Goal: Task Accomplishment & Management: Use online tool/utility

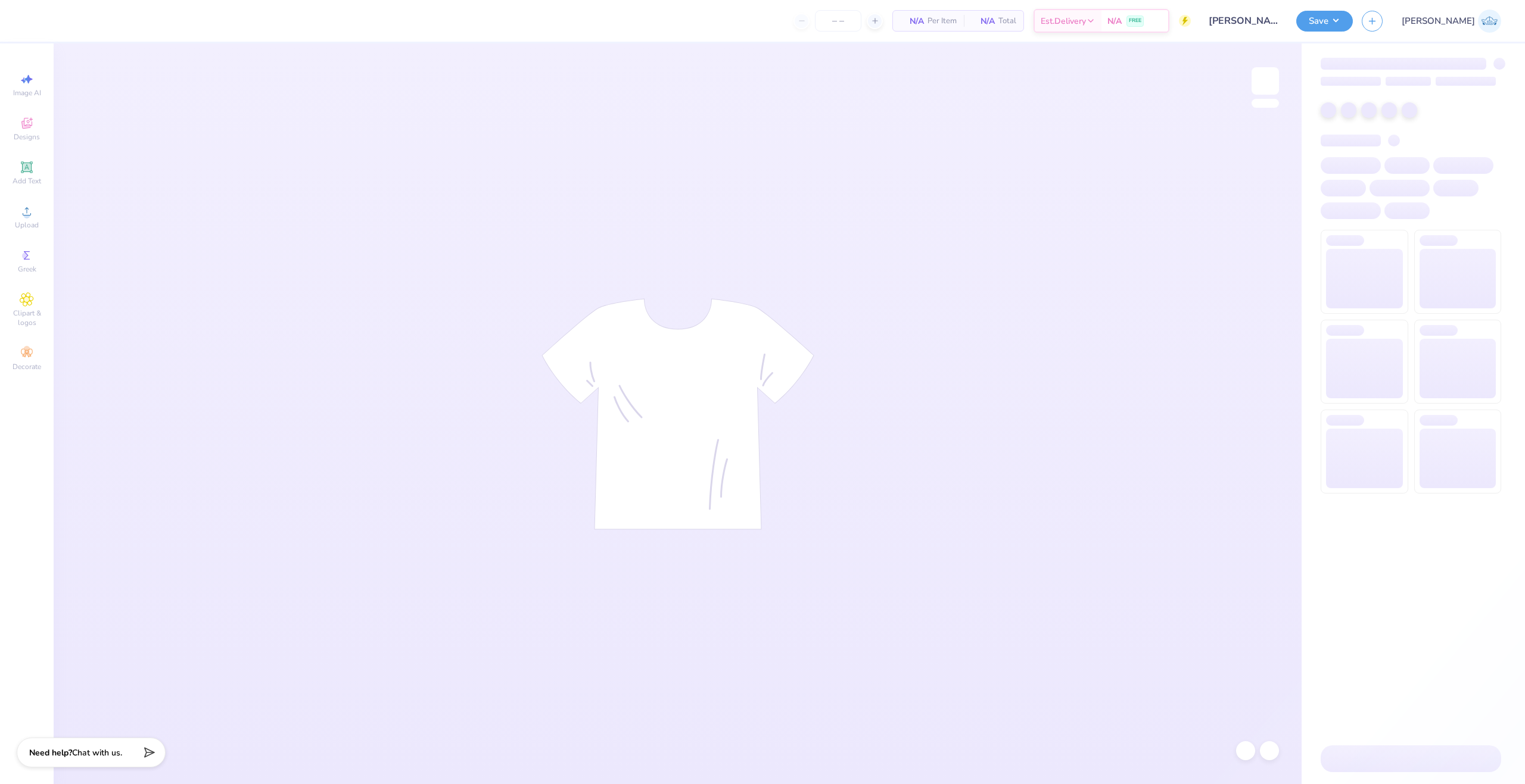
type input "50"
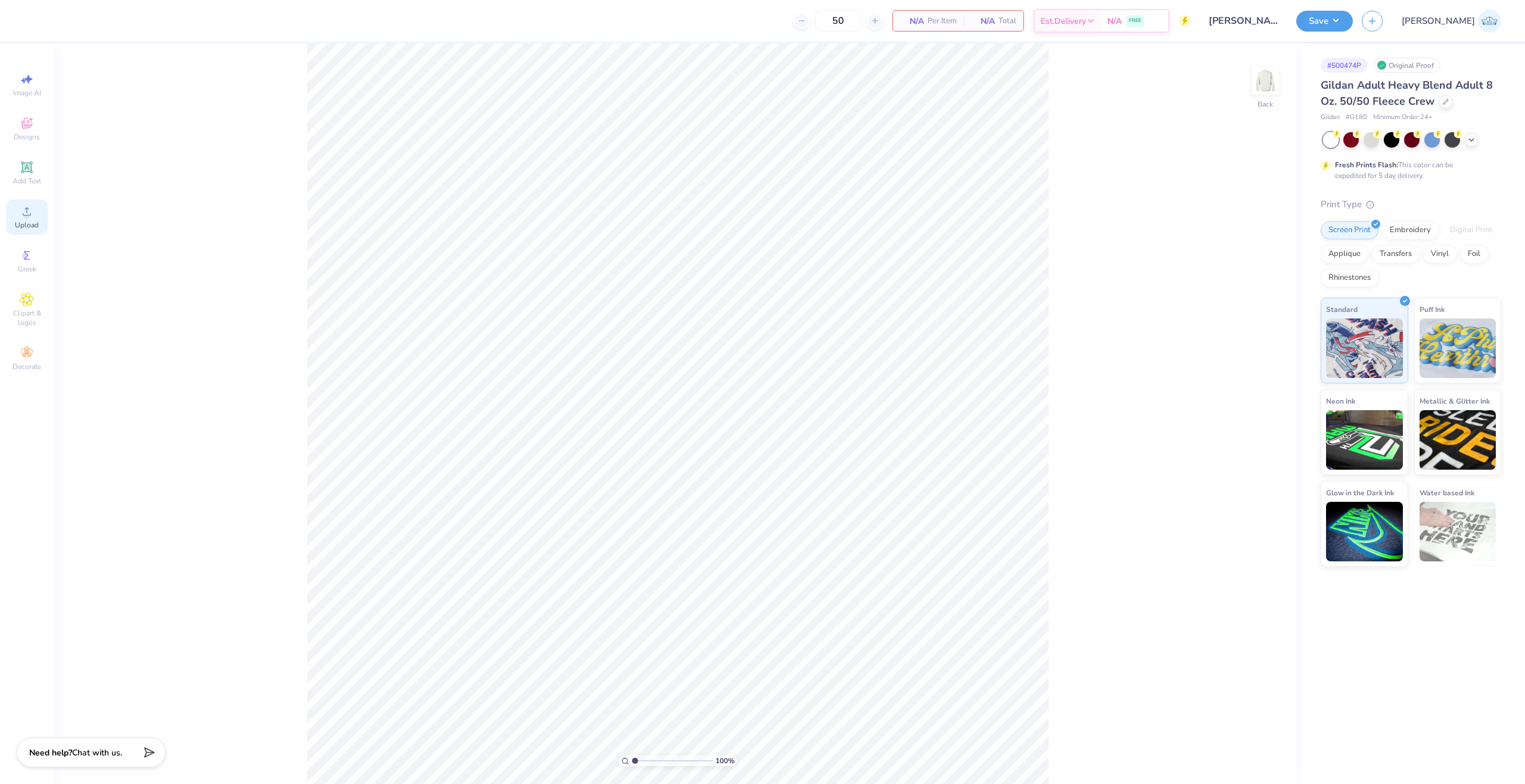
click at [29, 225] on span "Upload" at bounding box center [27, 225] width 24 height 9
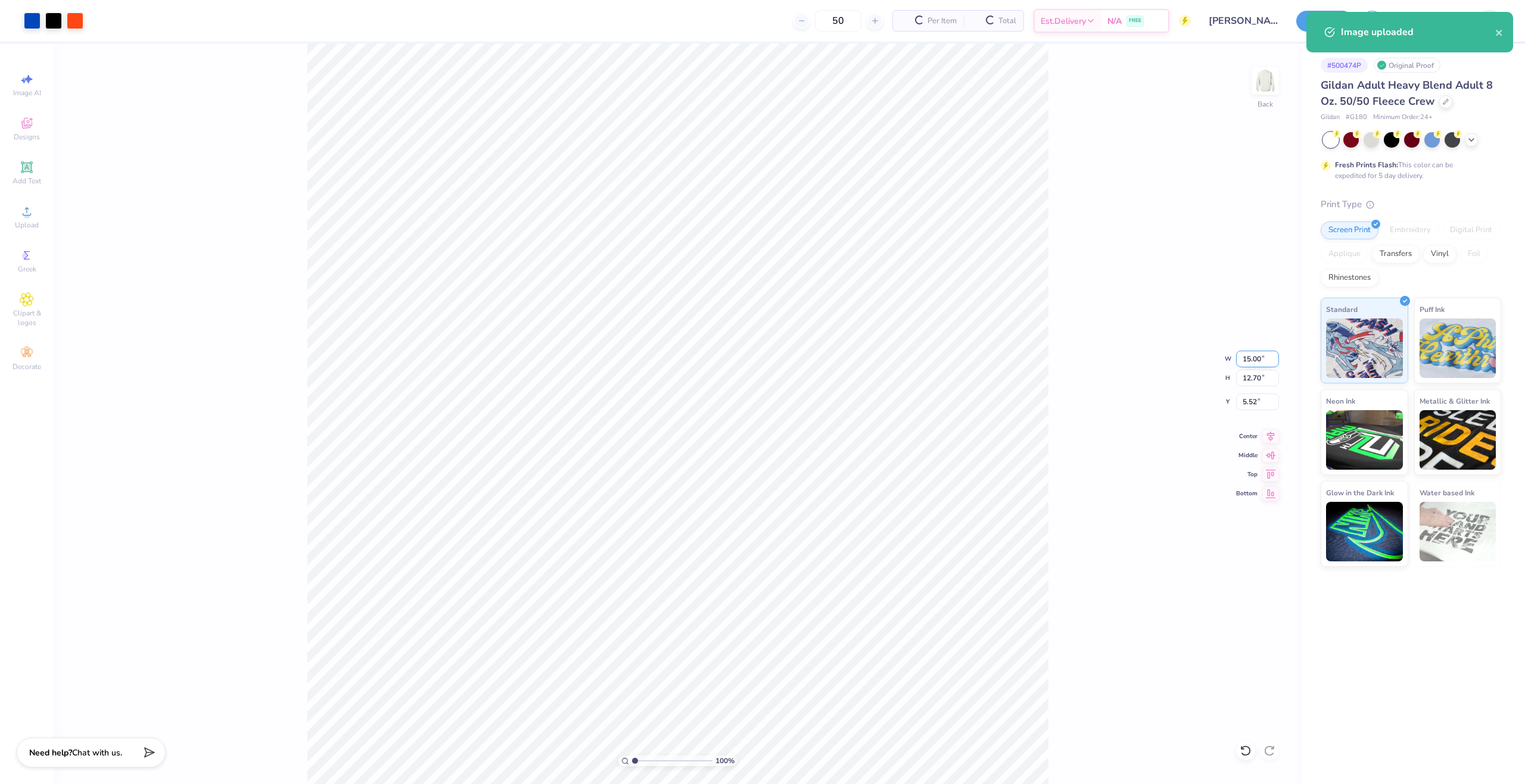
click at [1254, 354] on input "15.00" at bounding box center [1258, 359] width 43 height 17
type input "12.00"
type input "10.16"
click at [1244, 409] on input "6.79" at bounding box center [1258, 402] width 43 height 17
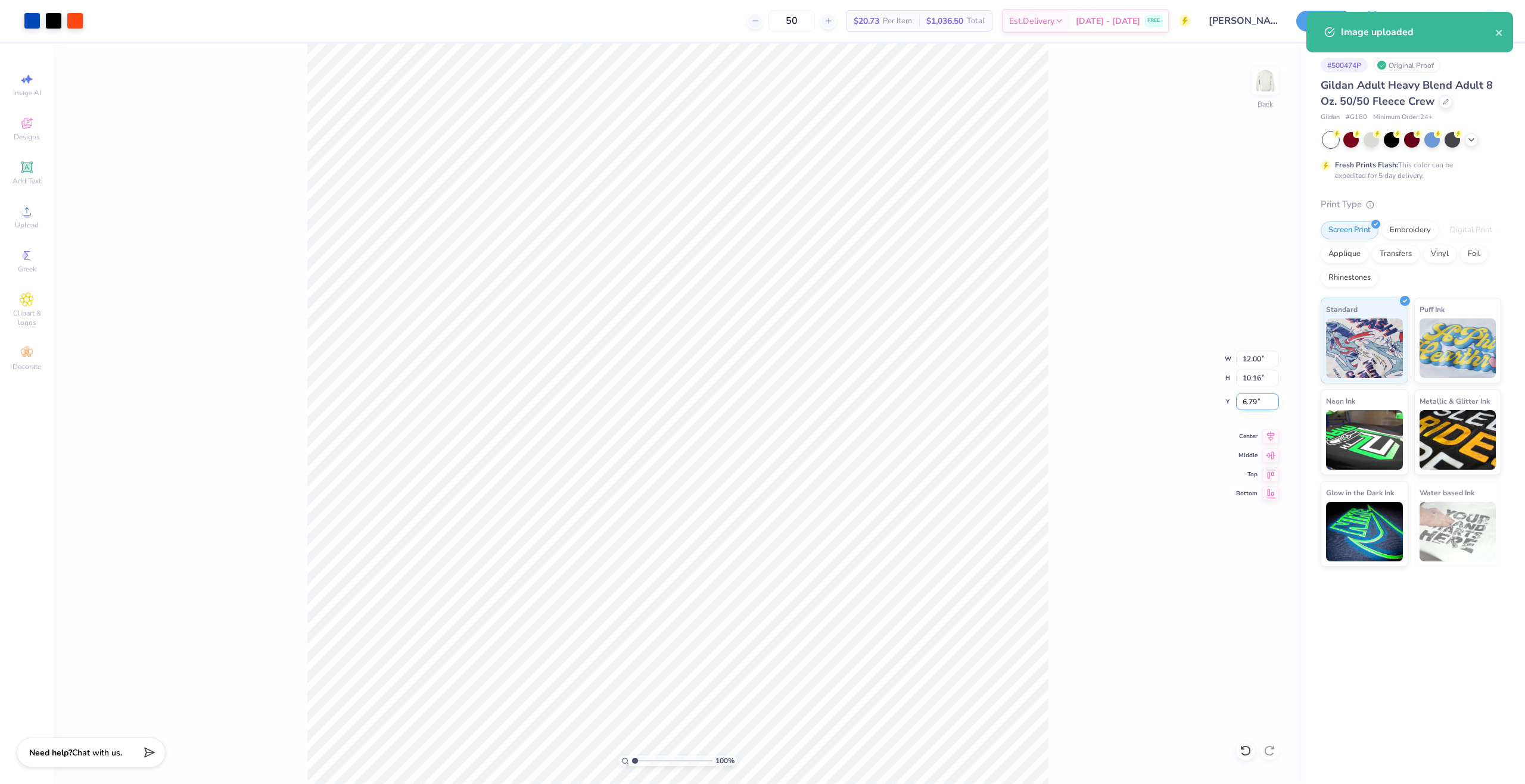
click at [1244, 409] on input "6.79" at bounding box center [1258, 402] width 43 height 17
type input "3.00"
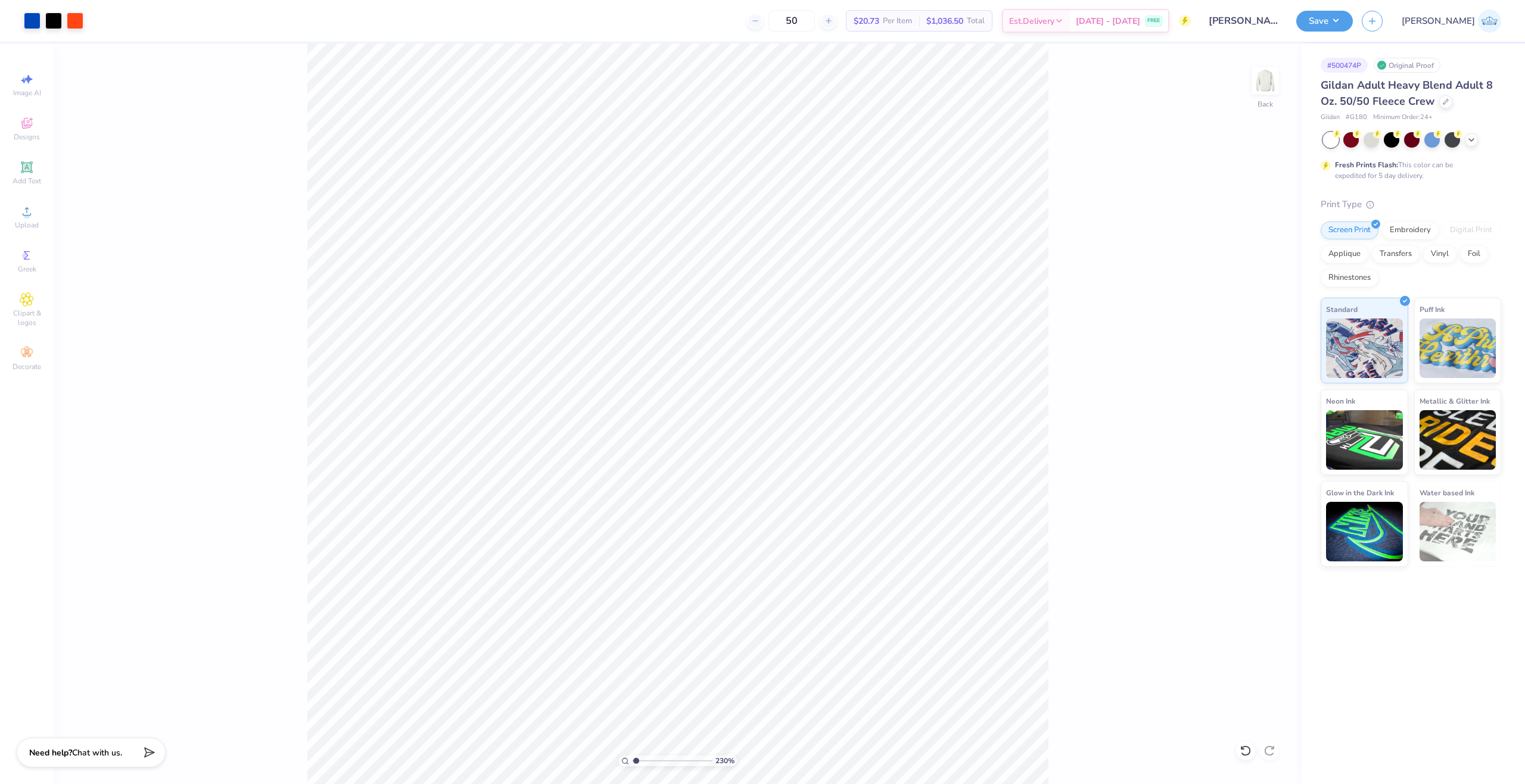
type input "1"
drag, startPoint x: 644, startPoint y: 764, endPoint x: 586, endPoint y: 774, distance: 58.9
click at [632, 766] on input "range" at bounding box center [672, 760] width 80 height 11
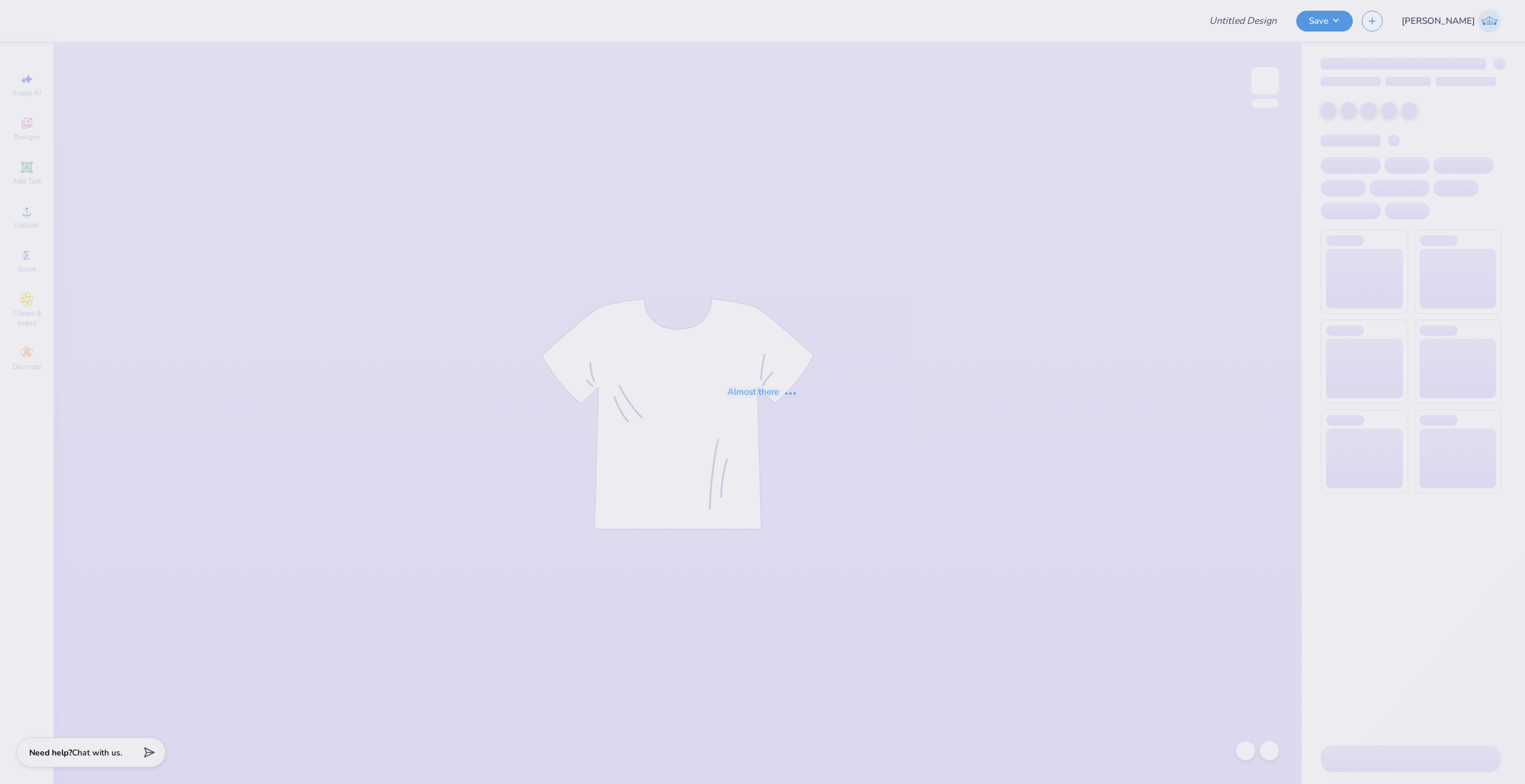
type input "[PERSON_NAME] : The [GEOGRAPHIC_DATA][US_STATE]"
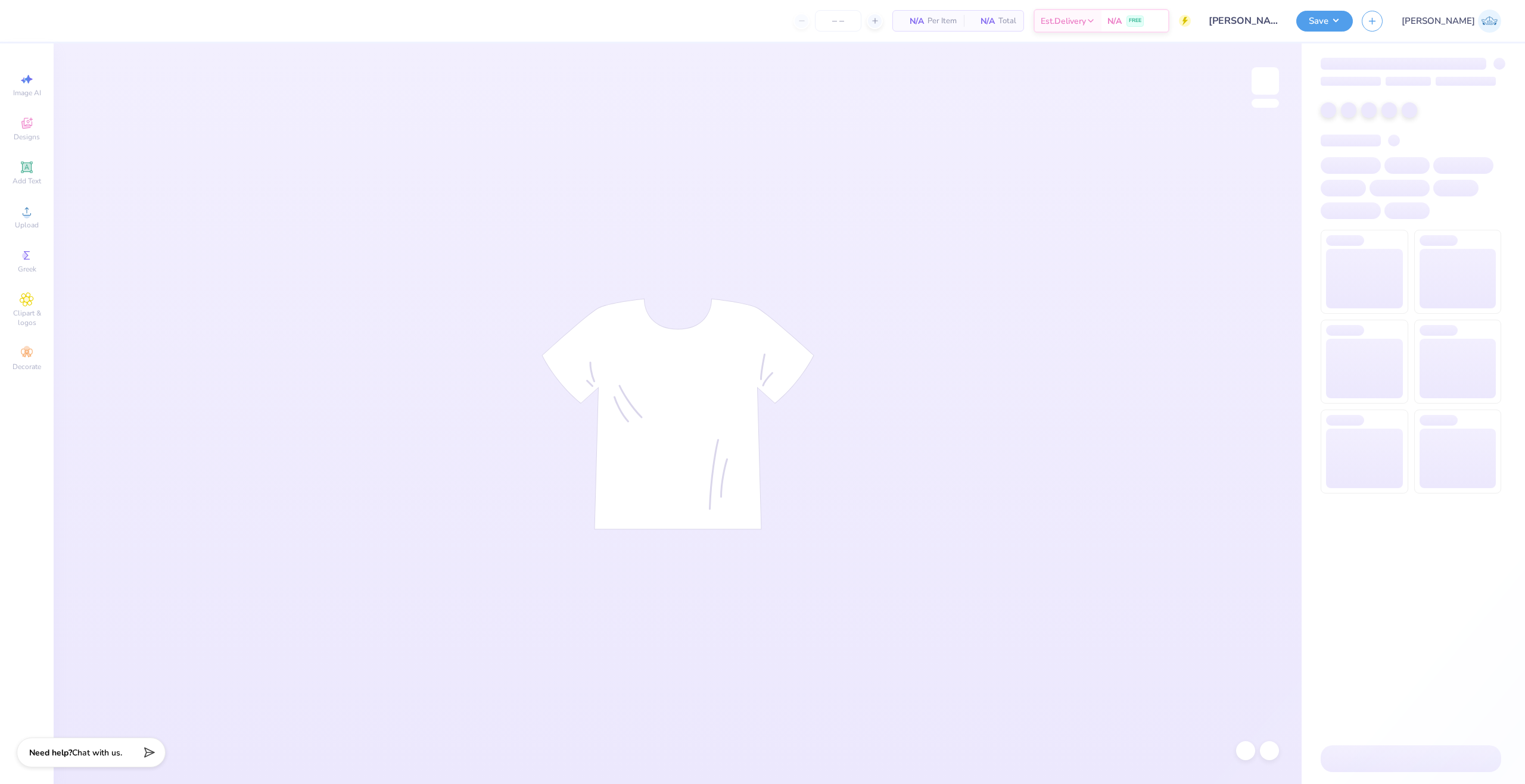
type input "50"
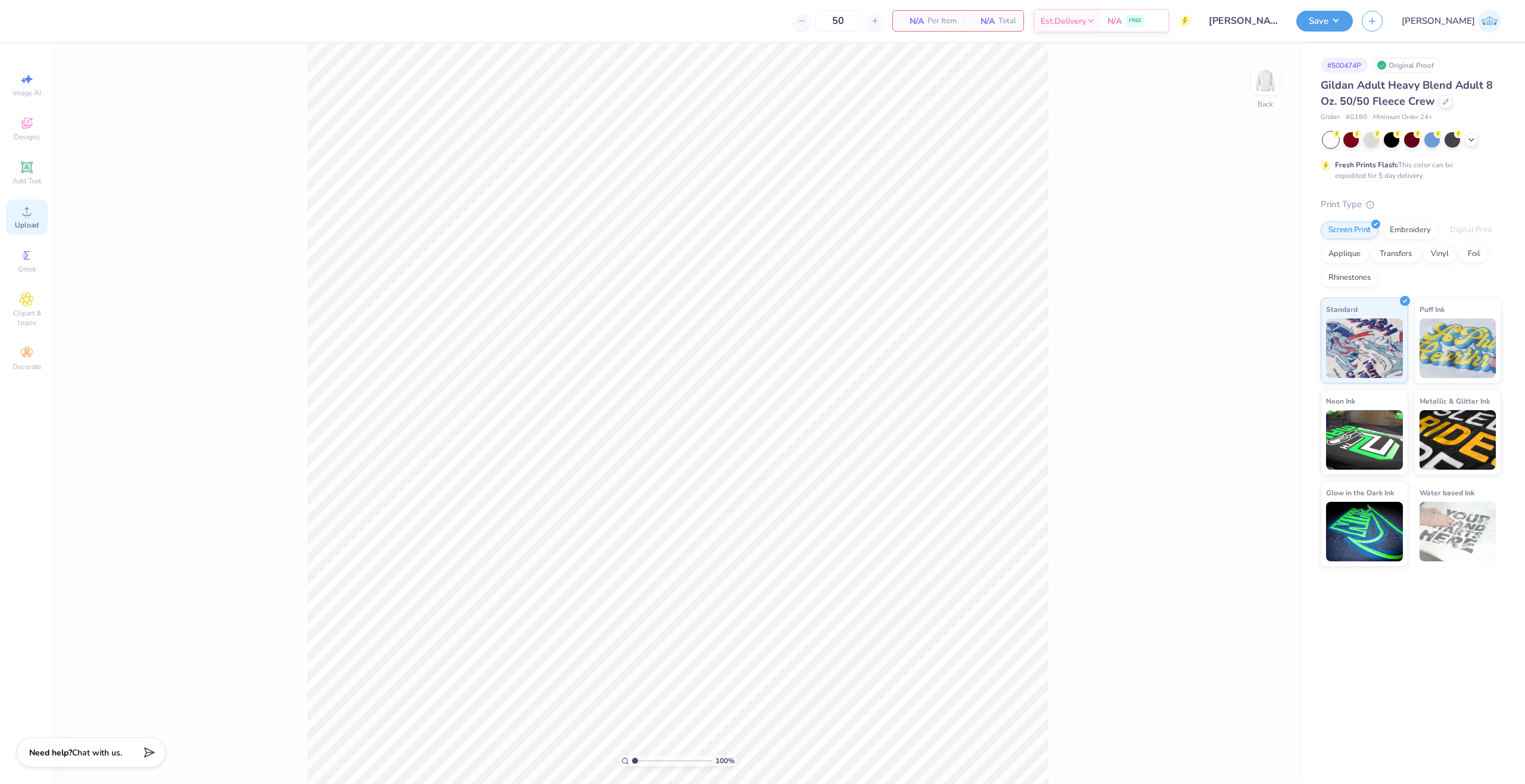
click at [19, 212] on div "Upload" at bounding box center [26, 217] width 41 height 35
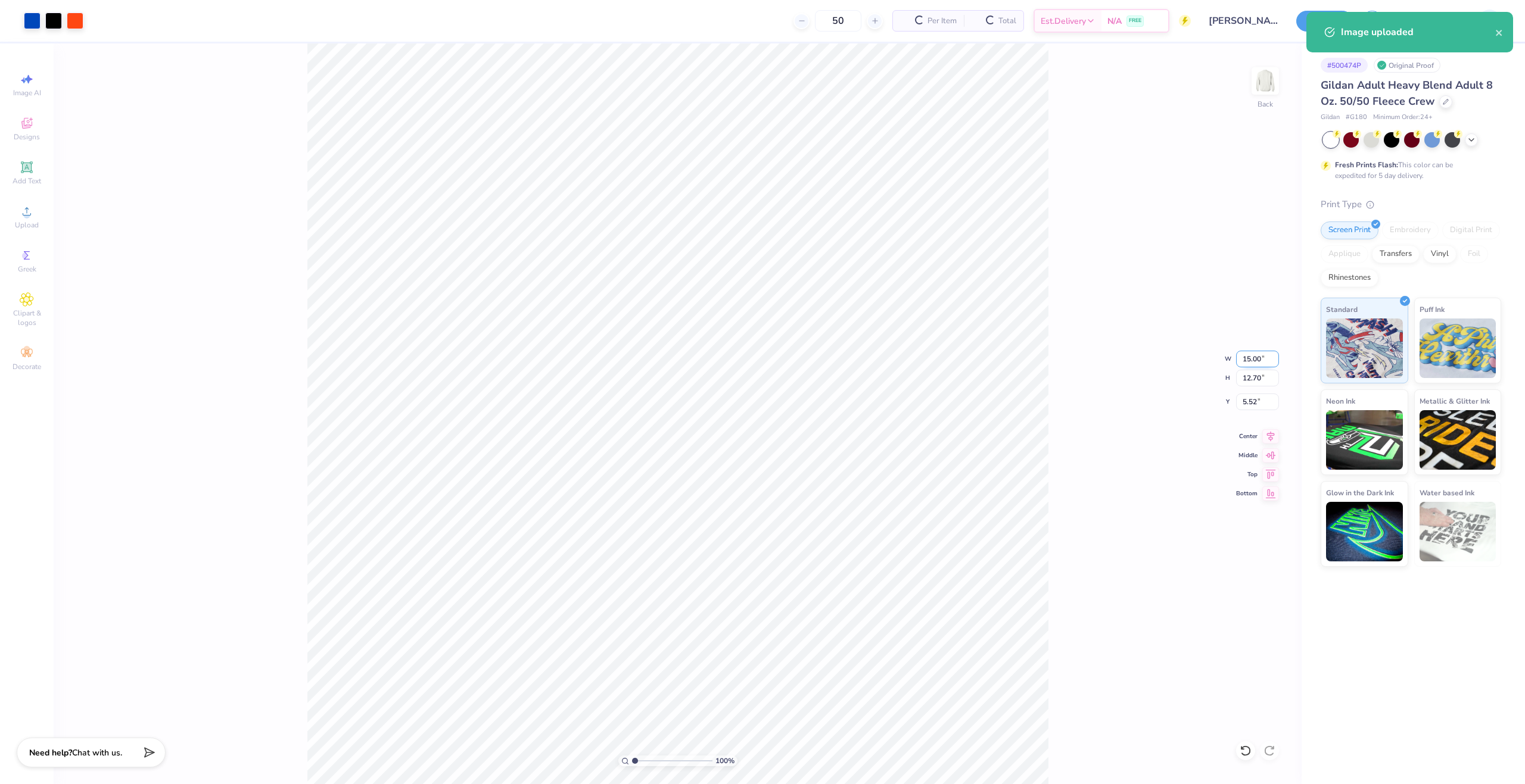
click at [1247, 364] on input "15.00" at bounding box center [1258, 359] width 43 height 17
type input "11.00"
type input "9.32"
click at [1251, 399] on input "7.22" at bounding box center [1258, 402] width 43 height 17
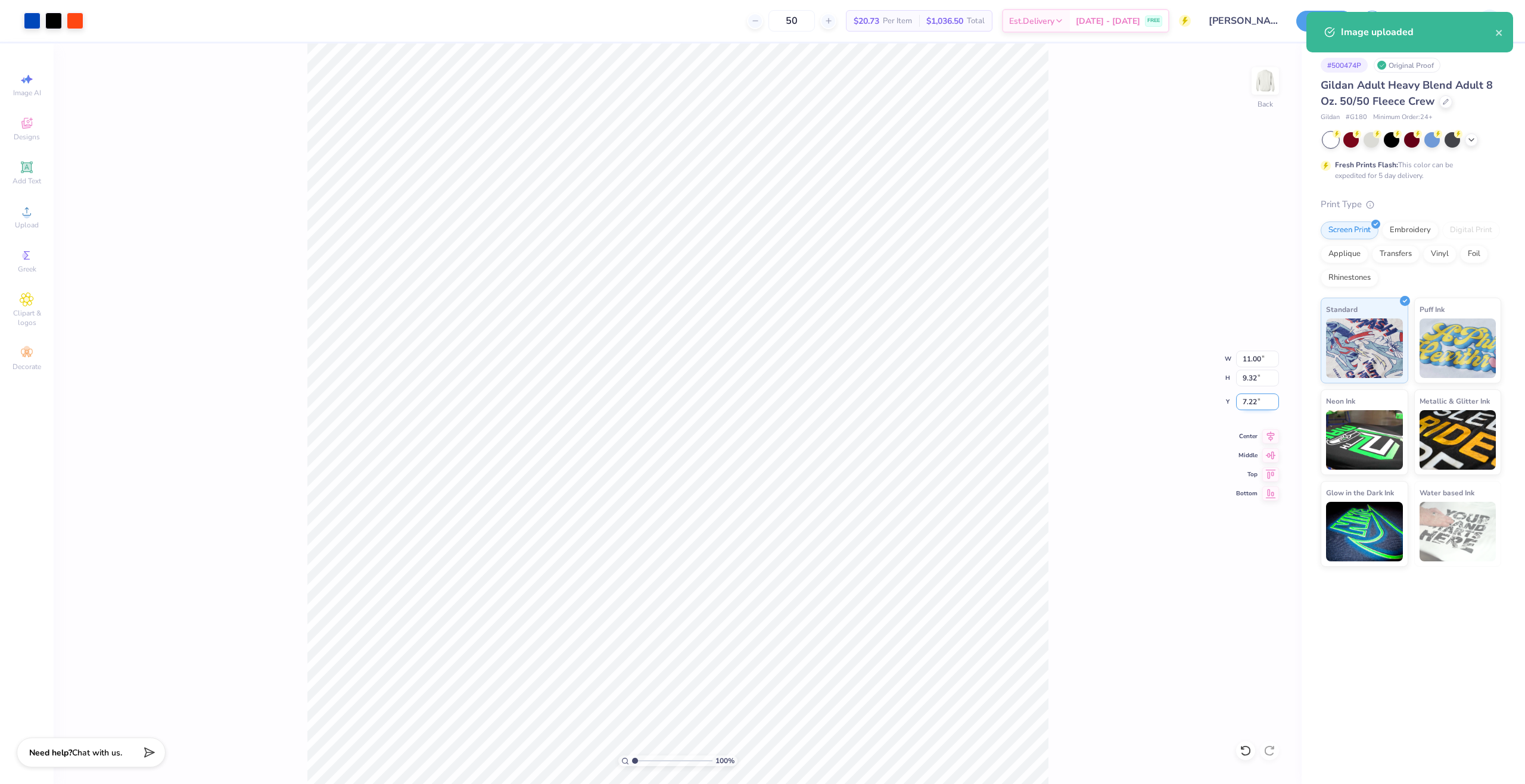
click at [1251, 399] on input "7.22" at bounding box center [1258, 402] width 43 height 17
type input "3.00"
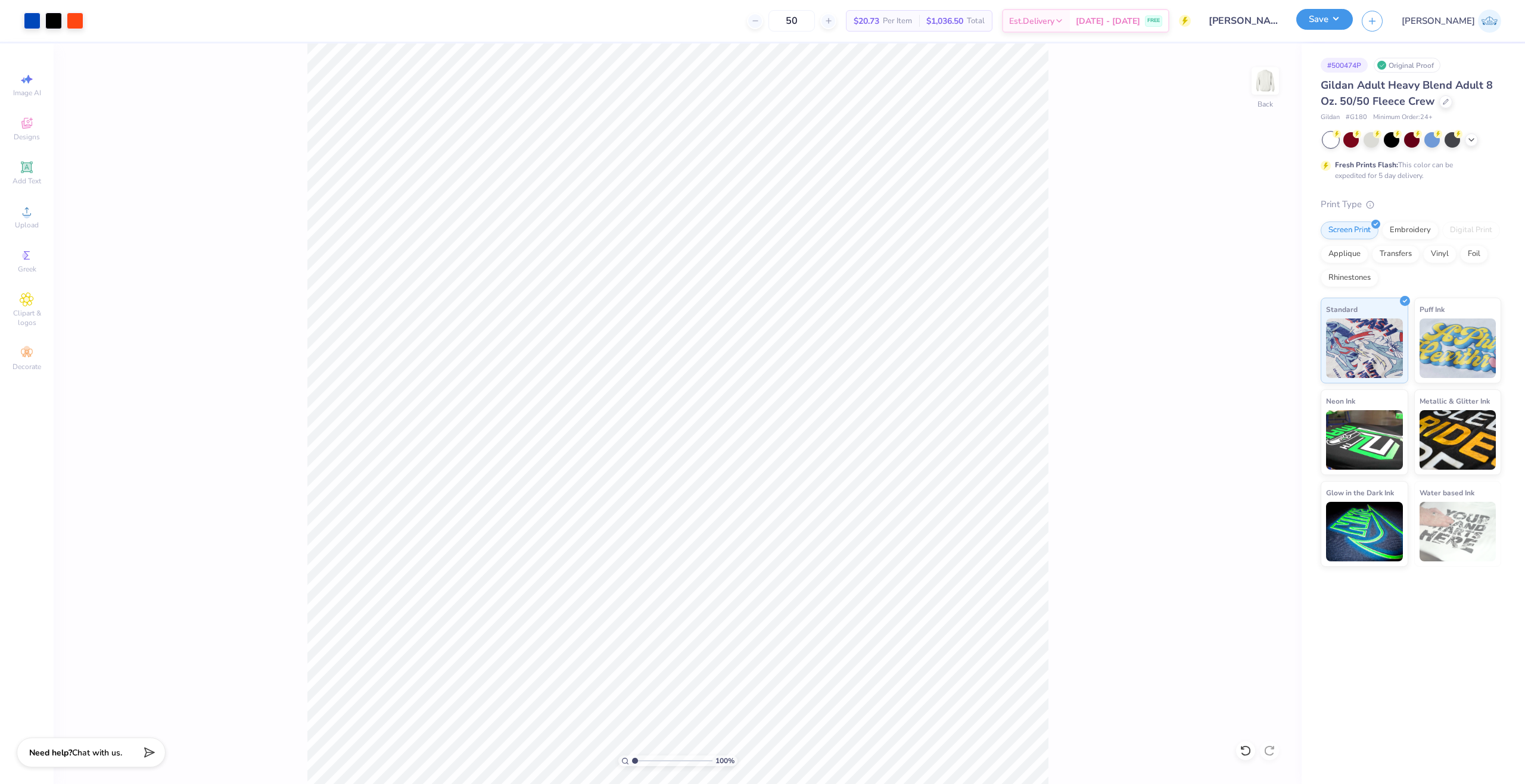
click at [1353, 26] on button "Save" at bounding box center [1325, 19] width 57 height 21
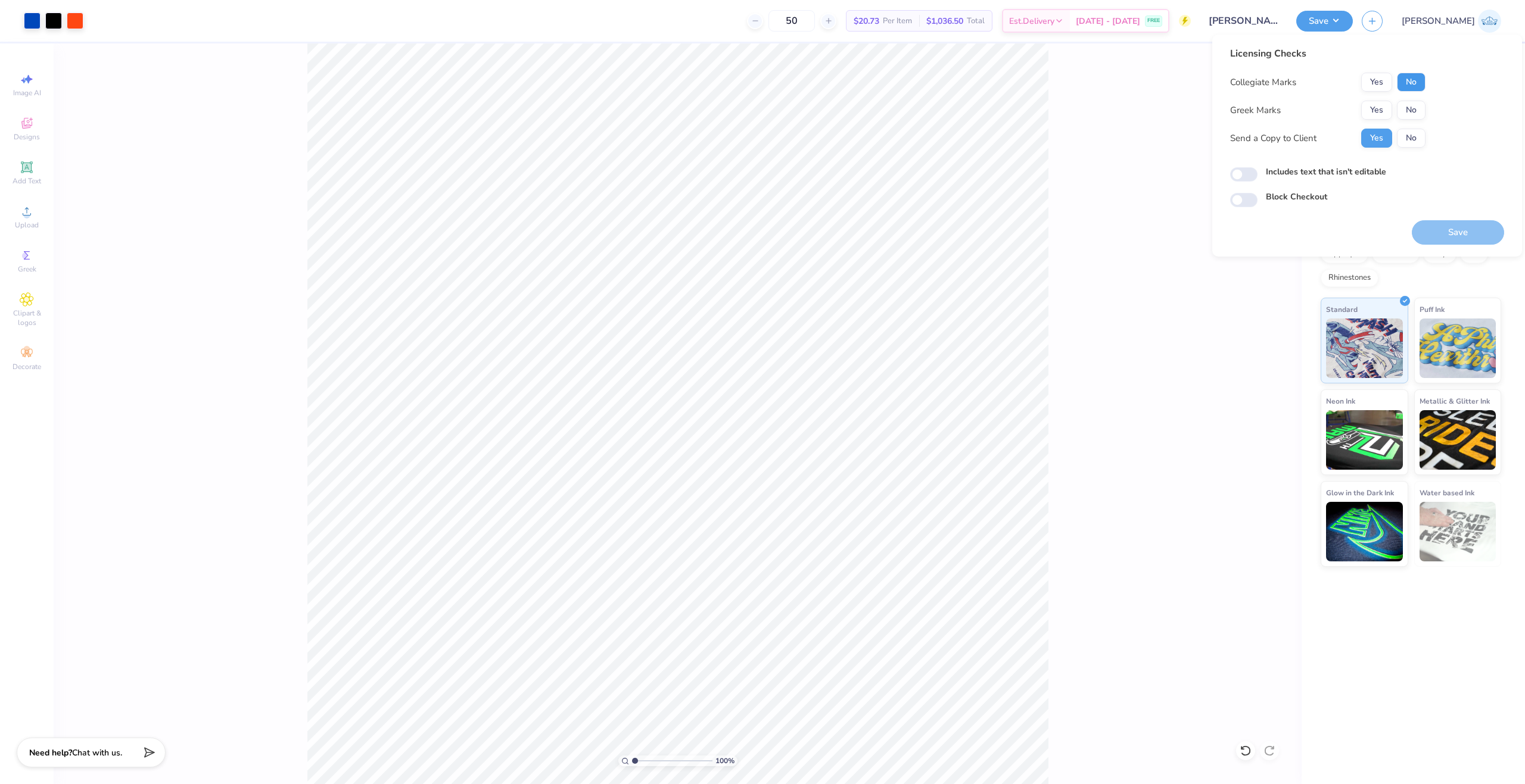
click at [1404, 77] on button "No" at bounding box center [1412, 82] width 29 height 19
click at [1410, 103] on button "No" at bounding box center [1412, 110] width 29 height 19
click at [1255, 173] on input "Includes text that isn't editable" at bounding box center [1244, 174] width 27 height 14
checkbox input "true"
click at [1459, 235] on button "Save" at bounding box center [1457, 232] width 92 height 24
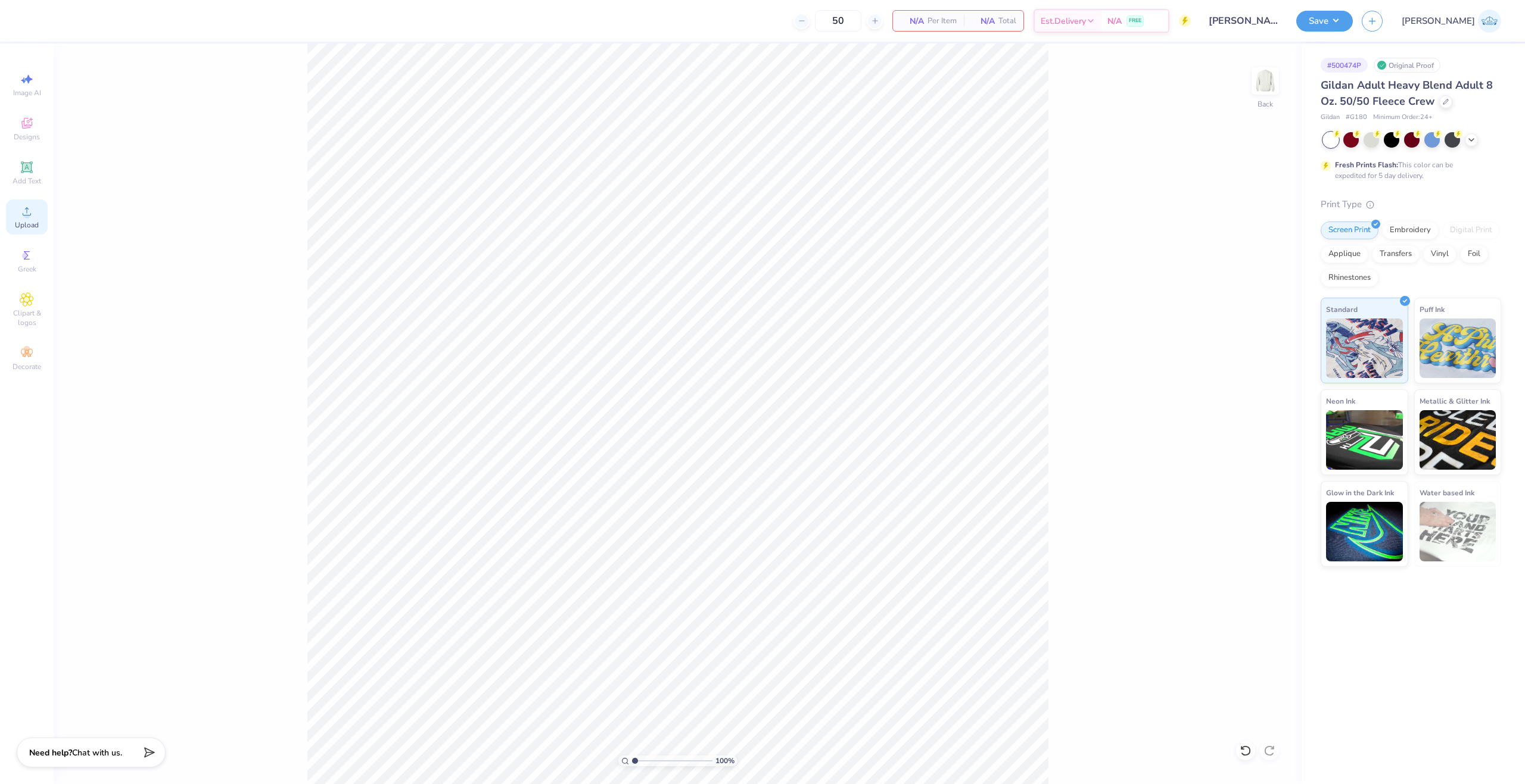
click at [21, 225] on span "Upload" at bounding box center [27, 225] width 24 height 9
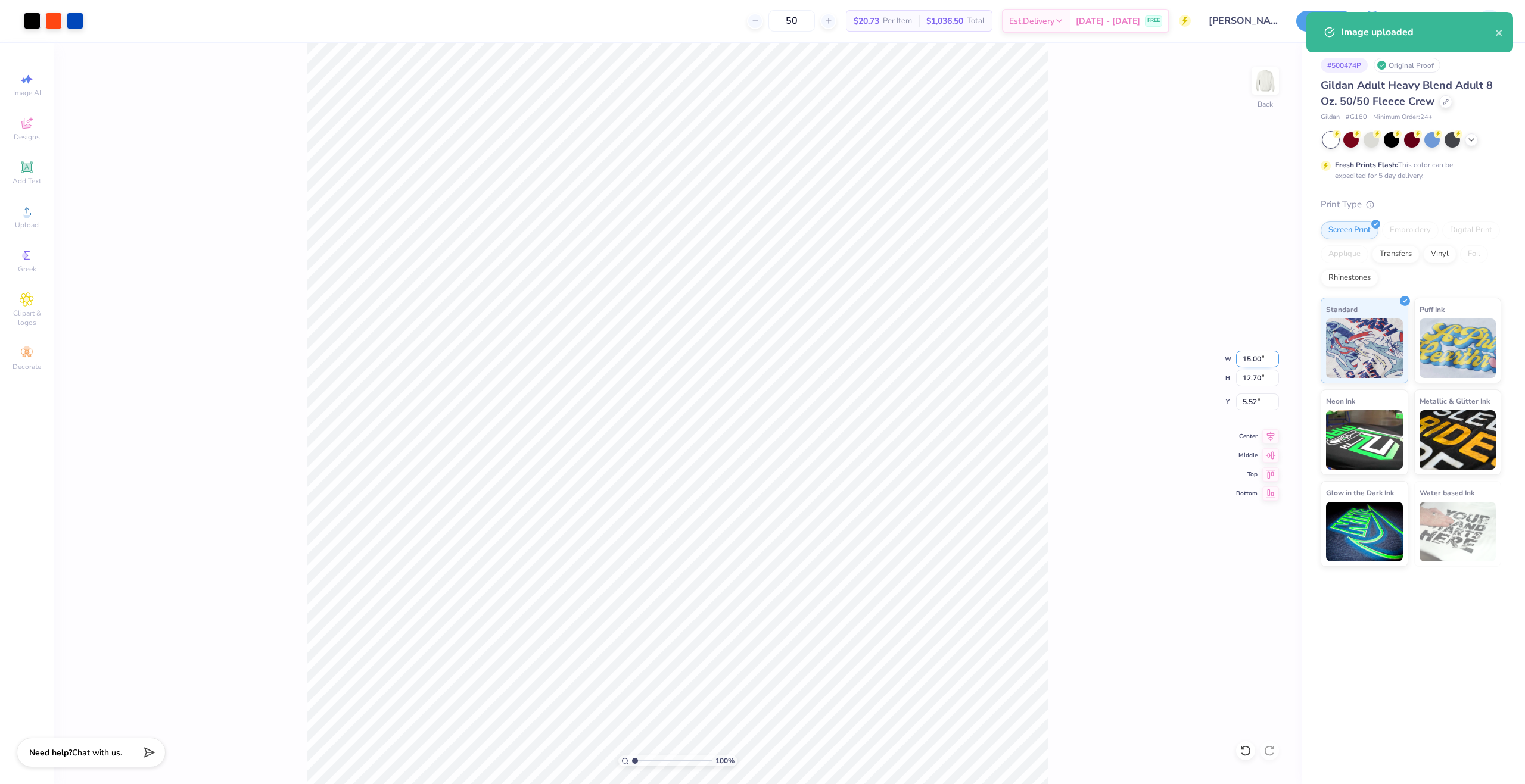
click at [1253, 358] on input "15.00" at bounding box center [1258, 359] width 43 height 17
click at [1250, 403] on input "5.52" at bounding box center [1258, 402] width 43 height 17
type input "11.00"
type input "9.32"
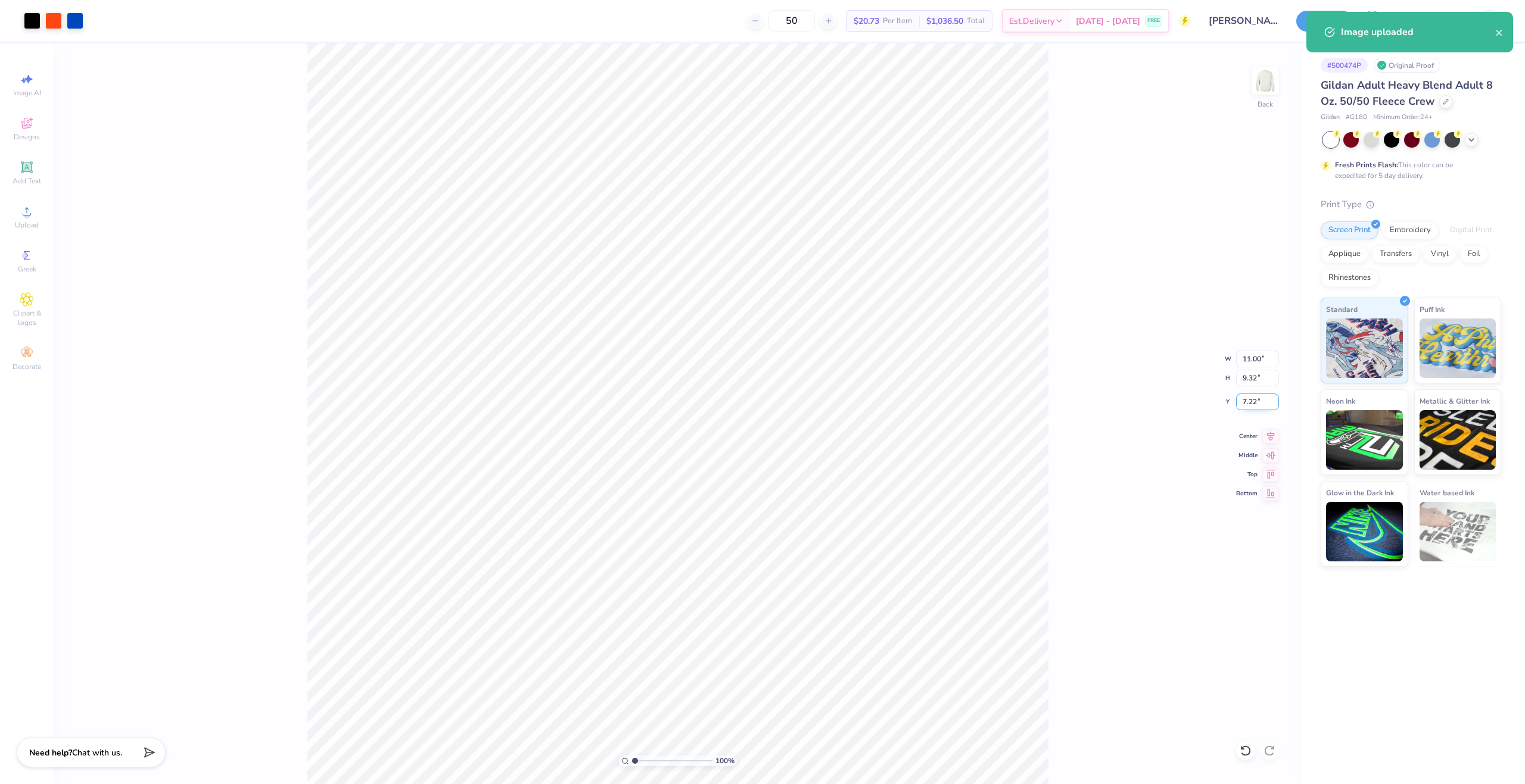
click at [1250, 403] on input "7.22" at bounding box center [1258, 402] width 43 height 17
type input "3.00"
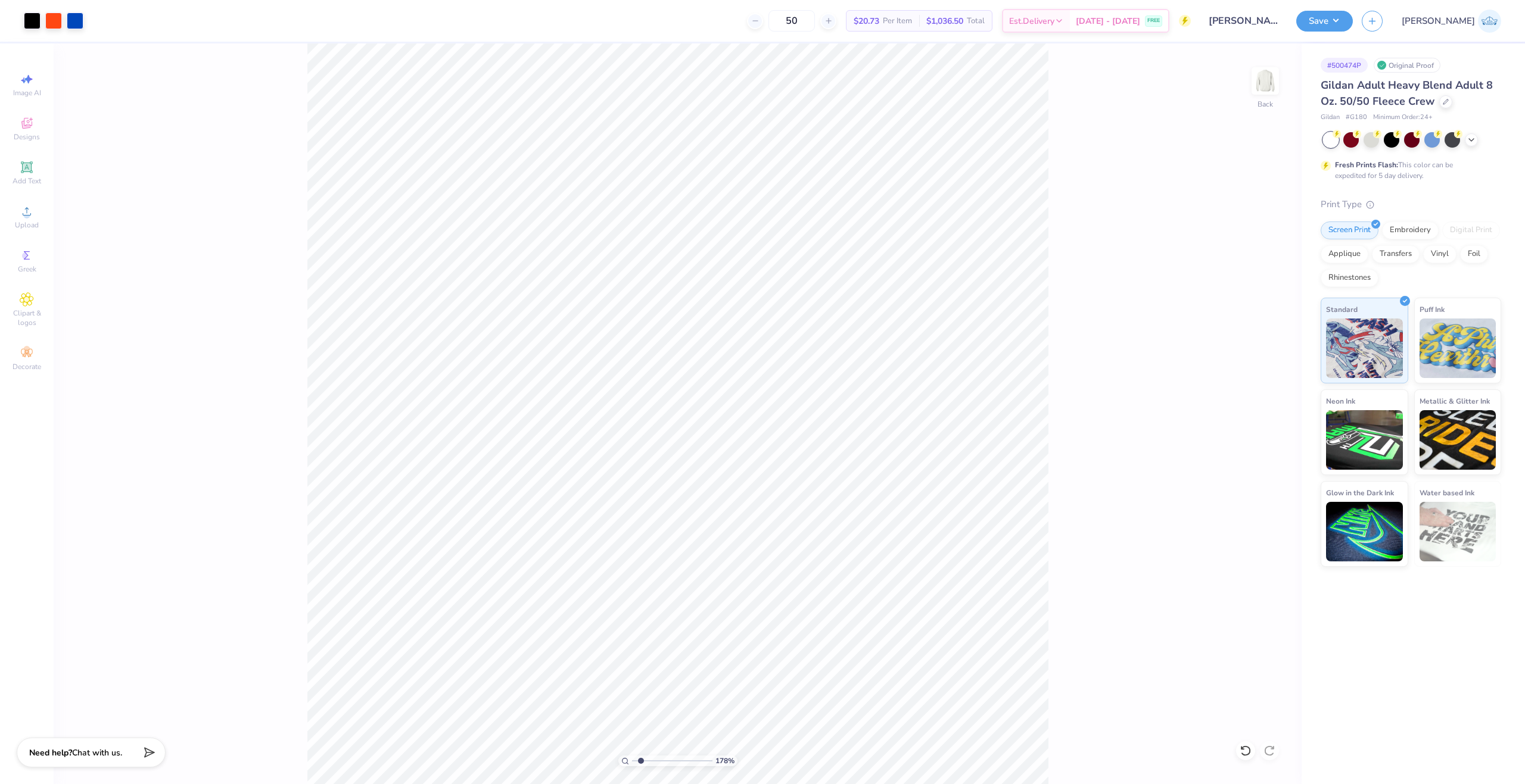
click at [641, 761] on input "range" at bounding box center [672, 760] width 80 height 11
drag, startPoint x: 641, startPoint y: 761, endPoint x: 649, endPoint y: 760, distance: 8.1
click at [649, 760] on input "range" at bounding box center [672, 760] width 80 height 11
click at [1353, 11] on button "Save" at bounding box center [1325, 19] width 57 height 21
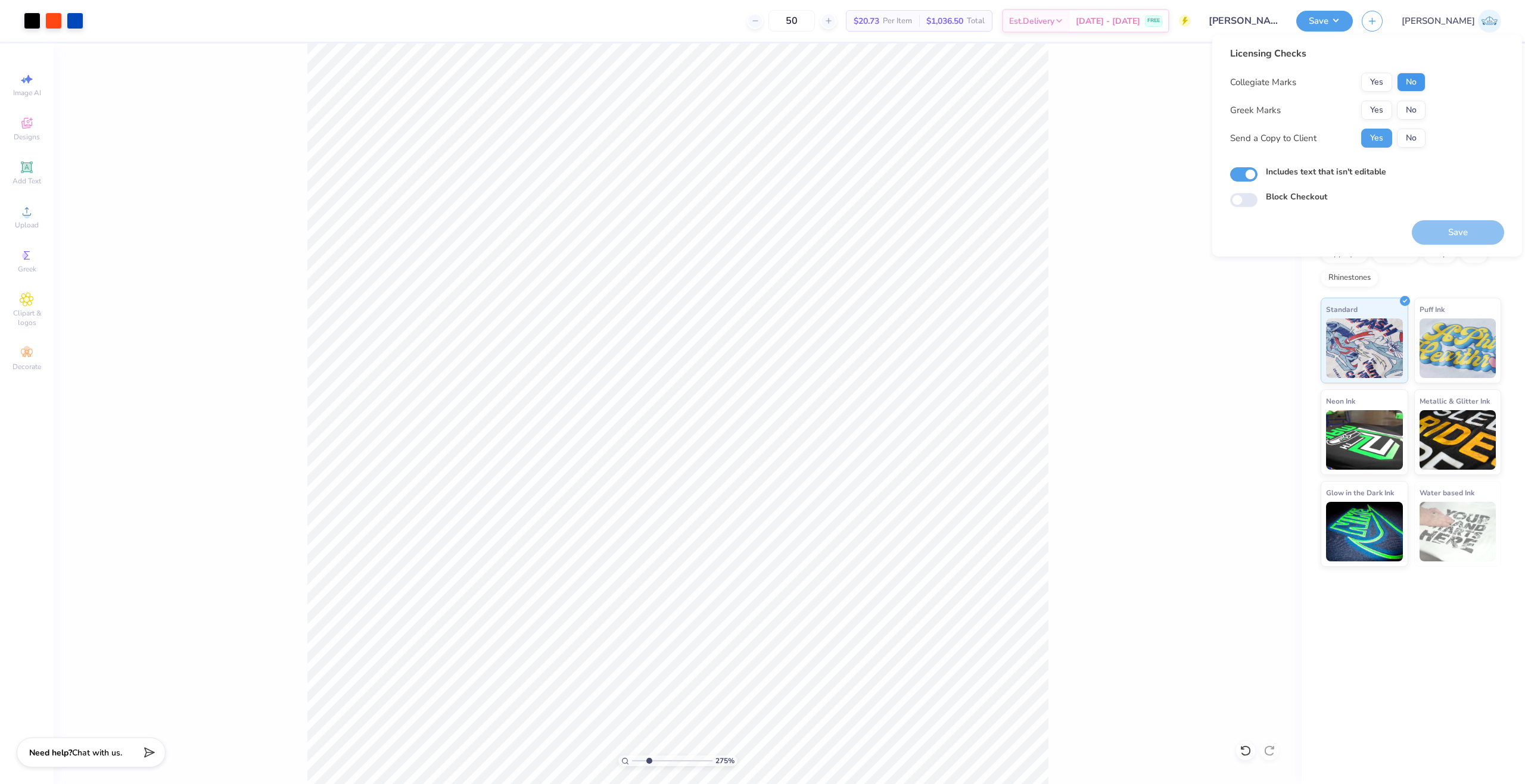
click at [1418, 67] on div "Licensing Checks Collegiate Marks Yes No Greek Marks Yes No Send a Copy to Clie…" at bounding box center [1328, 101] width 195 height 110
click at [1418, 74] on button "No" at bounding box center [1412, 82] width 29 height 19
click at [1416, 102] on button "No" at bounding box center [1412, 110] width 29 height 19
click at [1458, 237] on button "Save" at bounding box center [1457, 232] width 92 height 24
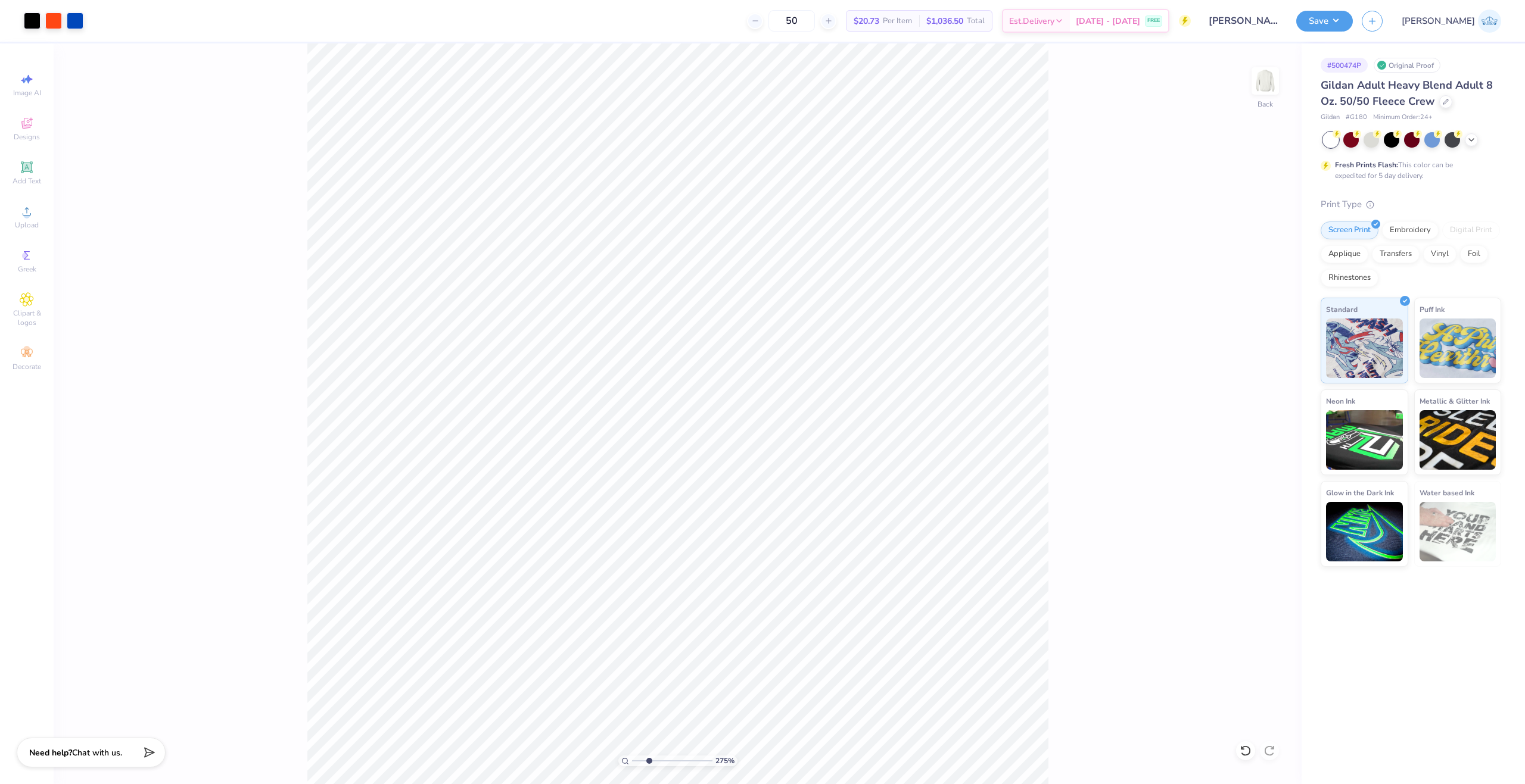
click at [643, 758] on div "275 %" at bounding box center [678, 413] width 741 height 741
drag, startPoint x: 642, startPoint y: 761, endPoint x: 555, endPoint y: 752, distance: 87.5
type input "1"
click at [632, 755] on input "range" at bounding box center [672, 760] width 80 height 11
click at [1244, 357] on input "11.00" at bounding box center [1258, 359] width 43 height 17
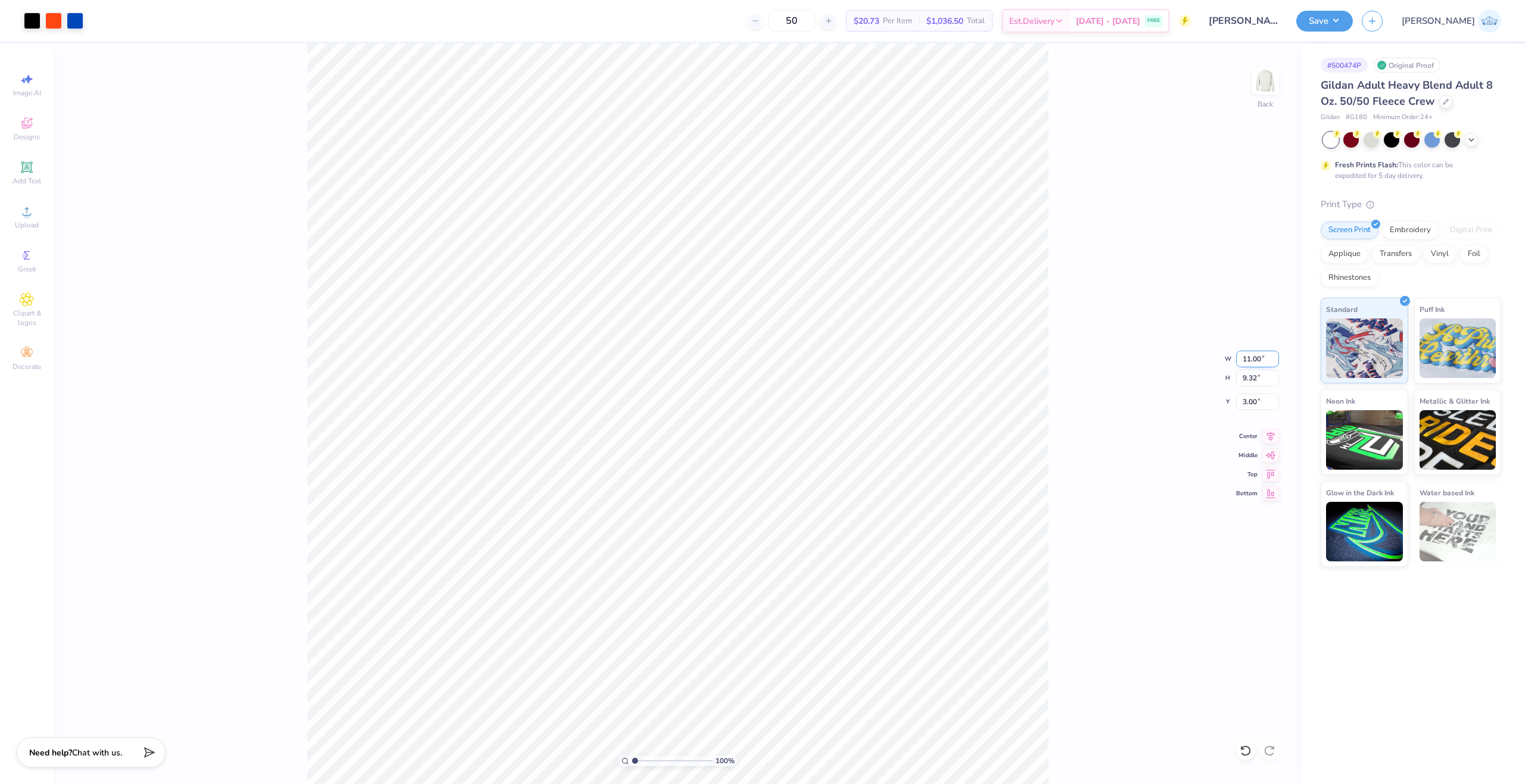
click at [1244, 357] on input "11.00" at bounding box center [1258, 359] width 43 height 17
type input "8.00"
type input "6.77"
click at [1247, 400] on input "4.27" at bounding box center [1258, 402] width 43 height 17
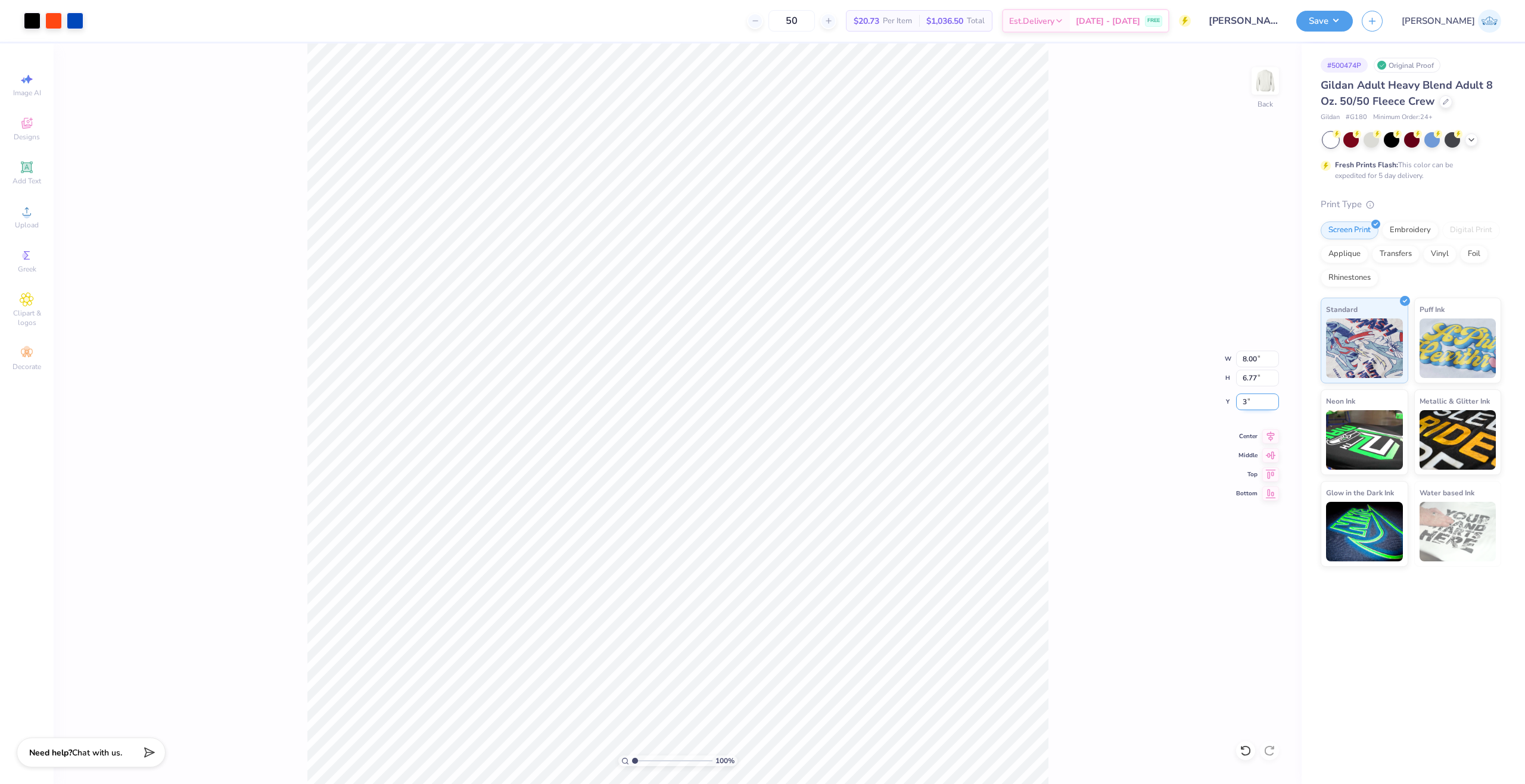
type input "3.00"
click at [74, 16] on div at bounding box center [75, 19] width 17 height 17
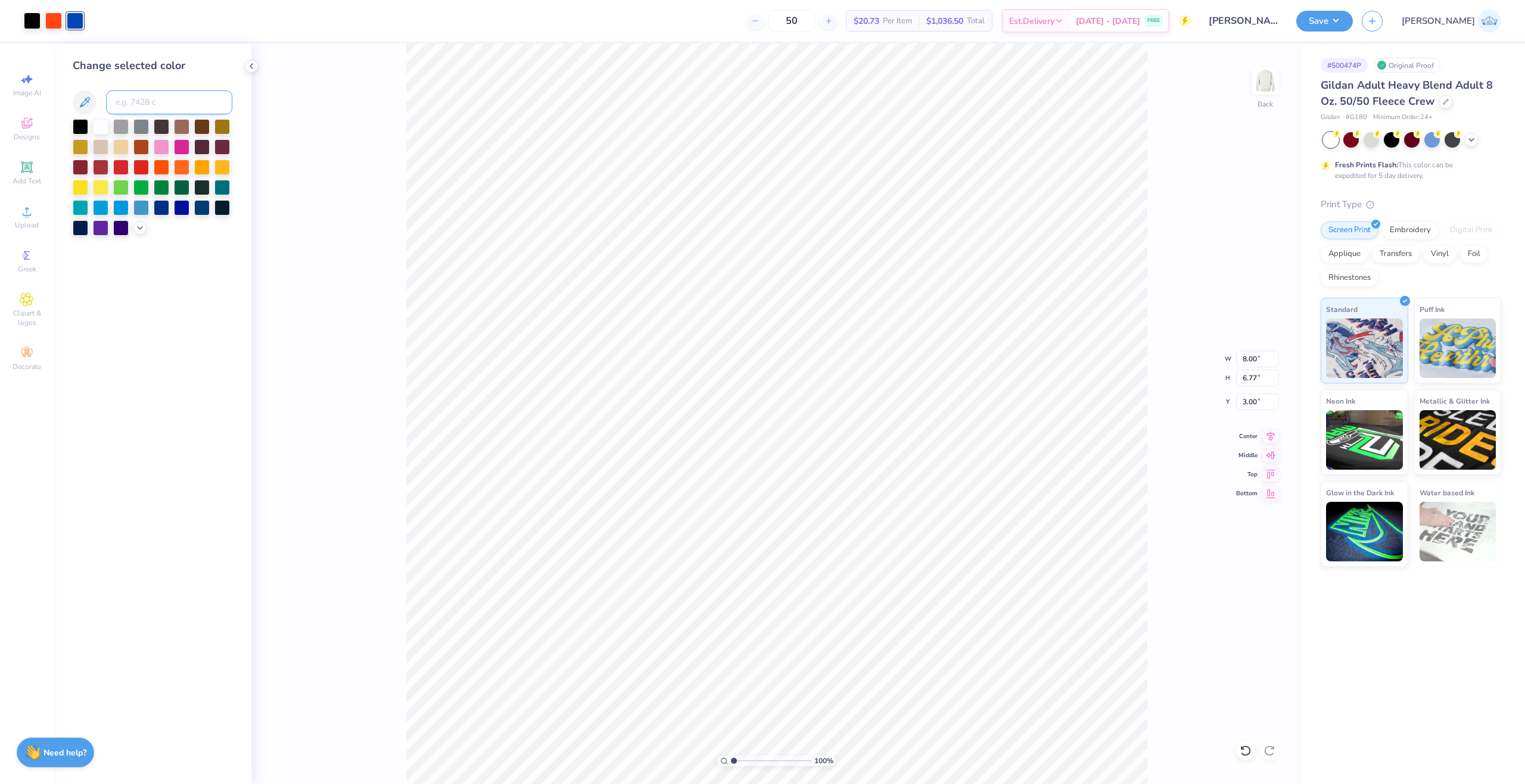
click at [141, 107] on input at bounding box center [168, 102] width 126 height 24
type input "286"
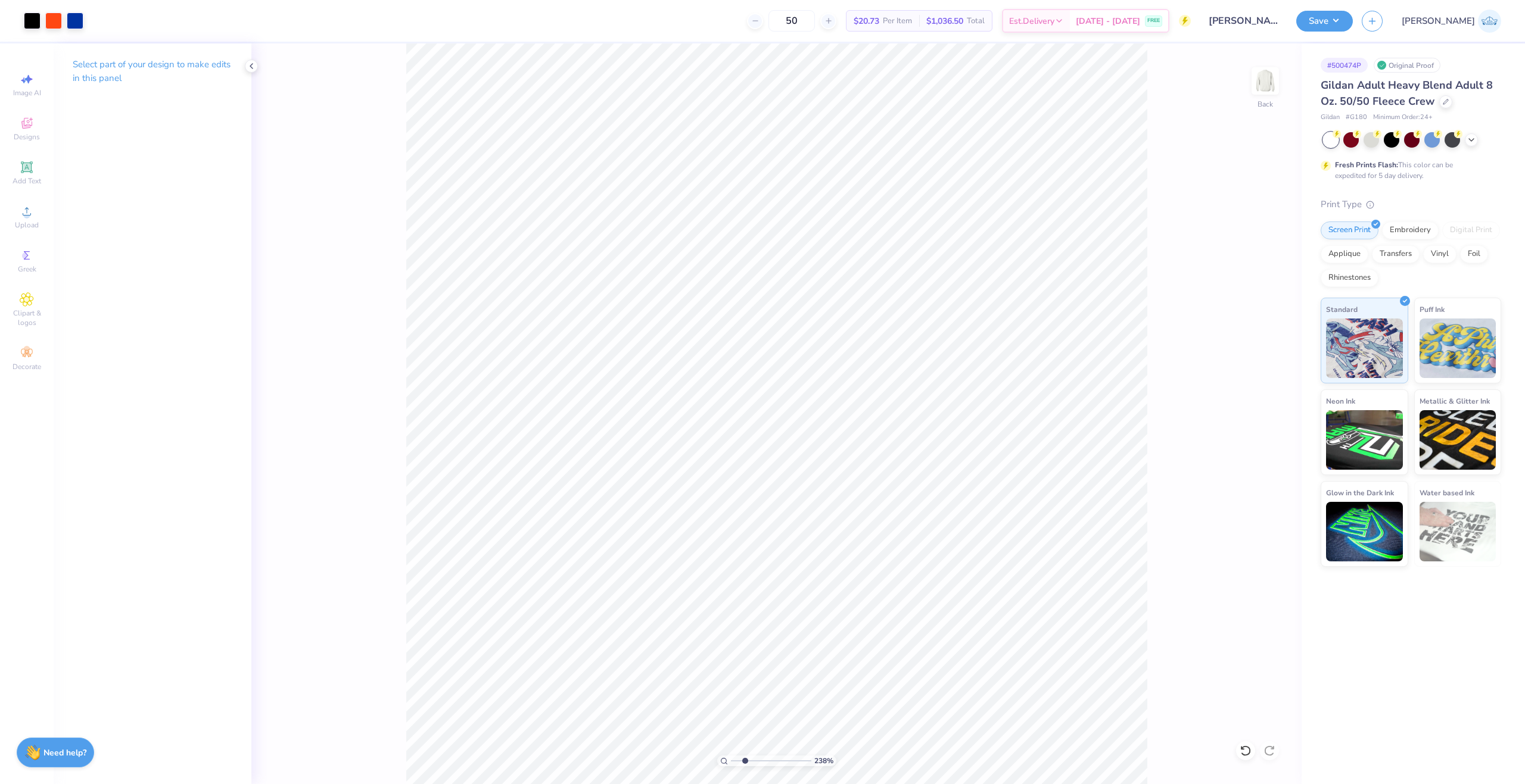
click at [745, 764] on input "range" at bounding box center [771, 760] width 80 height 11
drag, startPoint x: 738, startPoint y: 761, endPoint x: 728, endPoint y: 765, distance: 10.8
type input "1"
click at [731, 765] on input "range" at bounding box center [771, 760] width 80 height 11
click at [1353, 19] on button "Save" at bounding box center [1325, 19] width 57 height 21
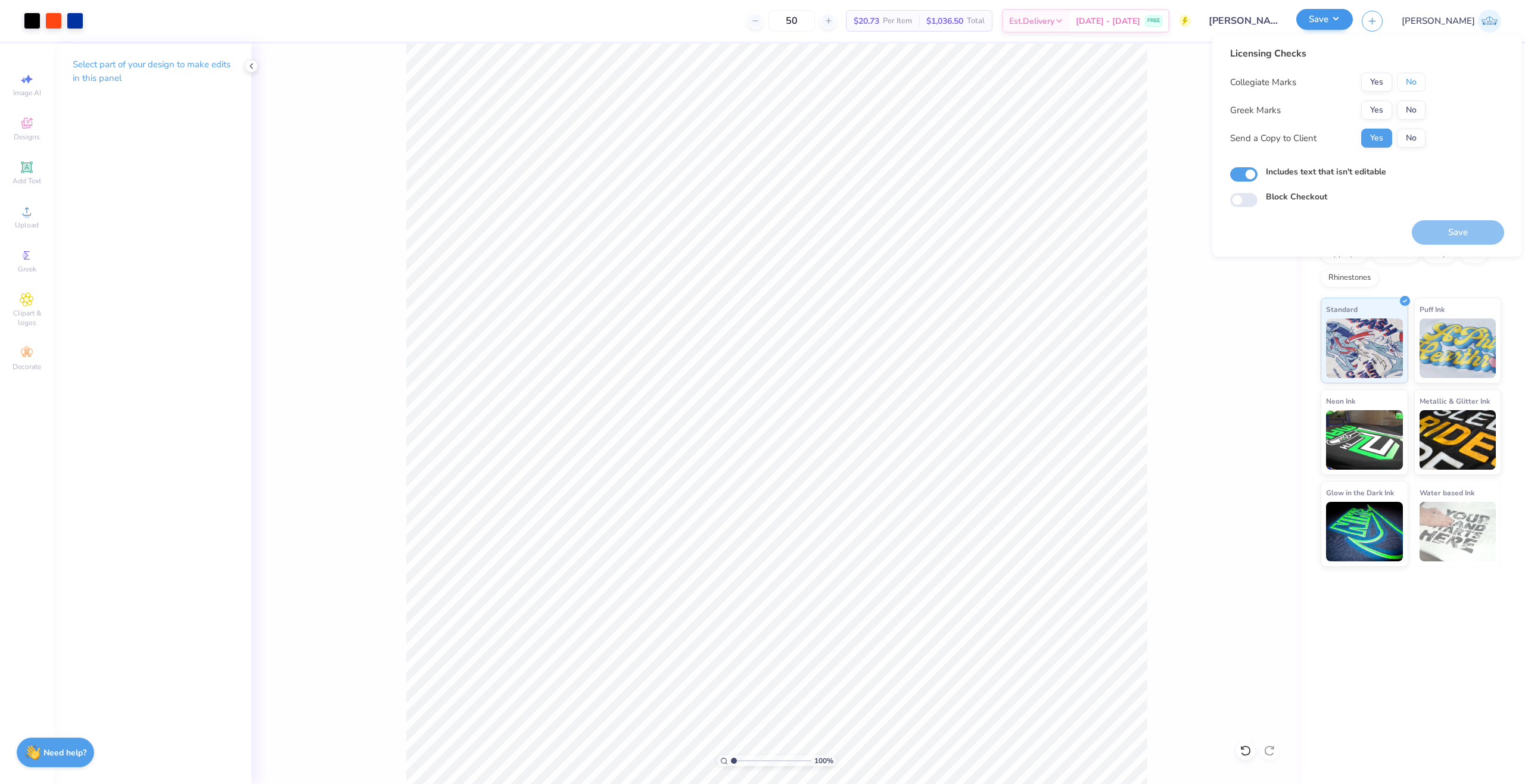
click at [1404, 77] on button "No" at bounding box center [1412, 82] width 29 height 19
click at [1449, 233] on button "Save" at bounding box center [1457, 232] width 92 height 24
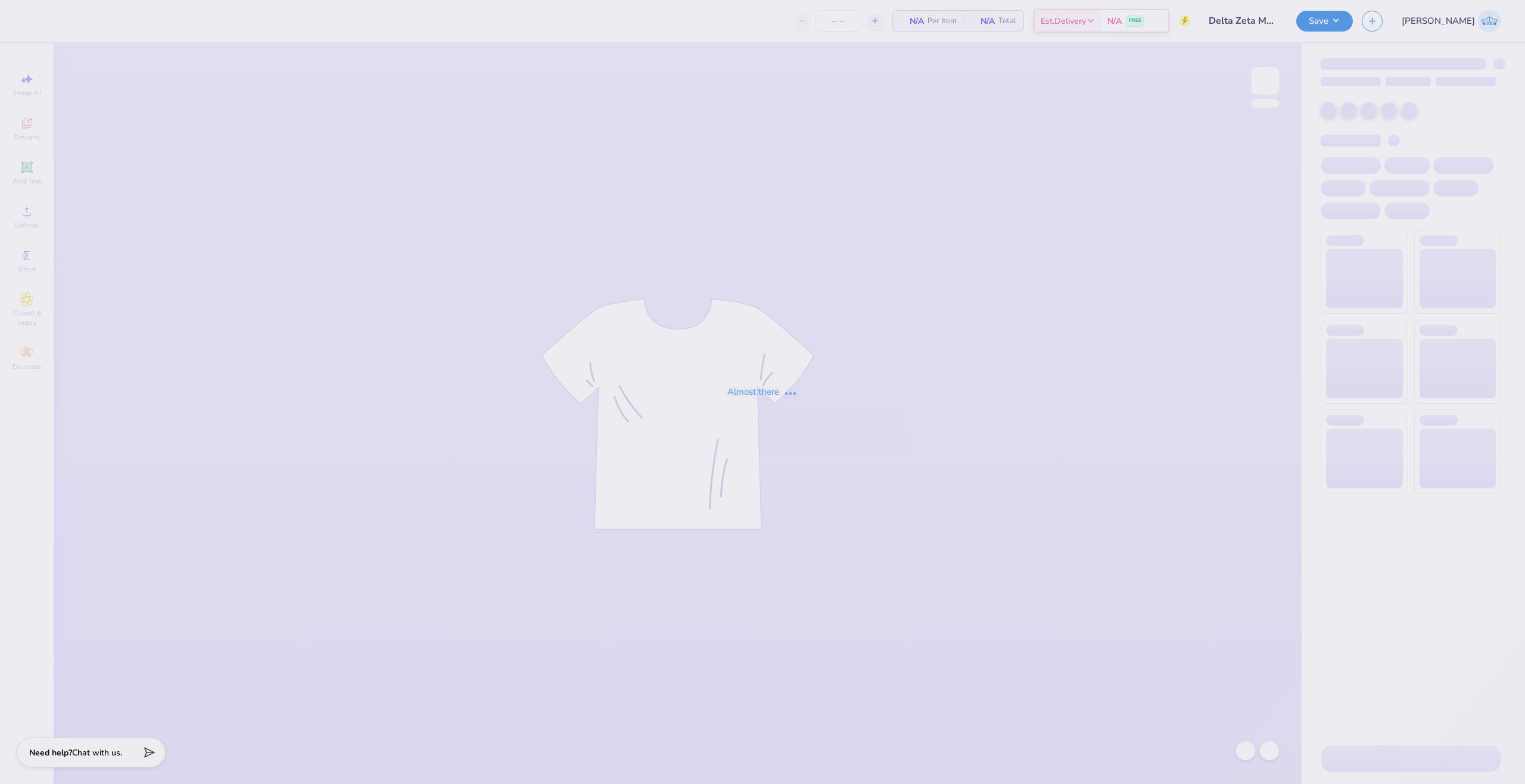
type input "24"
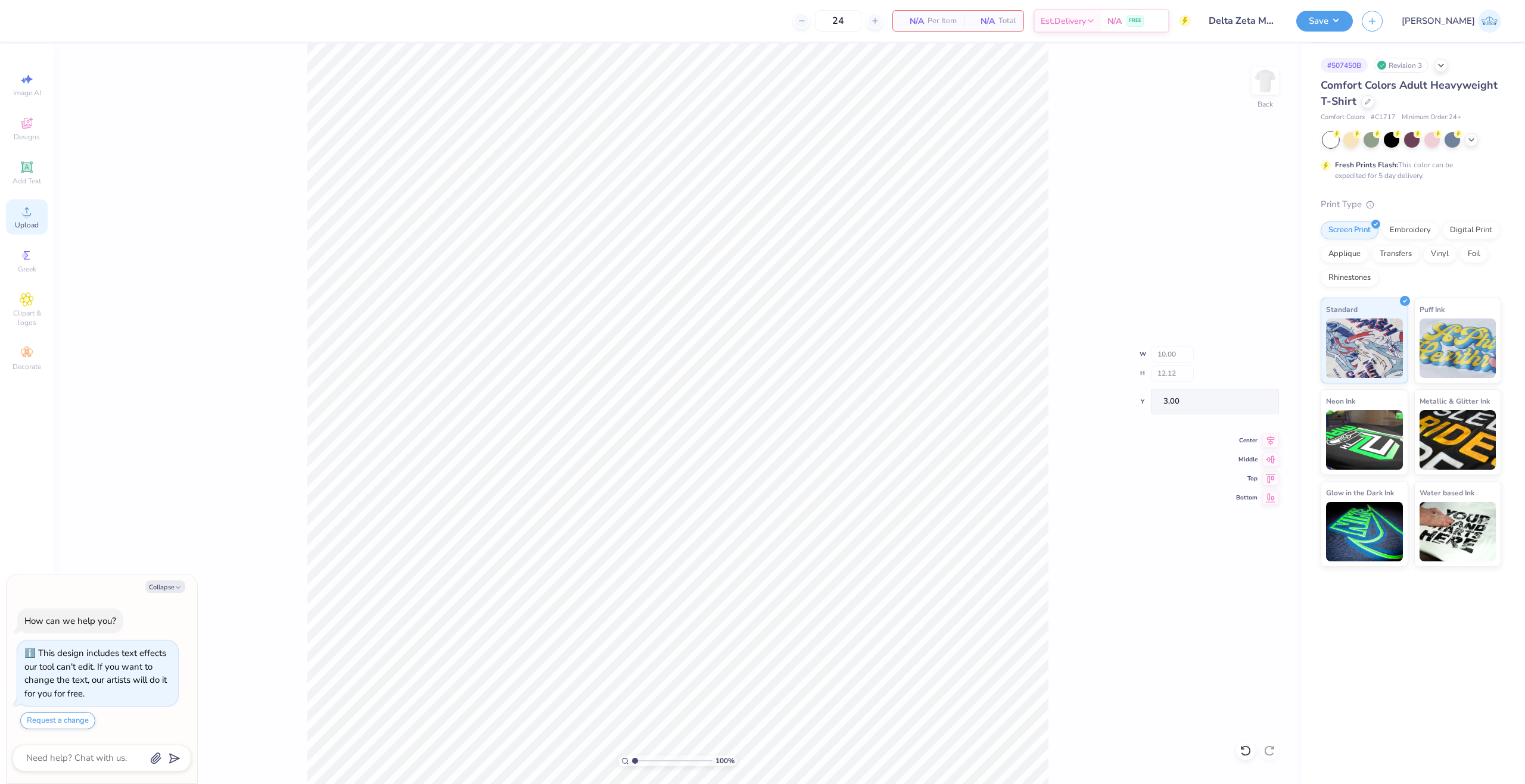
click at [27, 211] on icon at bounding box center [26, 211] width 14 height 14
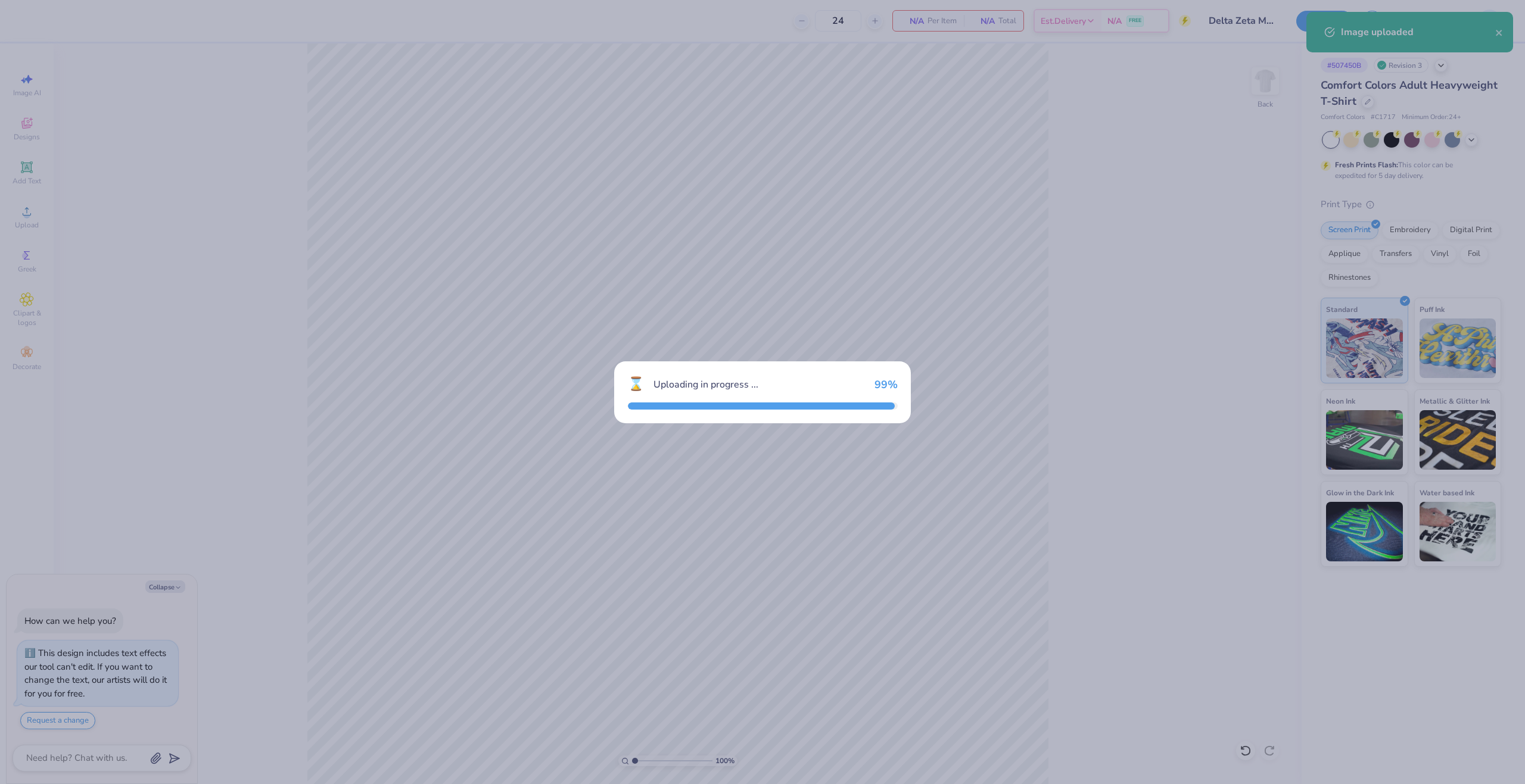
type textarea "x"
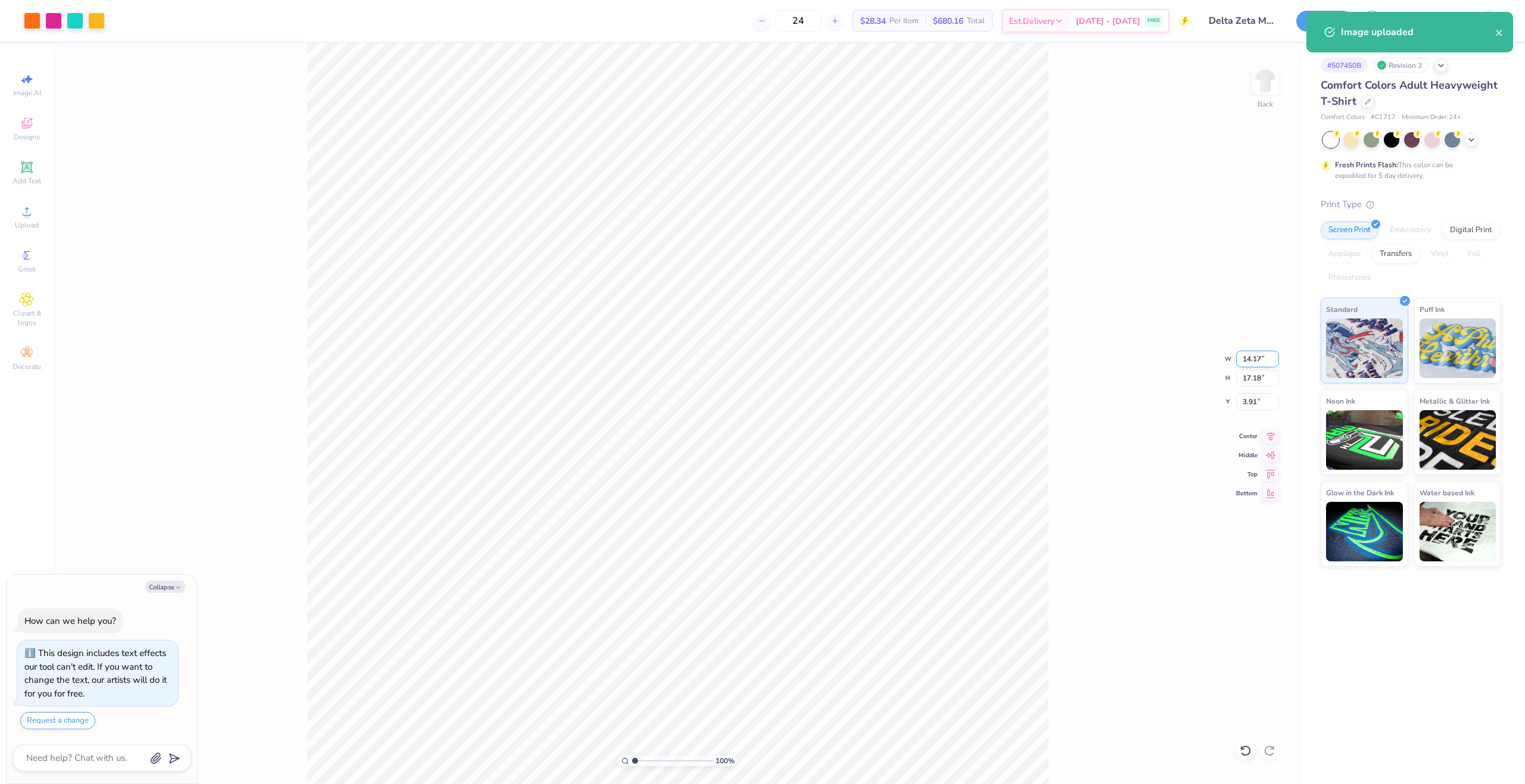
click at [1240, 360] on input "14.17" at bounding box center [1258, 359] width 43 height 17
type input "10"
type textarea "x"
type input "10.00"
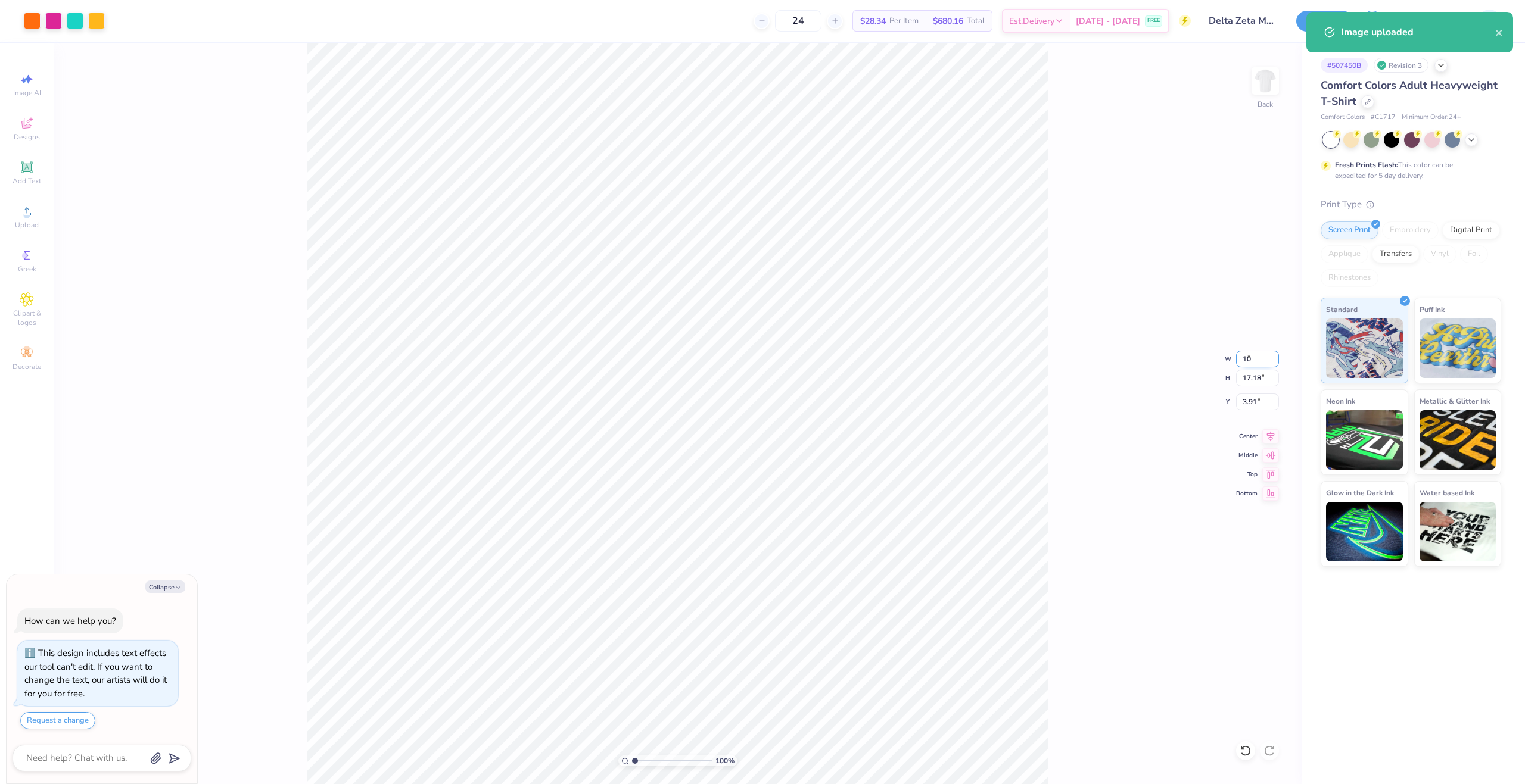
type input "12.12"
click at [1248, 399] on input "6.44" at bounding box center [1258, 402] width 43 height 17
type input "3"
type textarea "x"
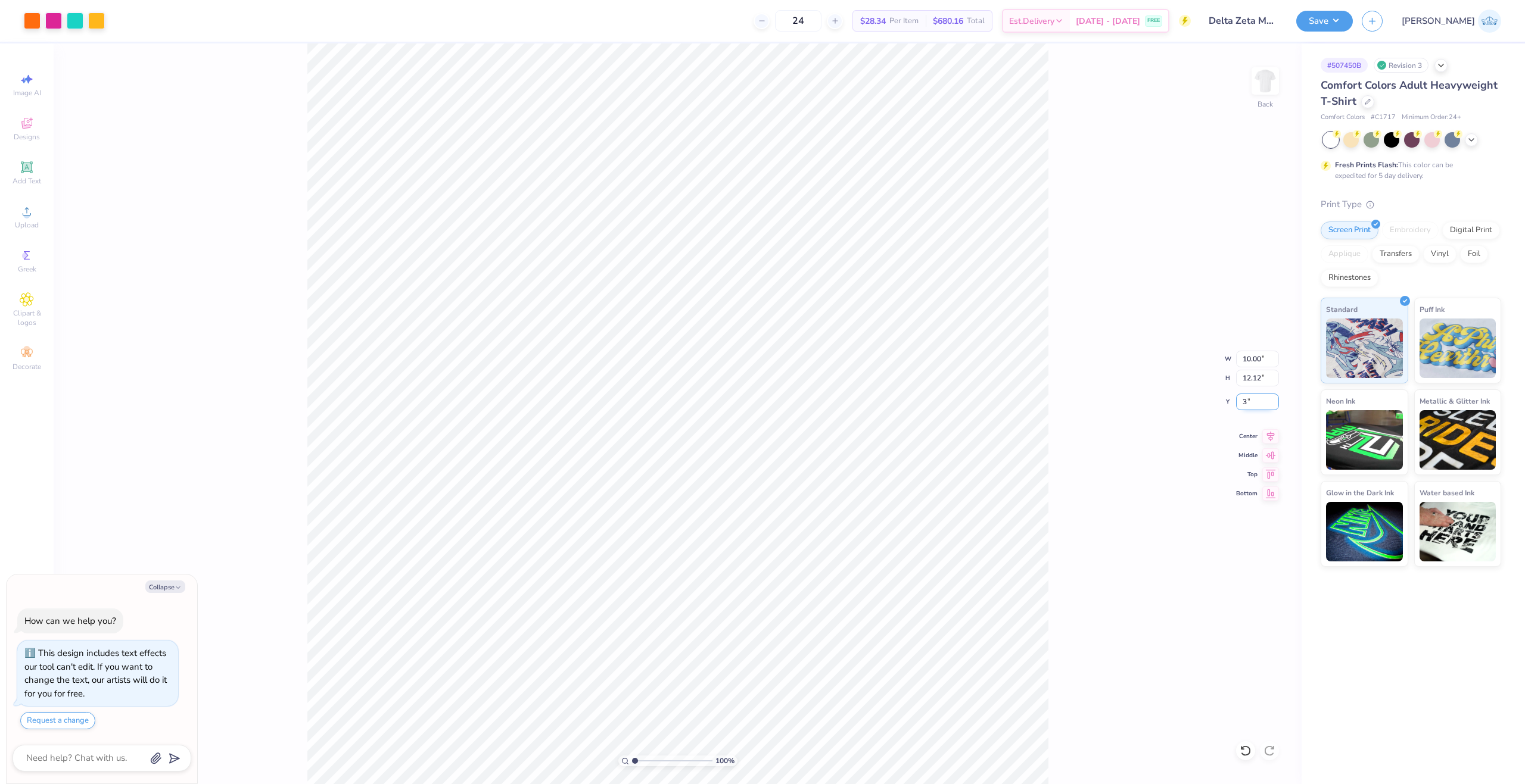
type input "3.00"
type textarea "x"
drag, startPoint x: 637, startPoint y: 759, endPoint x: 509, endPoint y: 783, distance: 130.2
click at [632, 766] on input "range" at bounding box center [672, 760] width 80 height 11
drag, startPoint x: 643, startPoint y: 765, endPoint x: 655, endPoint y: 765, distance: 12.0
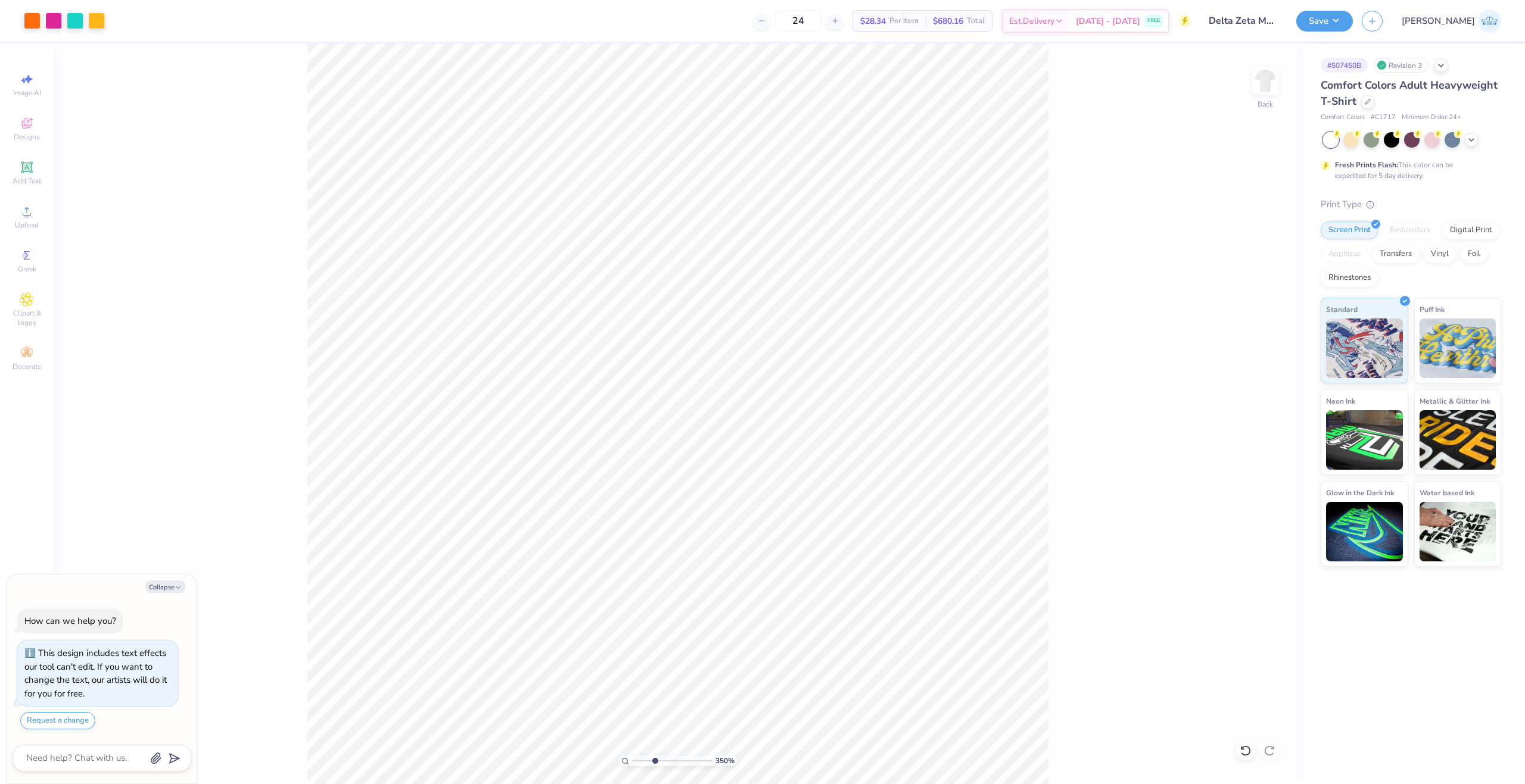
click at [655, 765] on input "range" at bounding box center [672, 760] width 80 height 11
drag, startPoint x: 653, startPoint y: 762, endPoint x: 594, endPoint y: 760, distance: 59.0
type input "1"
click at [632, 760] on input "range" at bounding box center [672, 760] width 80 height 11
drag, startPoint x: 1378, startPoint y: 23, endPoint x: 1384, endPoint y: 31, distance: 10.0
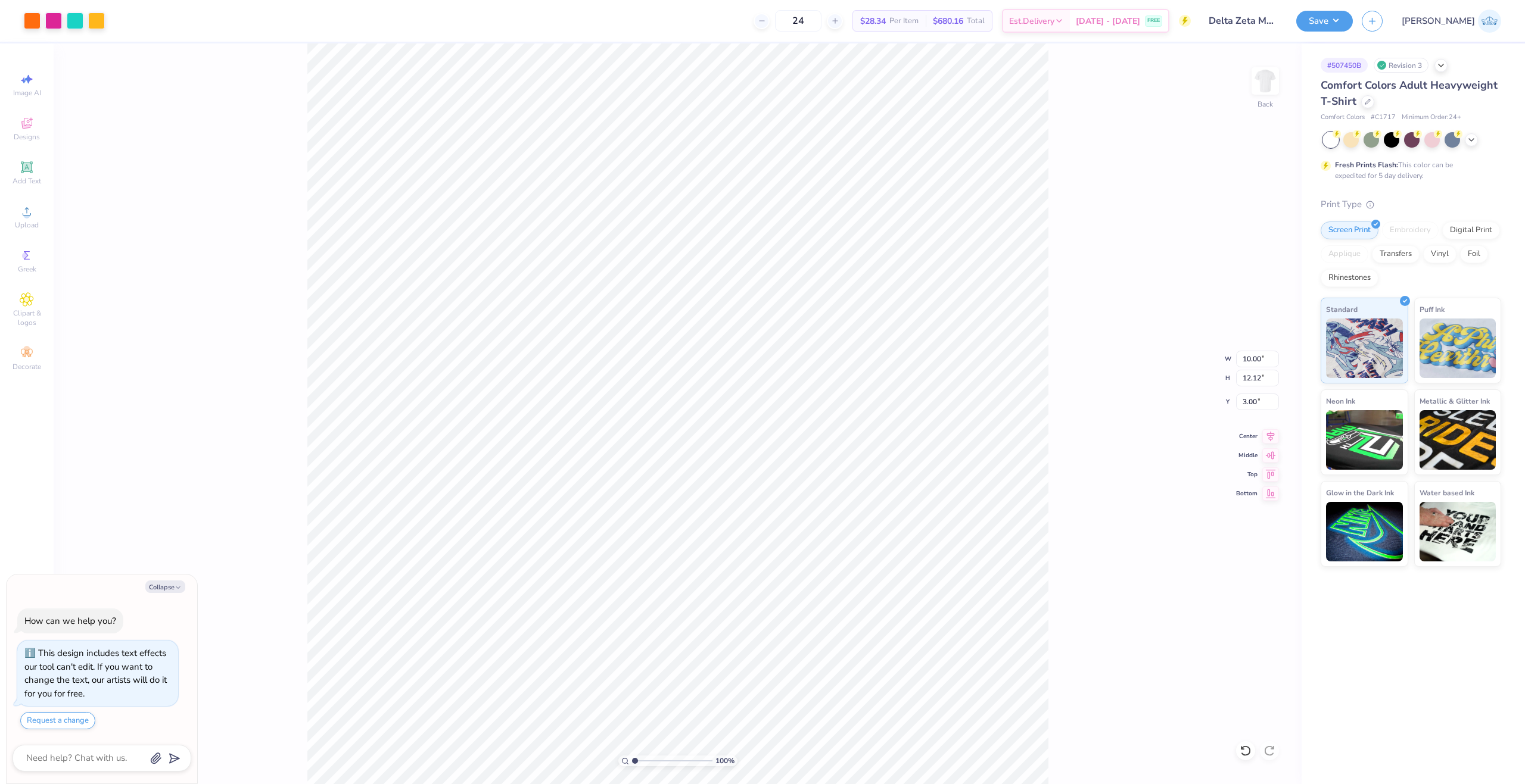
click at [1353, 23] on button "Save" at bounding box center [1325, 21] width 57 height 21
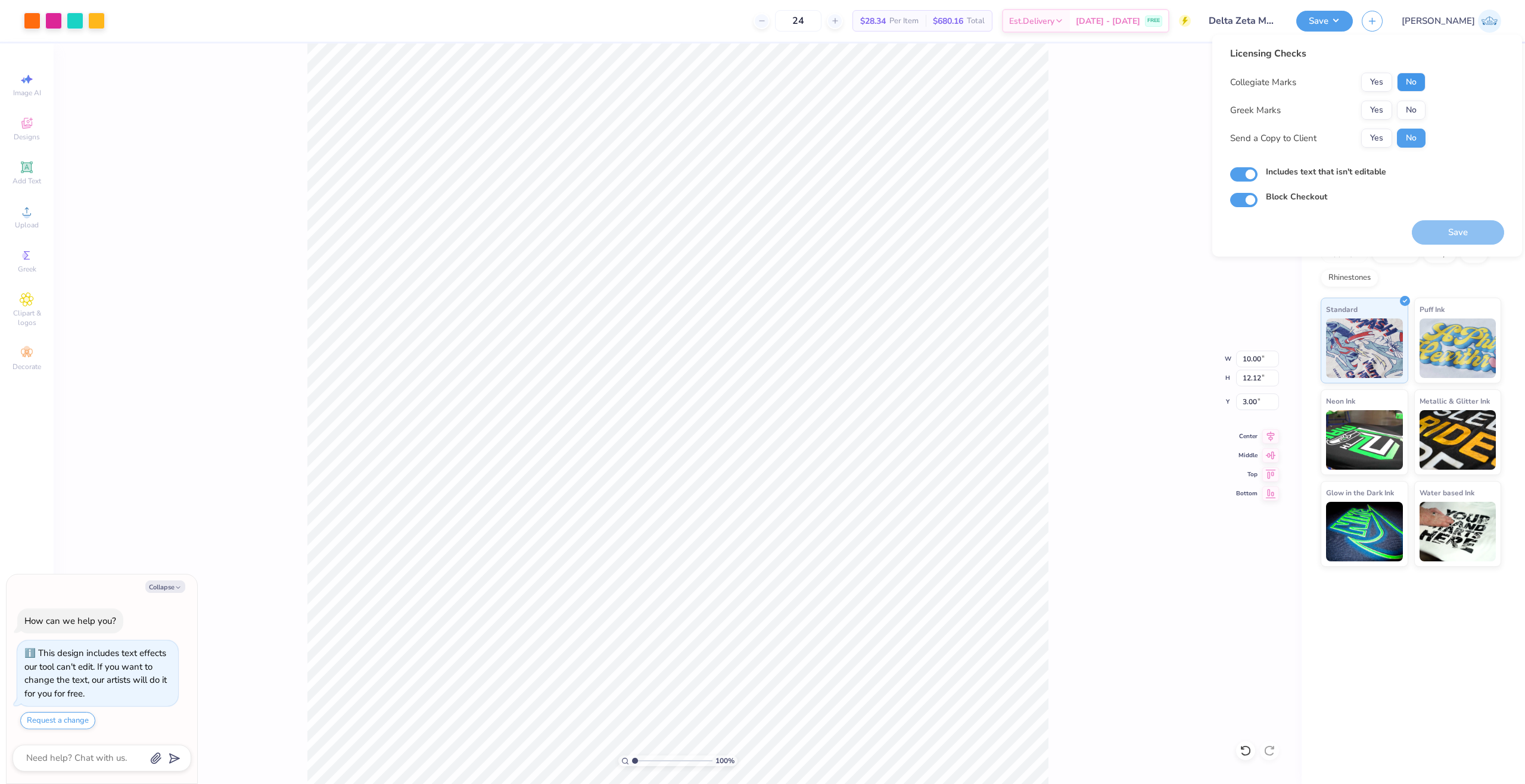
click at [1424, 79] on button "No" at bounding box center [1412, 82] width 29 height 19
click at [1418, 98] on div "Collegiate Marks Yes No Greek Marks Yes No Send a Copy to Client Yes No" at bounding box center [1328, 110] width 195 height 75
click at [1418, 100] on div "Collegiate Marks Yes No Greek Marks Yes No Send a Copy to Client Yes No" at bounding box center [1328, 110] width 195 height 75
click at [1418, 101] on div "Collegiate Marks Yes No Greek Marks Yes No Send a Copy to Client Yes No" at bounding box center [1328, 110] width 195 height 75
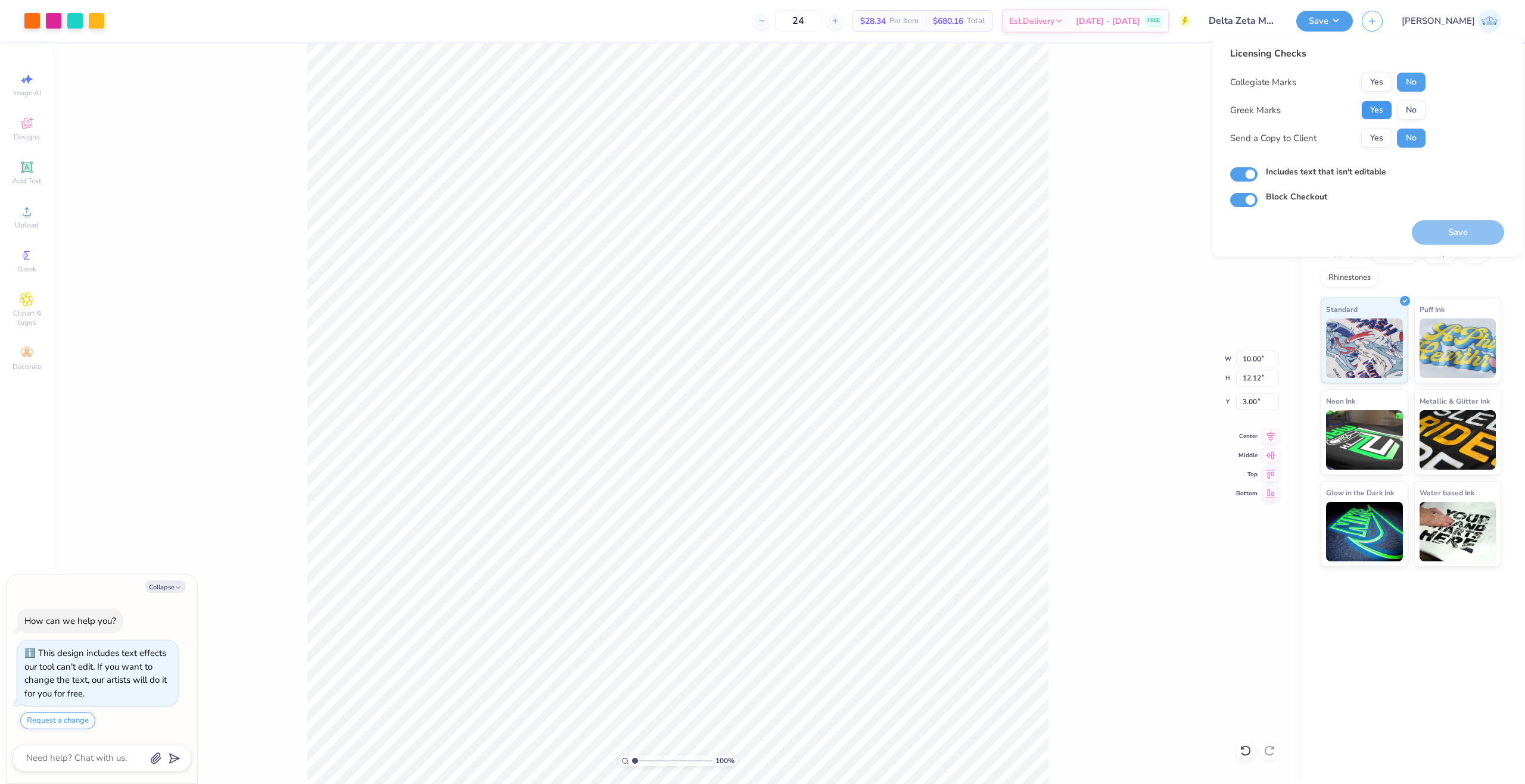
click at [1366, 110] on button "Yes" at bounding box center [1377, 110] width 31 height 19
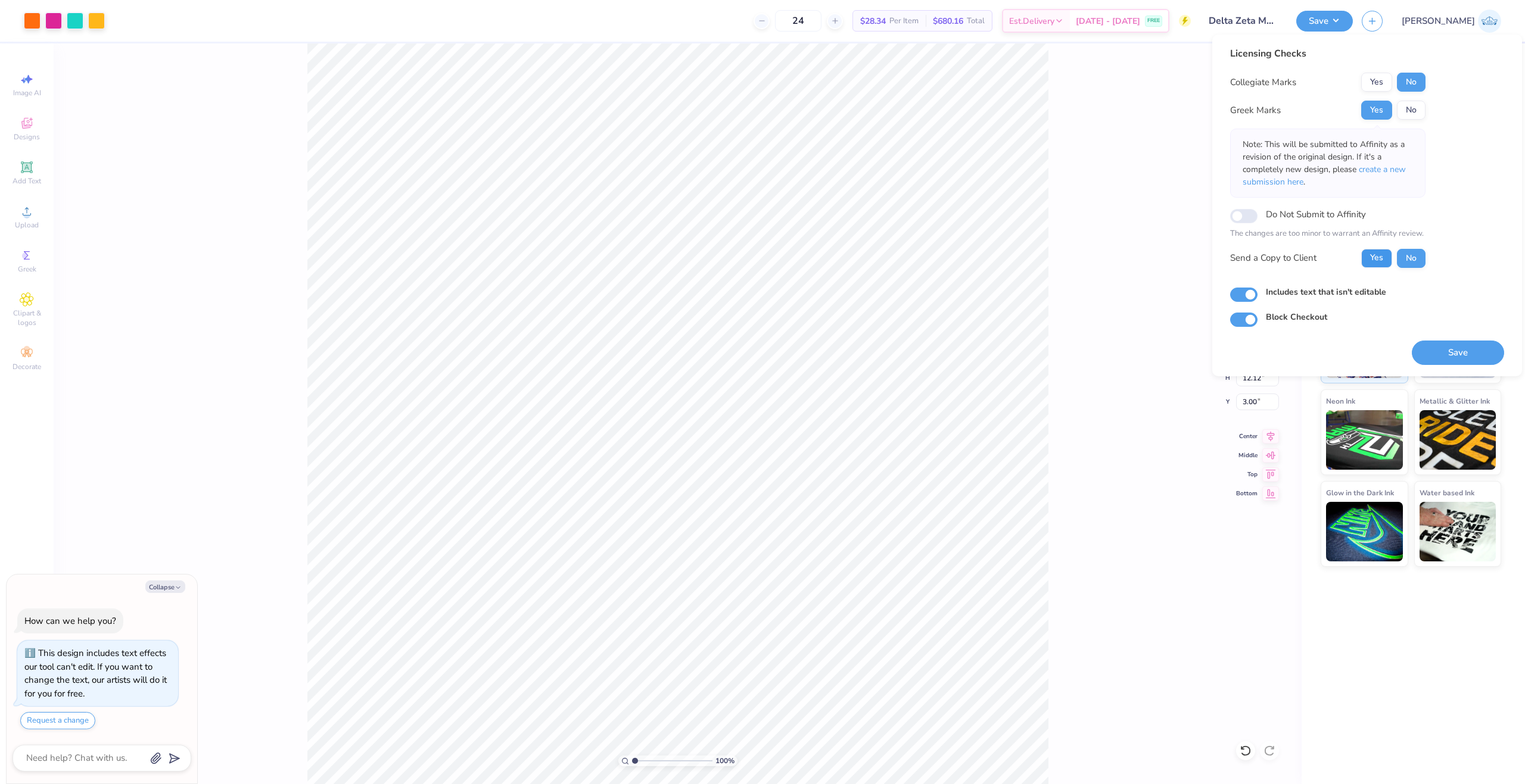
click at [1378, 254] on button "Yes" at bounding box center [1377, 259] width 31 height 19
click at [1461, 348] on button "Save" at bounding box center [1457, 352] width 92 height 24
type textarea "x"
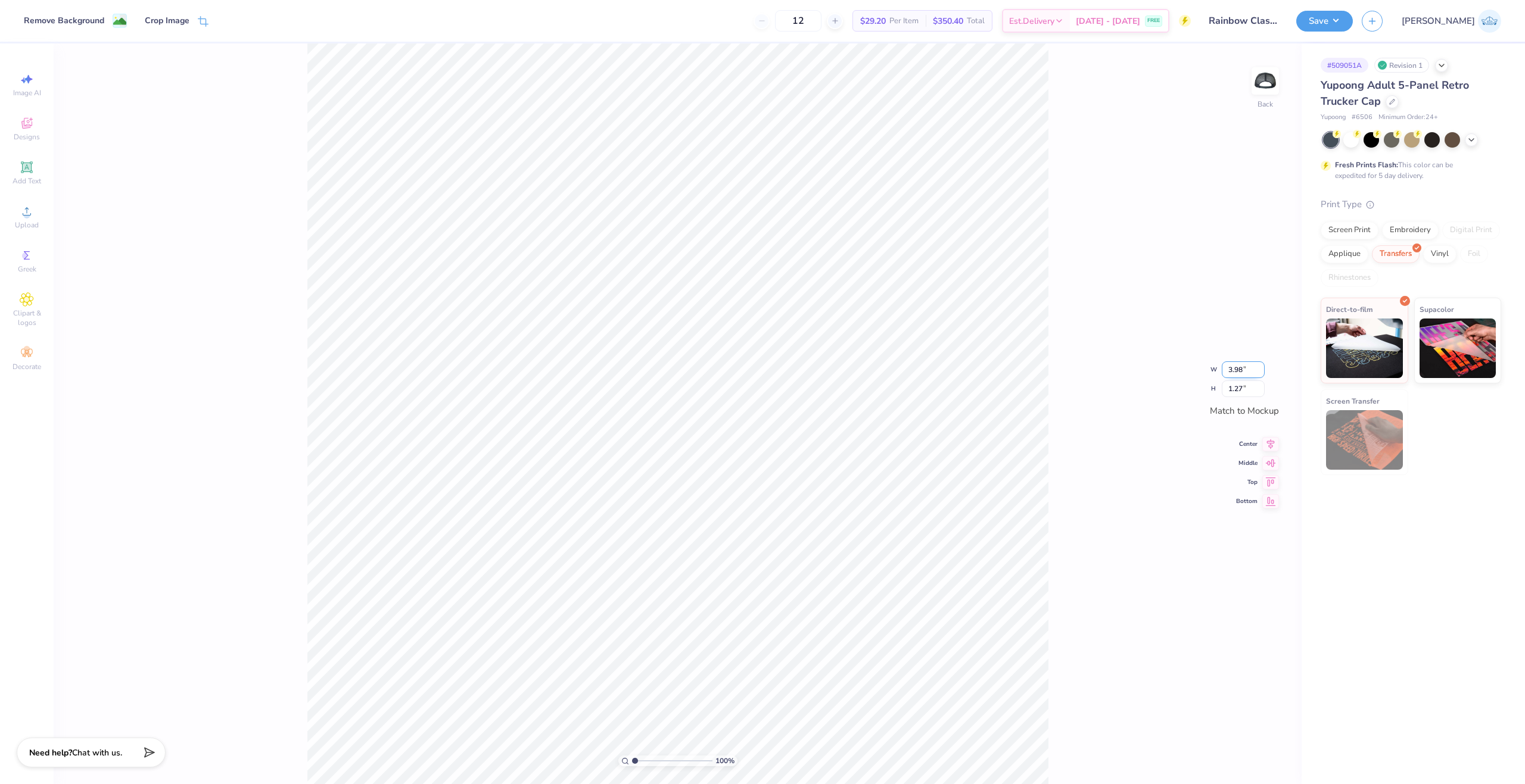
click at [1243, 378] on input "3.98" at bounding box center [1244, 370] width 43 height 17
click at [1242, 378] on input "3.98" at bounding box center [1244, 370] width 43 height 17
type input "4.00"
click at [275, 235] on div "100 % Back" at bounding box center [677, 413] width 1249 height 741
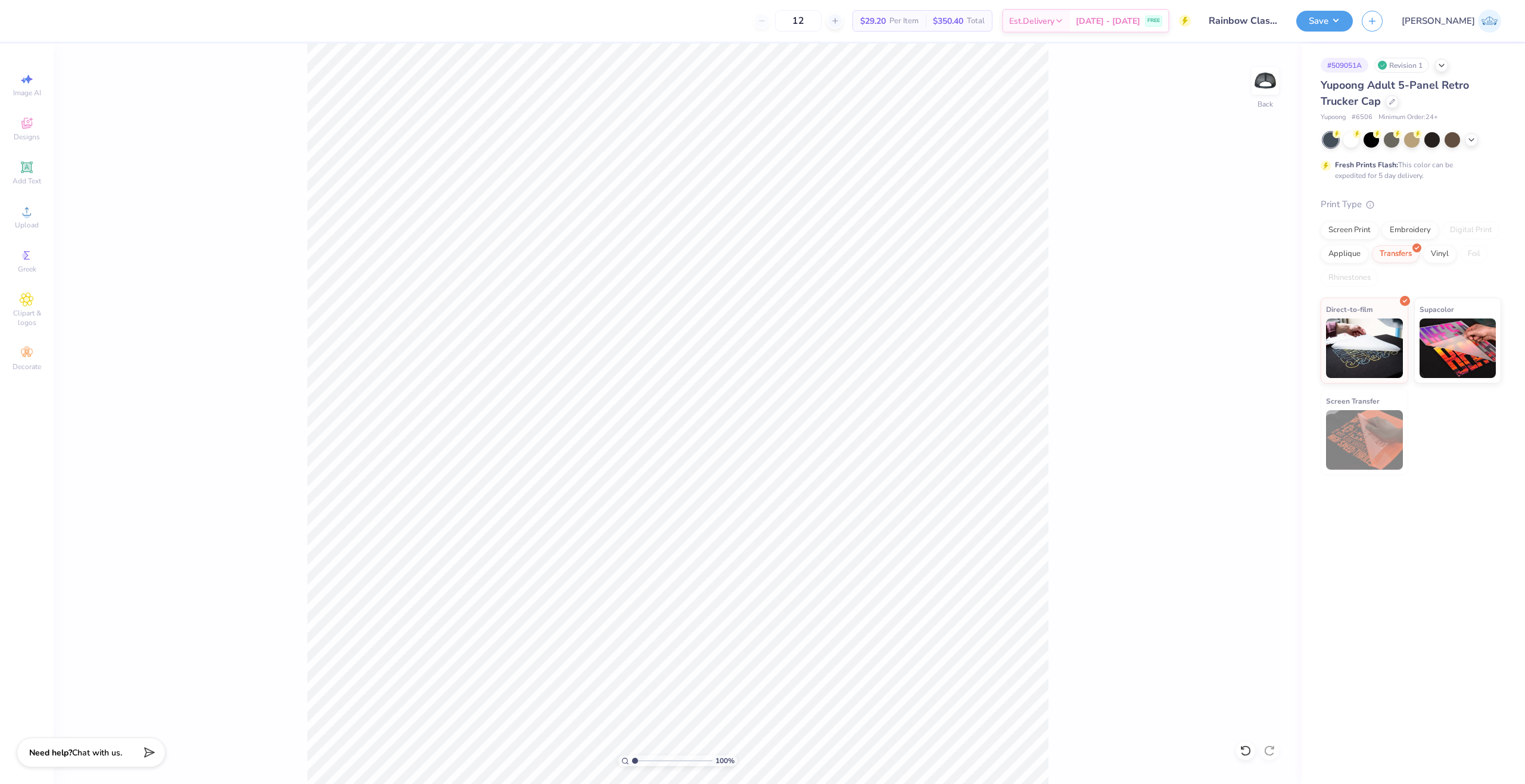
click at [1059, 520] on div "100 % Back" at bounding box center [677, 413] width 1249 height 741
drag, startPoint x: 637, startPoint y: 759, endPoint x: 649, endPoint y: 773, distance: 18.4
type input "2.75"
click at [649, 766] on input "range" at bounding box center [672, 760] width 80 height 11
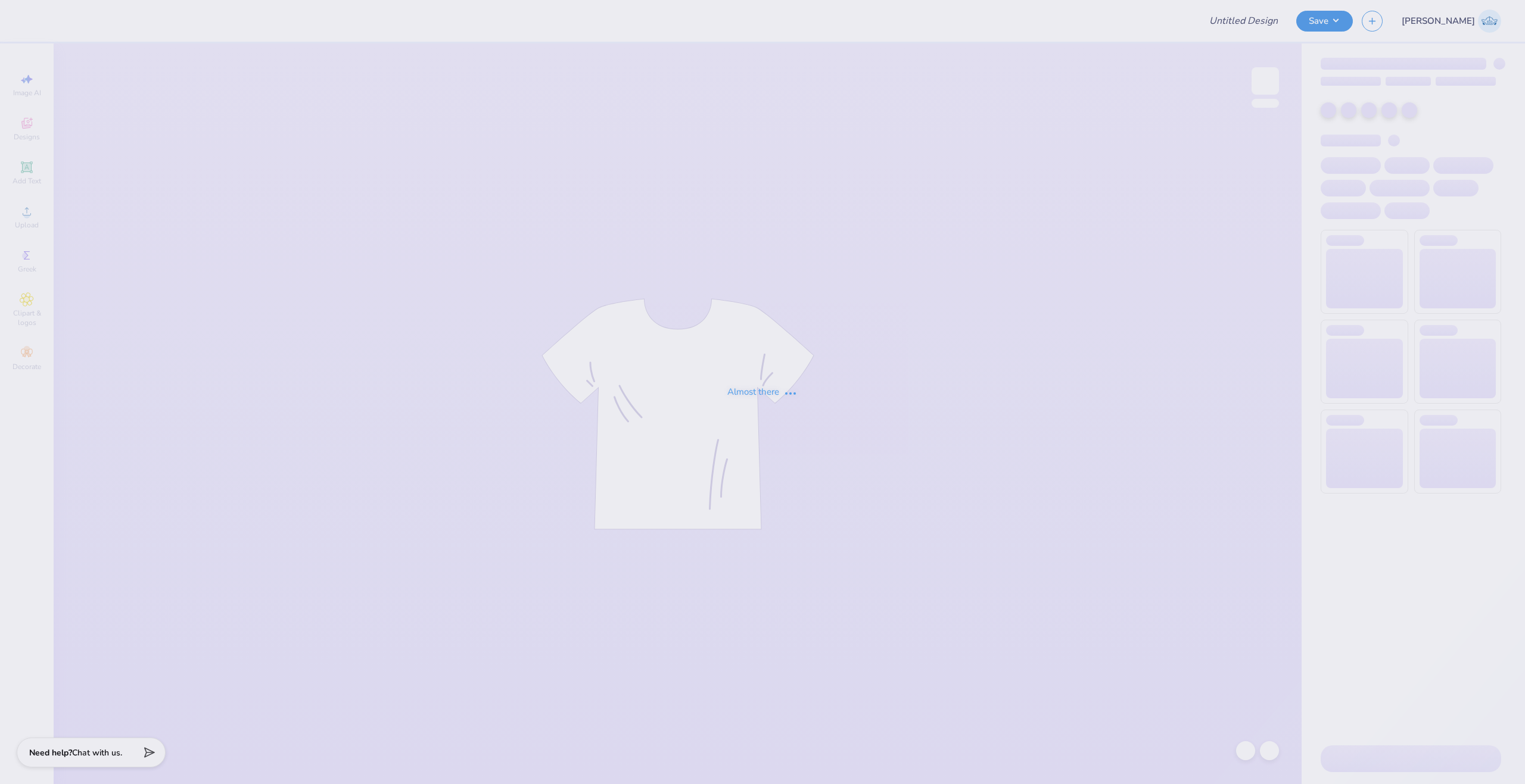
type input "[PERSON_NAME] : [PERSON_NAME][GEOGRAPHIC_DATA]"
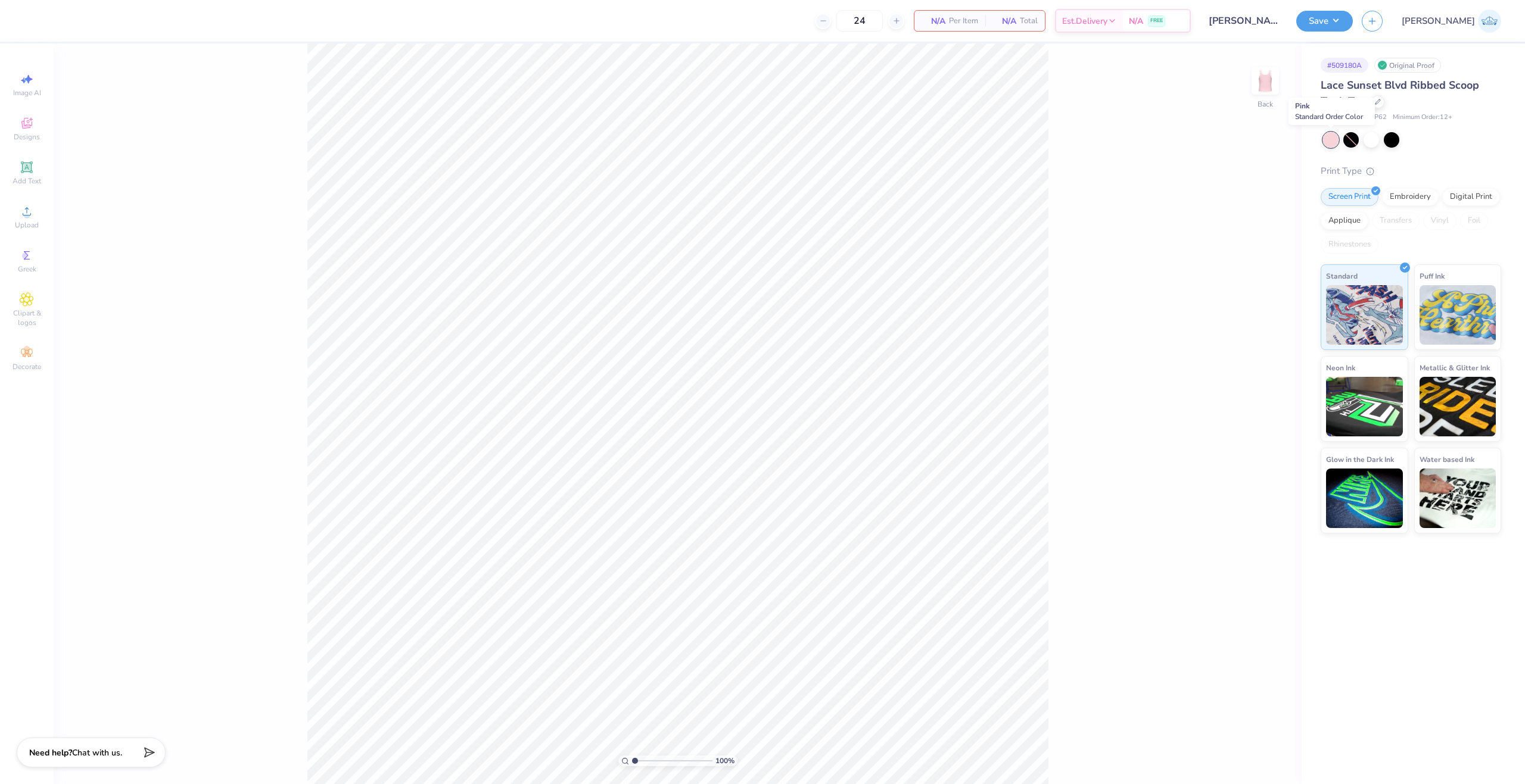
click at [1327, 142] on div at bounding box center [1331, 139] width 15 height 15
click at [1343, 94] on span "Lace Sunset Blvd Ribbed Scoop Tank Top" at bounding box center [1400, 93] width 158 height 30
drag, startPoint x: 1083, startPoint y: 437, endPoint x: 1061, endPoint y: 488, distance: 55.5
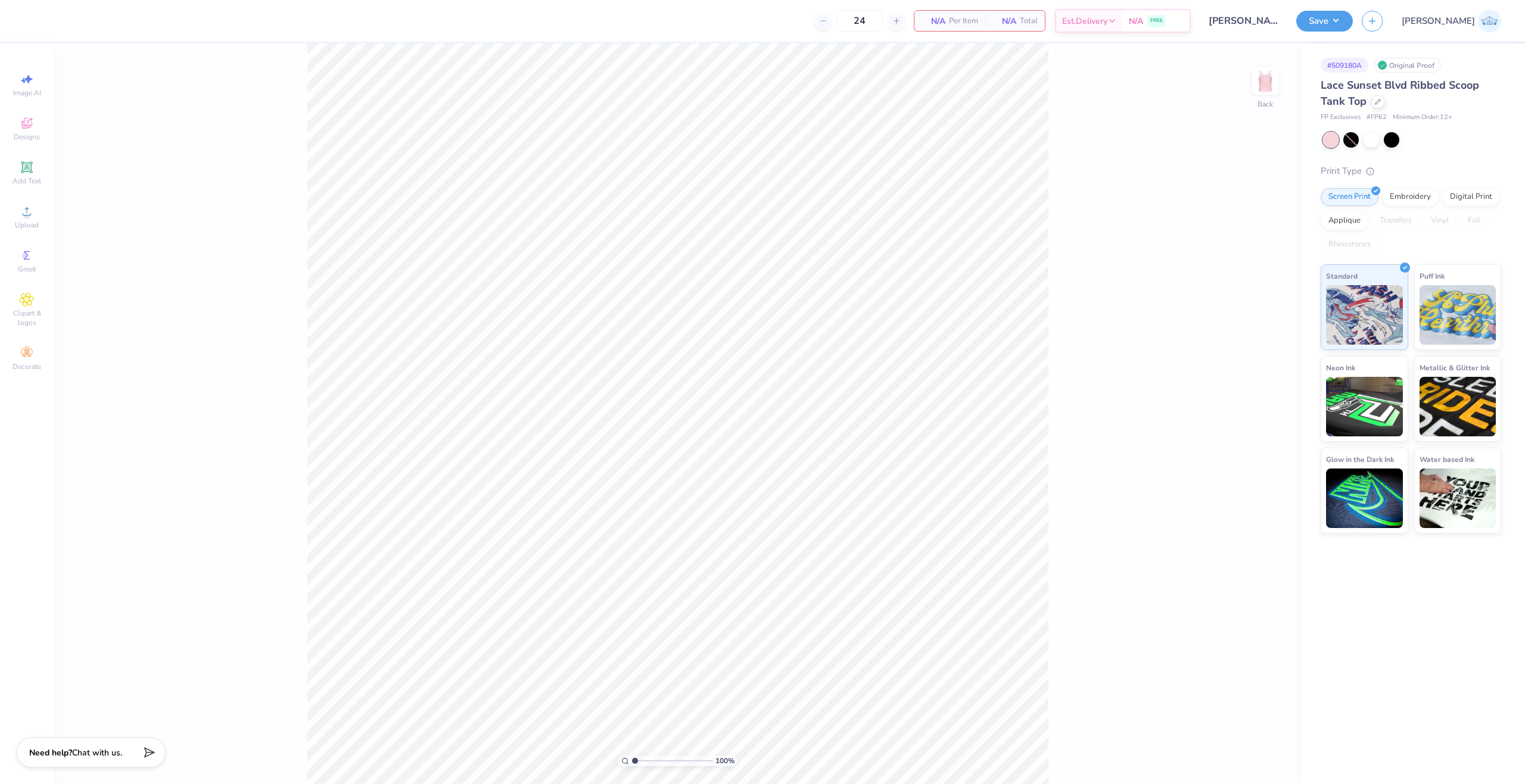
click at [1083, 437] on div "100 % Back" at bounding box center [677, 413] width 1249 height 741
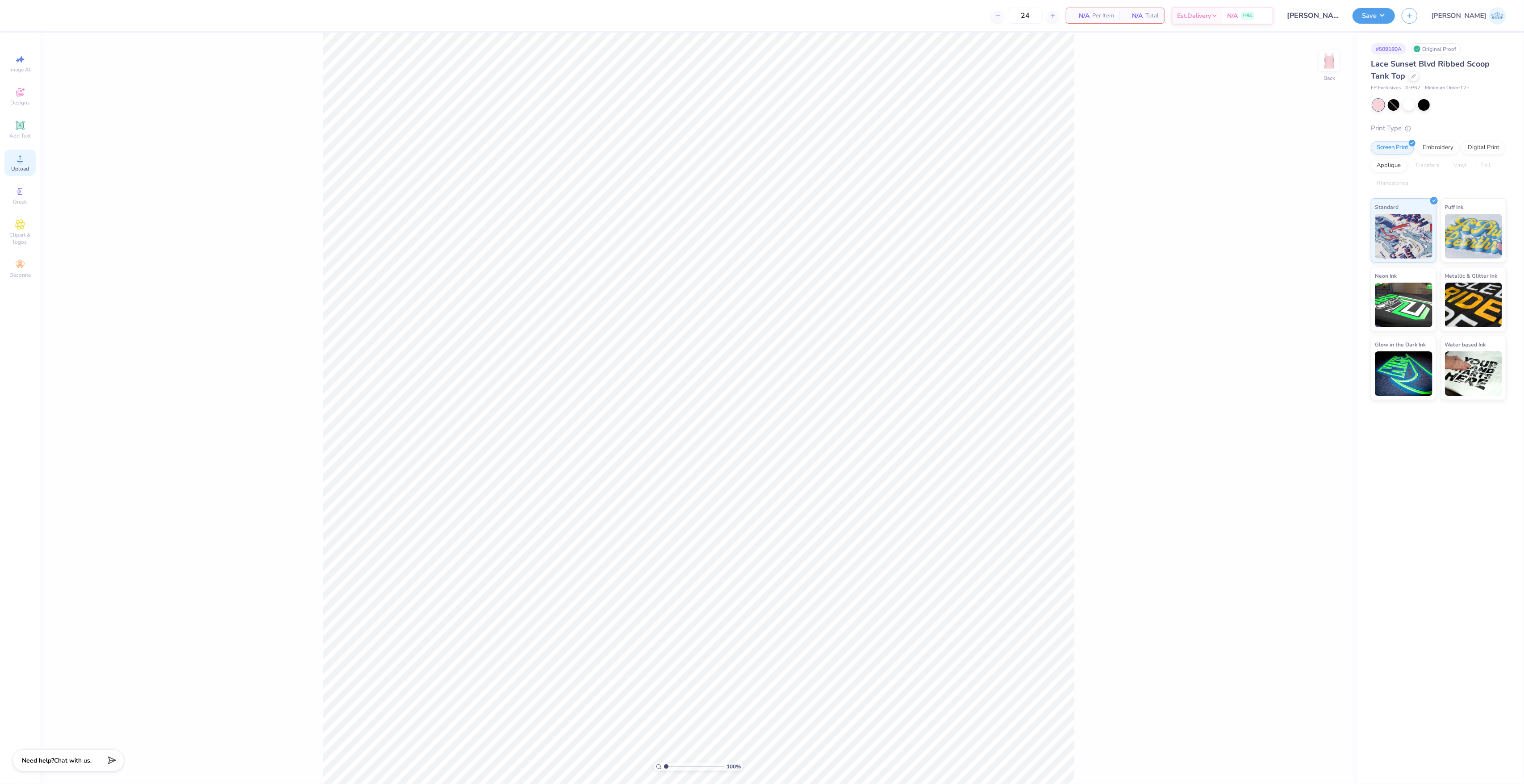
click at [17, 161] on icon at bounding box center [20, 158] width 11 height 11
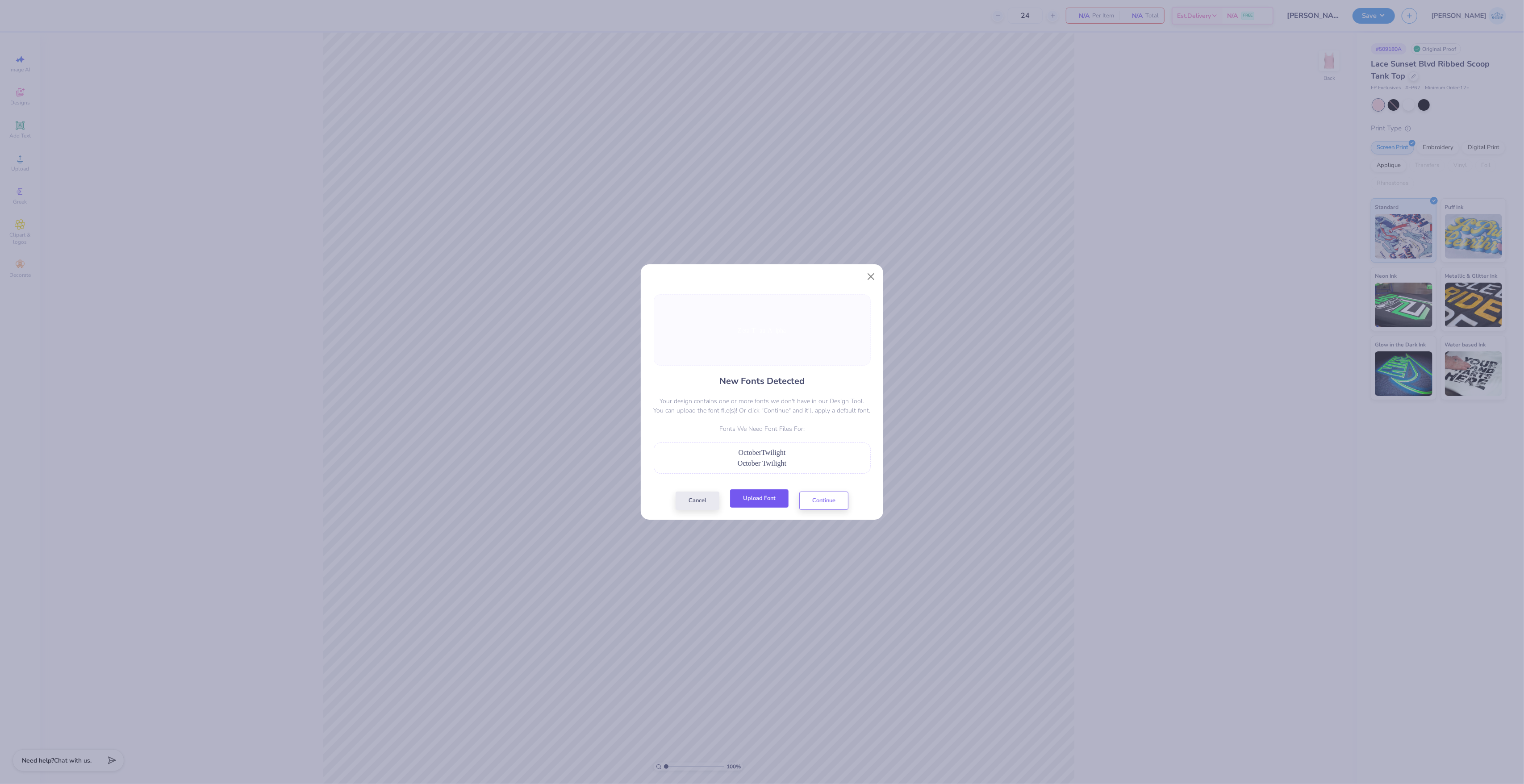
click at [759, 494] on button "Upload Font" at bounding box center [759, 498] width 58 height 18
click at [823, 495] on button "Continue" at bounding box center [824, 498] width 49 height 18
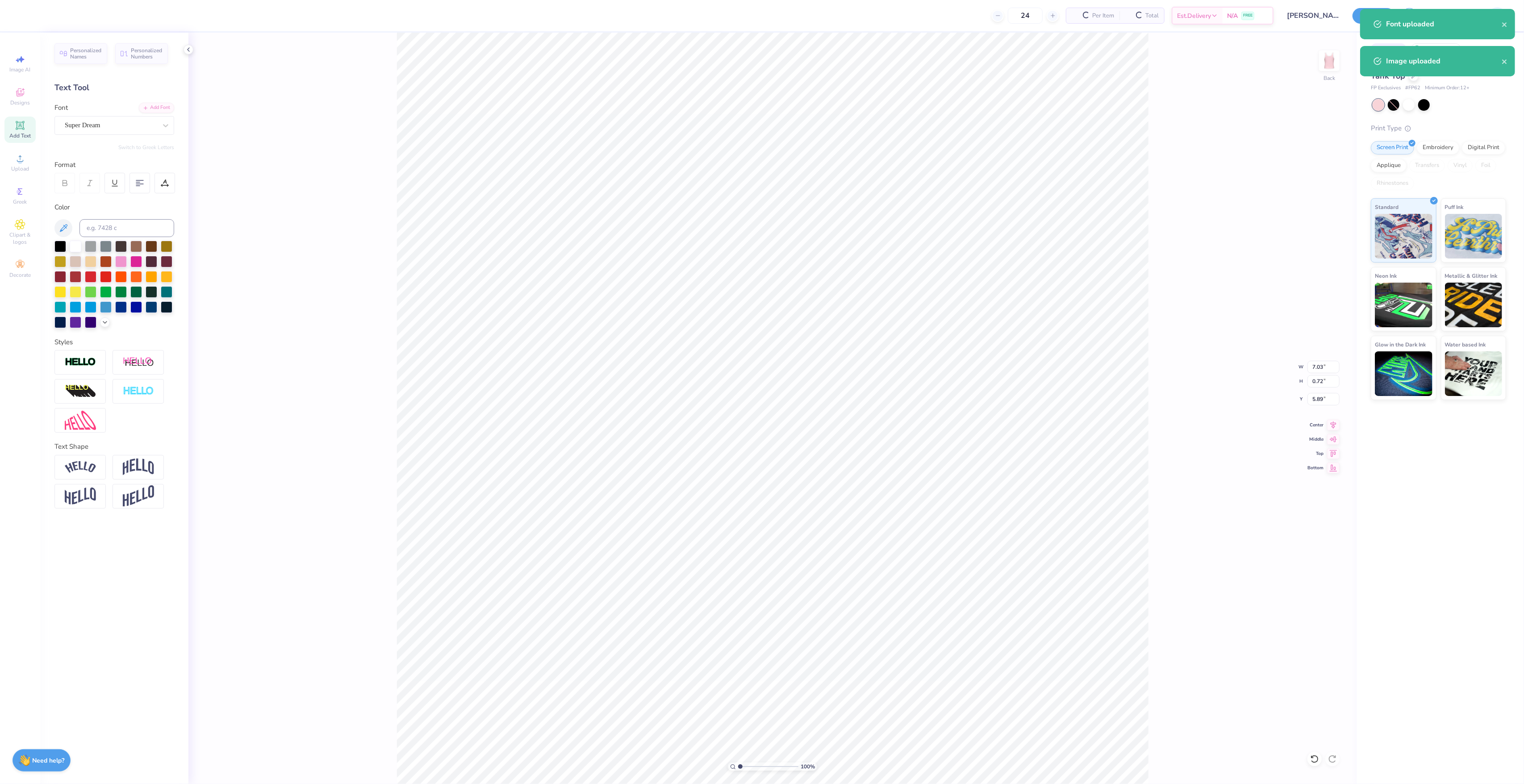
click at [107, 132] on div "Super Dream" at bounding box center [111, 125] width 94 height 14
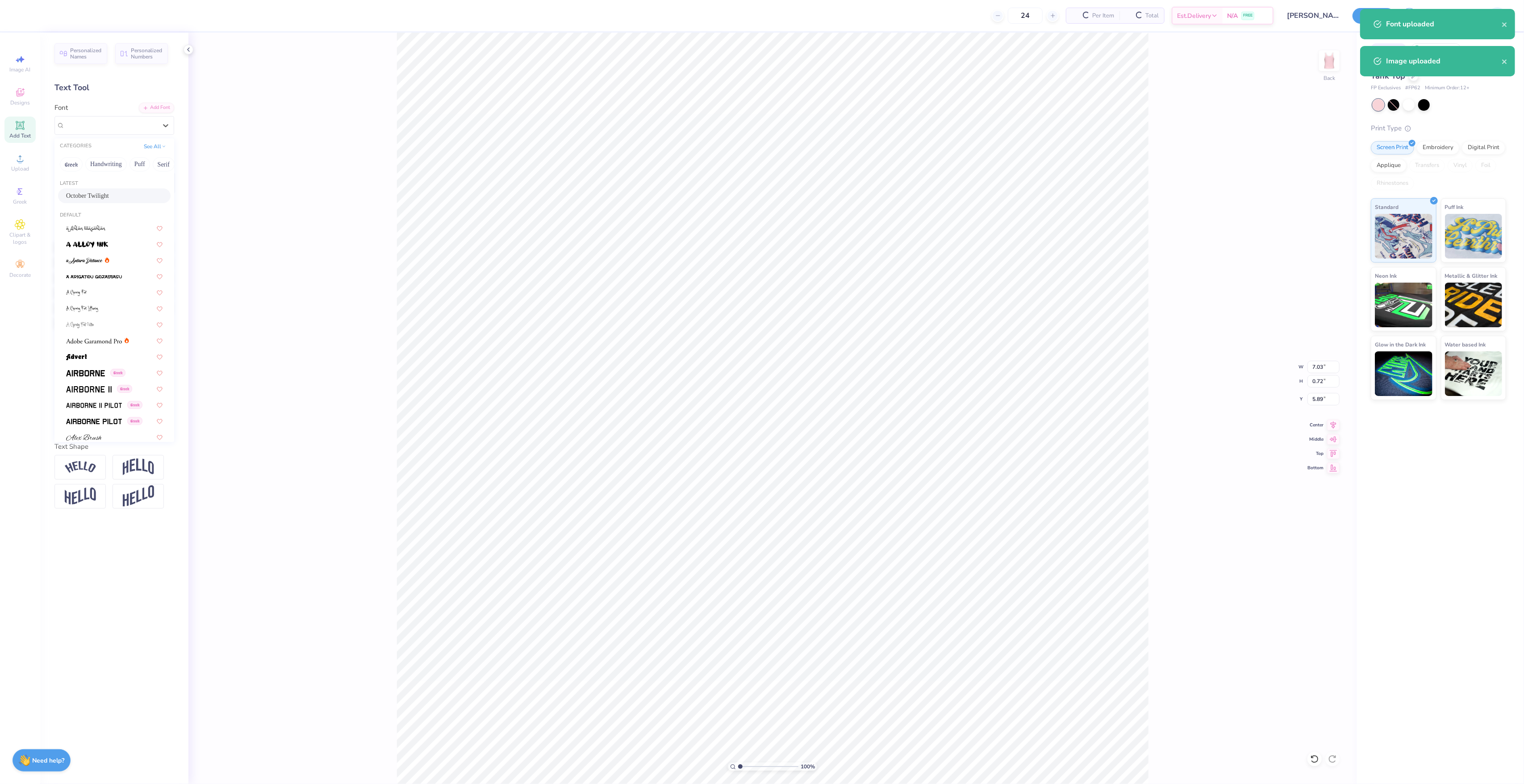
click at [118, 198] on div "October Twilight" at bounding box center [114, 196] width 96 height 9
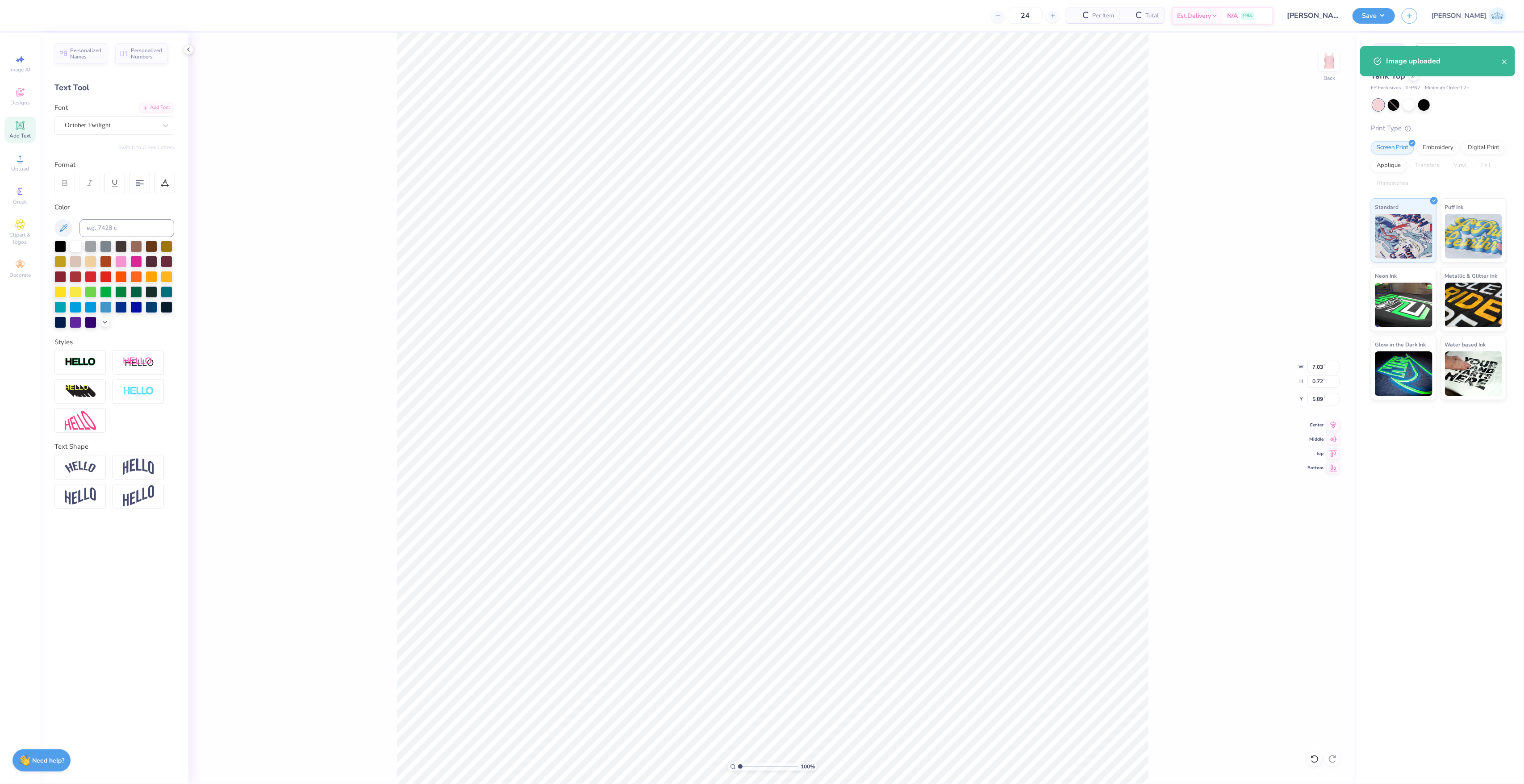
type input "5.03"
type input "0.91"
type input "5.65"
click at [1143, 373] on div "100 % Back W 5.03 5.03 " H 0.91 0.91 " Y 5.65 5.65 " Center Middle Top Bottom" at bounding box center [772, 408] width 1168 height 751
click at [1143, 420] on icon at bounding box center [1333, 423] width 13 height 11
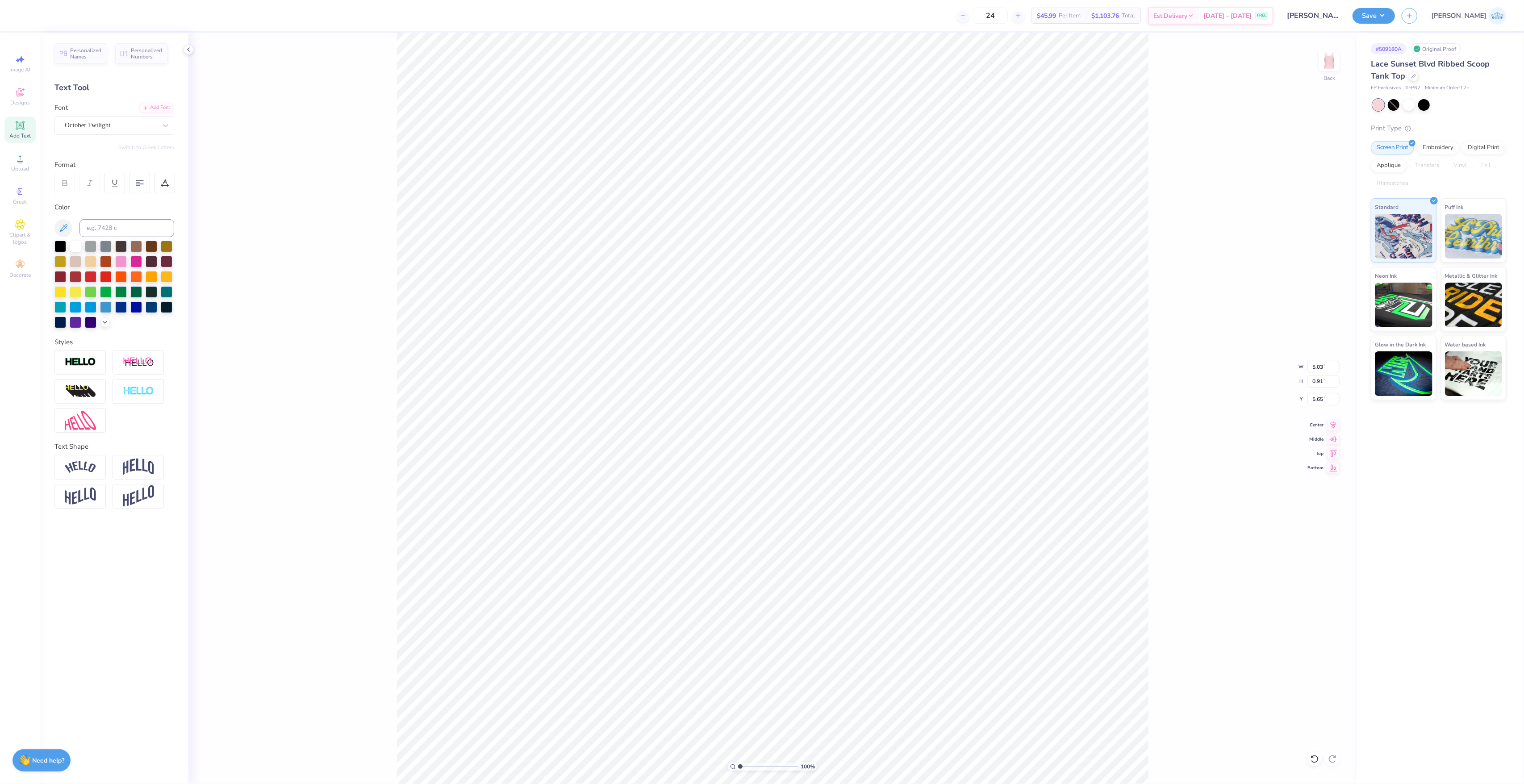
click at [1143, 359] on div "100 % Back W 5.03 5.03 " H 0.91 0.91 " Y 5.65 5.65 " Center Middle Top Bottom" at bounding box center [772, 408] width 1168 height 751
click at [1143, 398] on input "5.65" at bounding box center [1323, 399] width 32 height 13
type input "2.00"
click at [1143, 476] on div "100 % Back W 5.03 5.03 " H 0.91 0.91 " Y 2.00 2.00 " Center Middle Top Bottom" at bounding box center [772, 408] width 1168 height 751
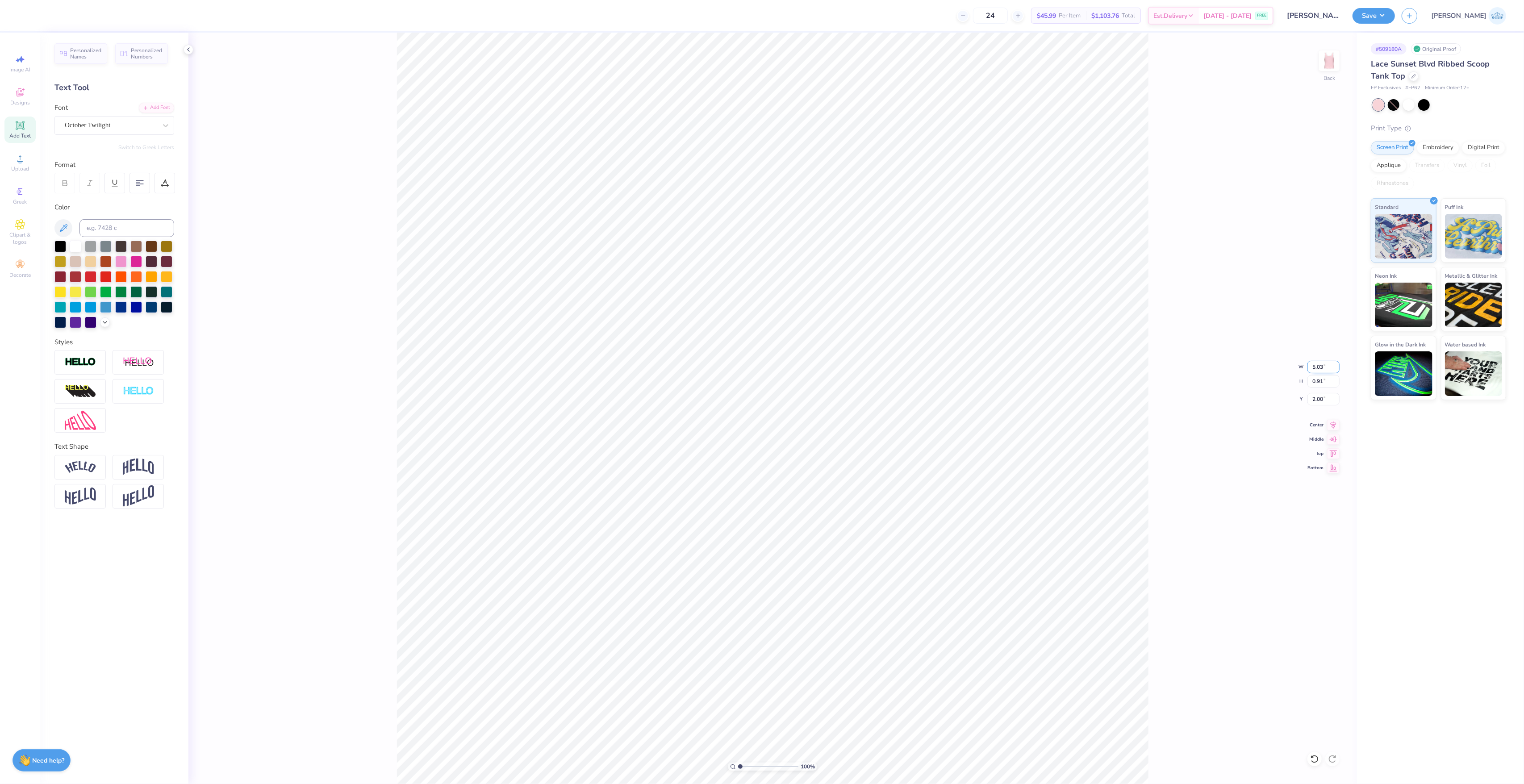
click at [1143, 368] on input "5.03" at bounding box center [1323, 367] width 32 height 13
type input "7.00"
type input "1.27"
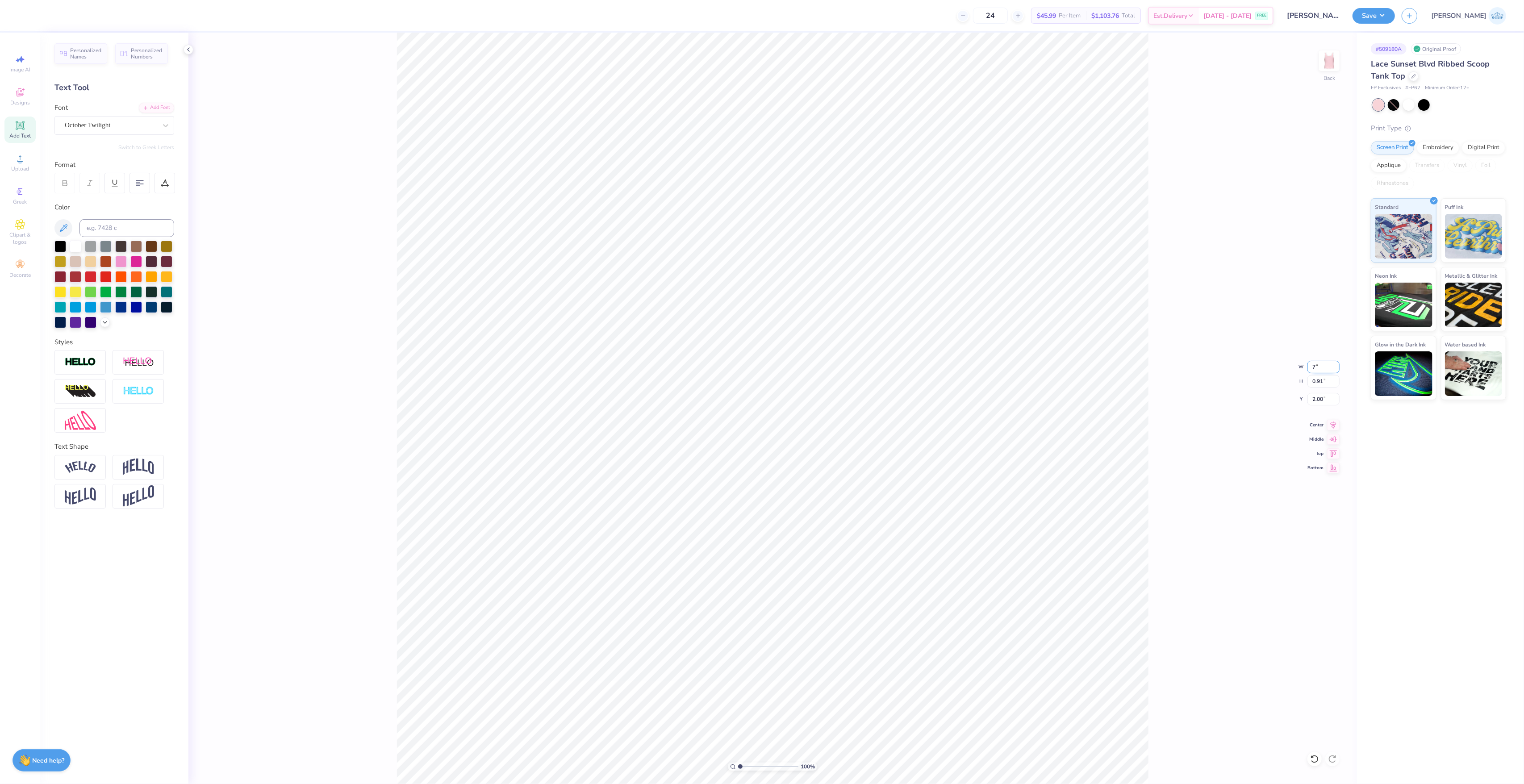
type input "1.82"
click at [1143, 368] on input "7.00" at bounding box center [1323, 367] width 32 height 13
type input "6.00"
type input "1.09"
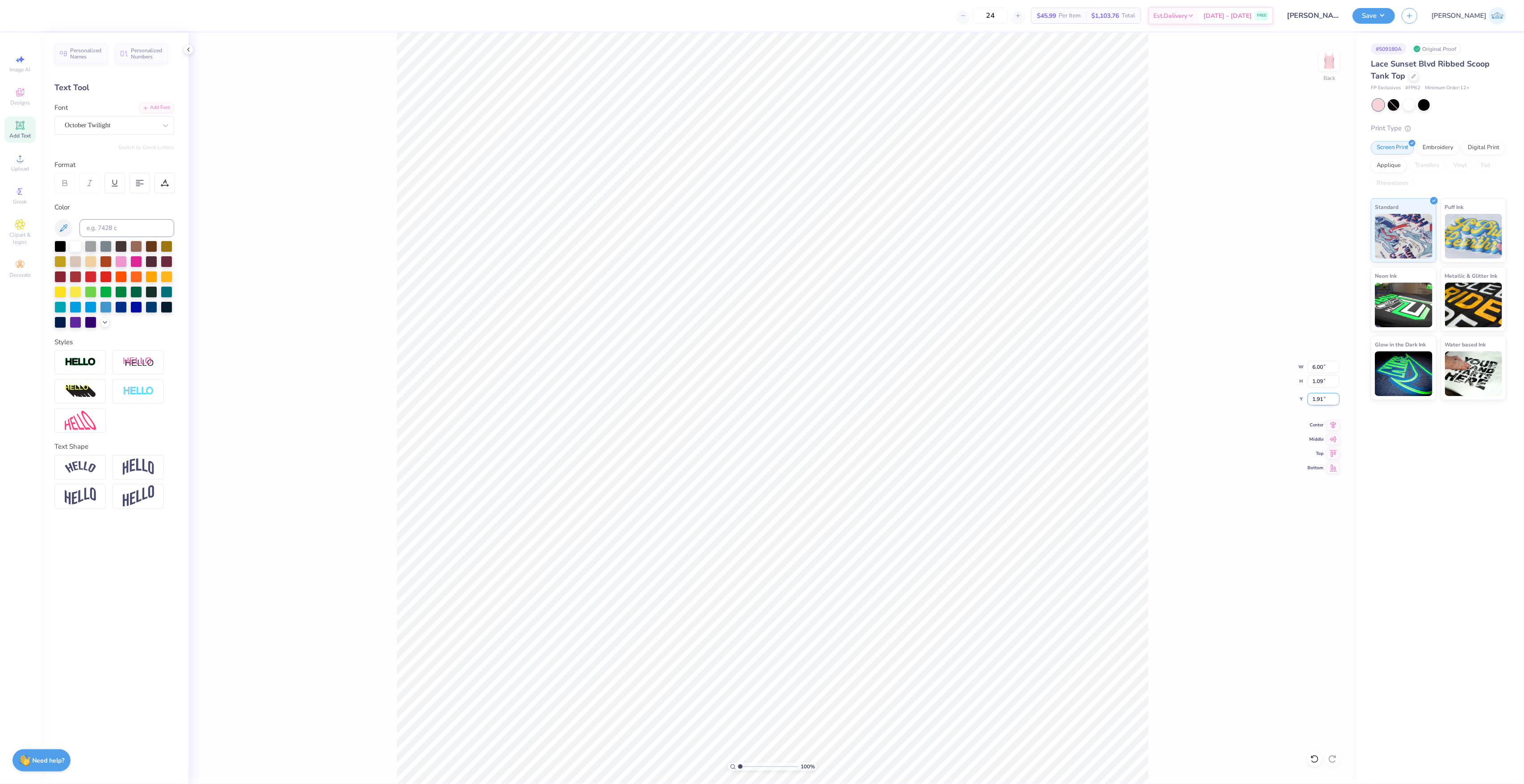
click at [1143, 402] on input "1.91" at bounding box center [1323, 399] width 32 height 13
type input "2.00"
drag, startPoint x: 751, startPoint y: 766, endPoint x: 657, endPoint y: 763, distance: 94.0
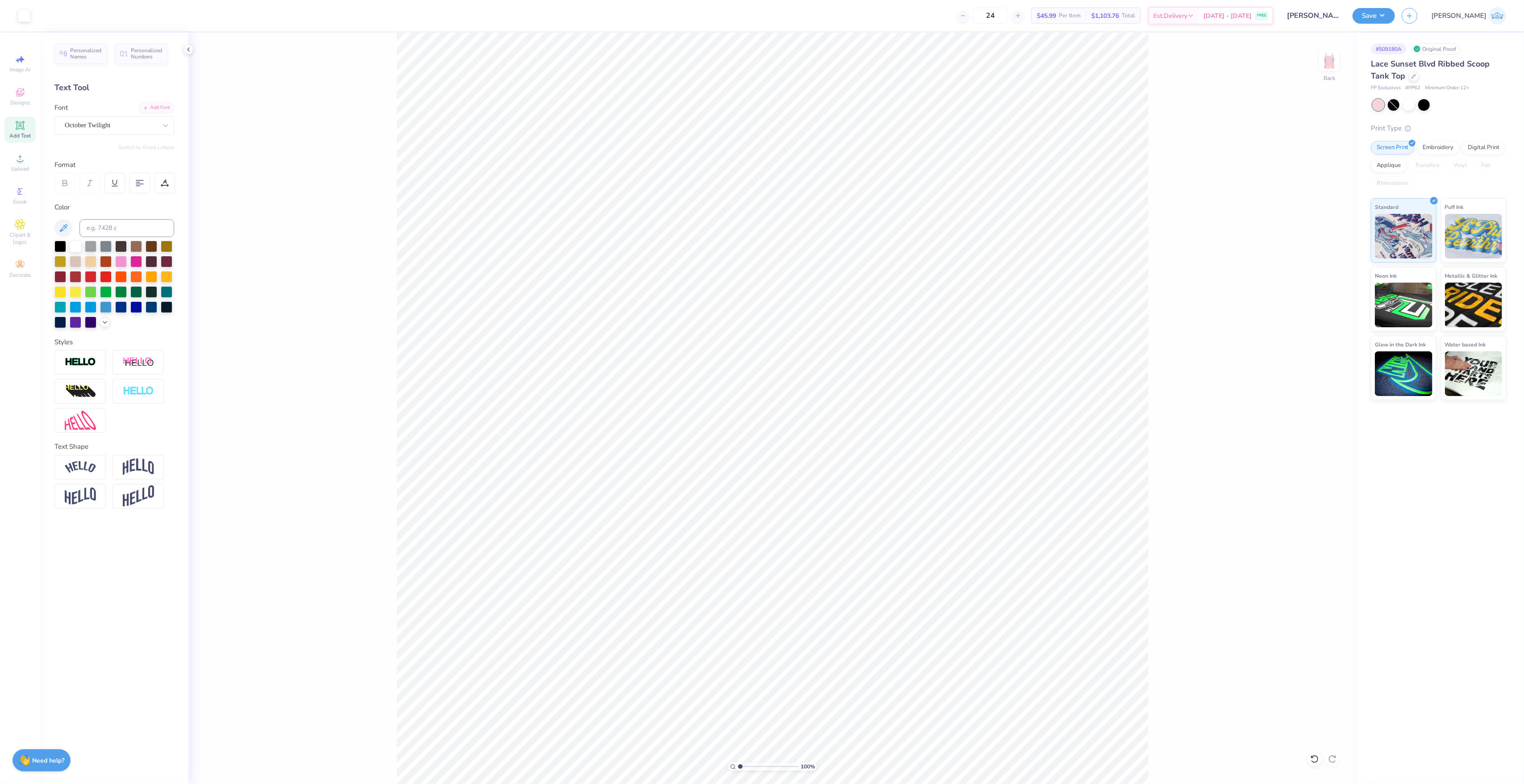
click at [738, 588] on input "range" at bounding box center [768, 766] width 60 height 8
drag, startPoint x: 744, startPoint y: 769, endPoint x: 651, endPoint y: 748, distance: 95.3
click at [738, 588] on input "range" at bounding box center [768, 766] width 60 height 8
drag, startPoint x: 743, startPoint y: 764, endPoint x: 747, endPoint y: 767, distance: 5.0
type input "2.23"
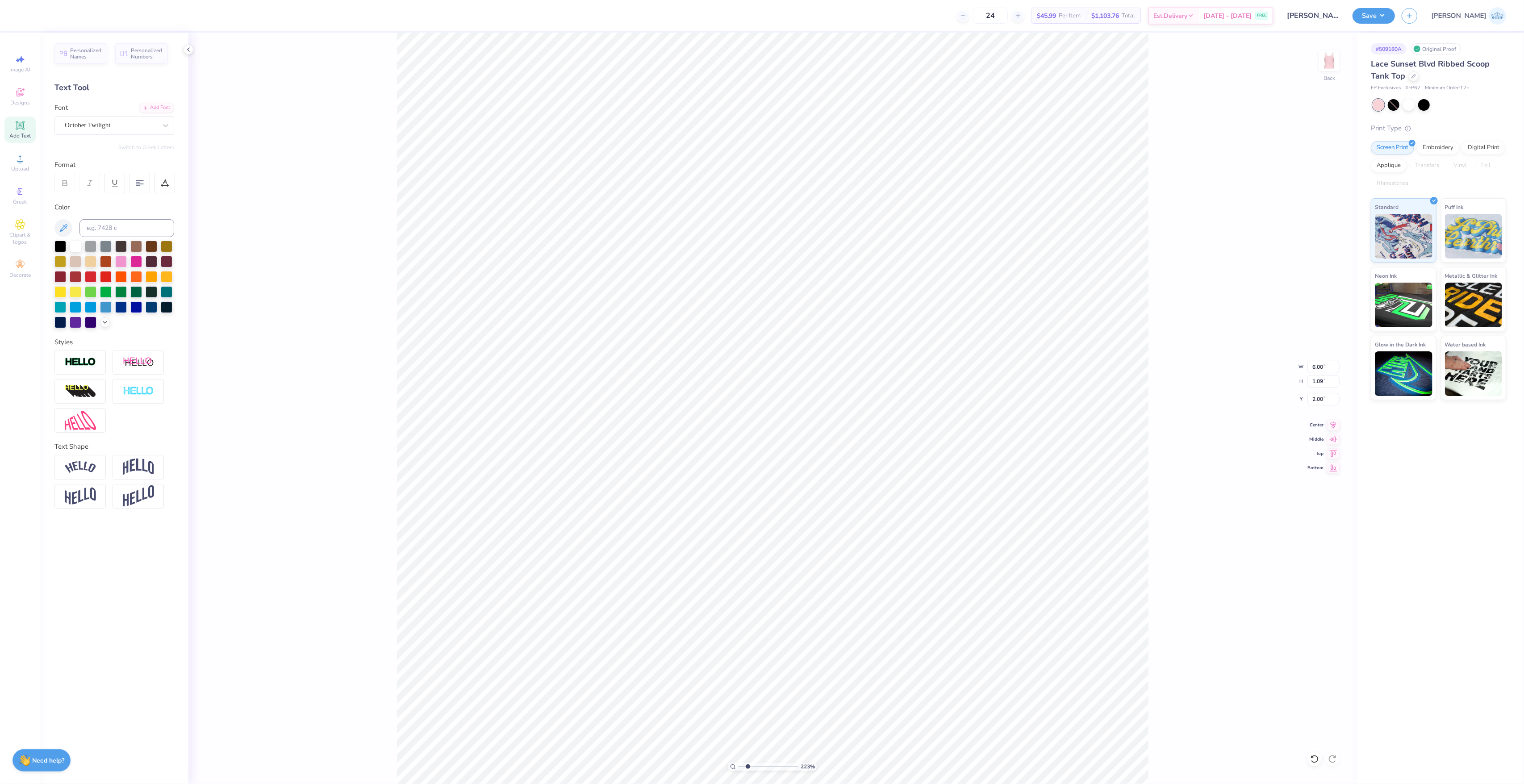
click at [747, 588] on input "range" at bounding box center [768, 766] width 60 height 8
click at [87, 460] on div at bounding box center [80, 467] width 51 height 25
type input "7.03"
type input "1.80"
type input "1.64"
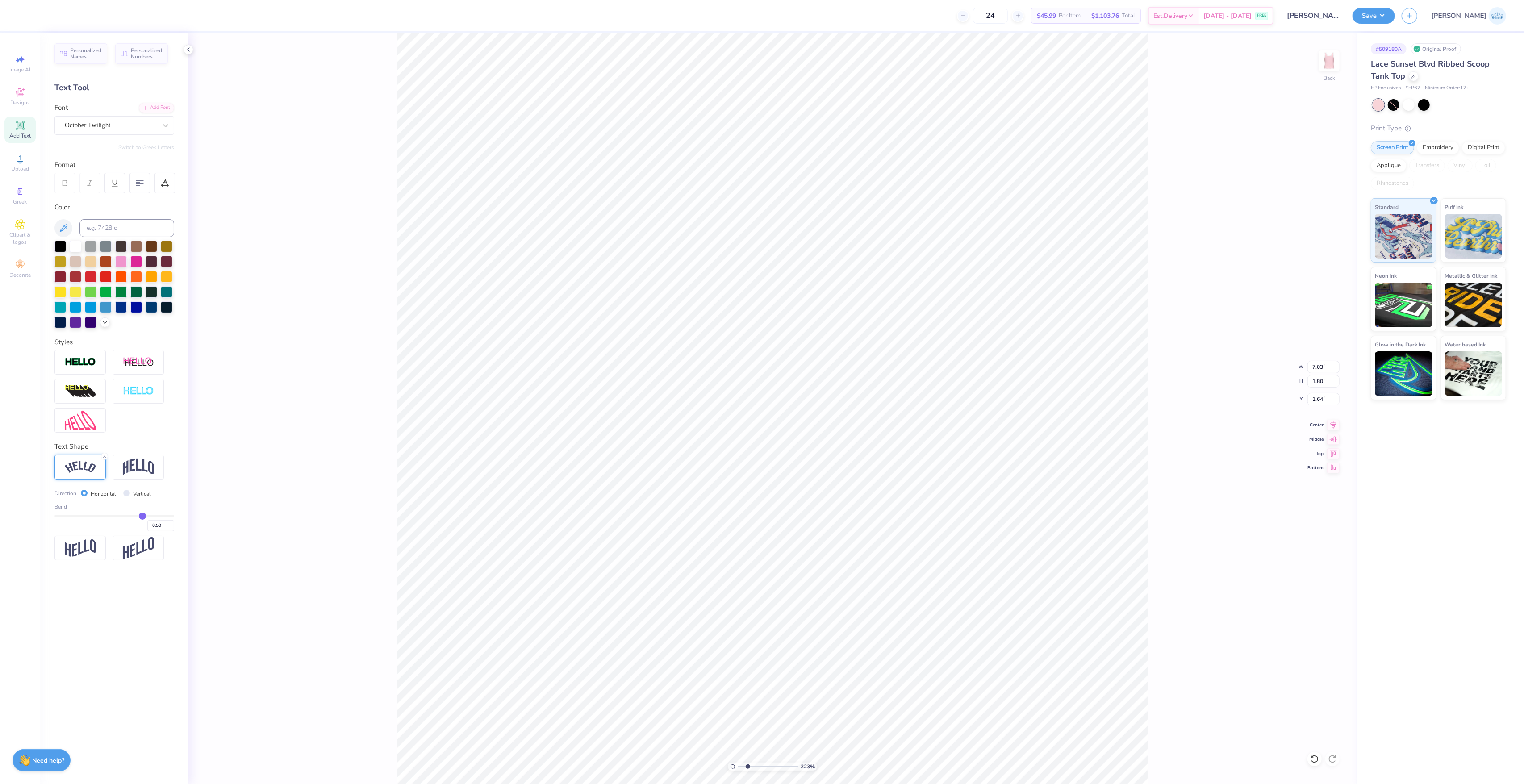
click at [1143, 588] on div "223 % Back W 7.03 7.03 " H 1.80 1.80 " Y 1.64 1.64 " Center Middle Top Bottom" at bounding box center [772, 408] width 1168 height 751
click at [1143, 588] on icon at bounding box center [1314, 759] width 8 height 8
click at [138, 391] on img at bounding box center [138, 391] width 31 height 10
type input "6.01"
type input "1.10"
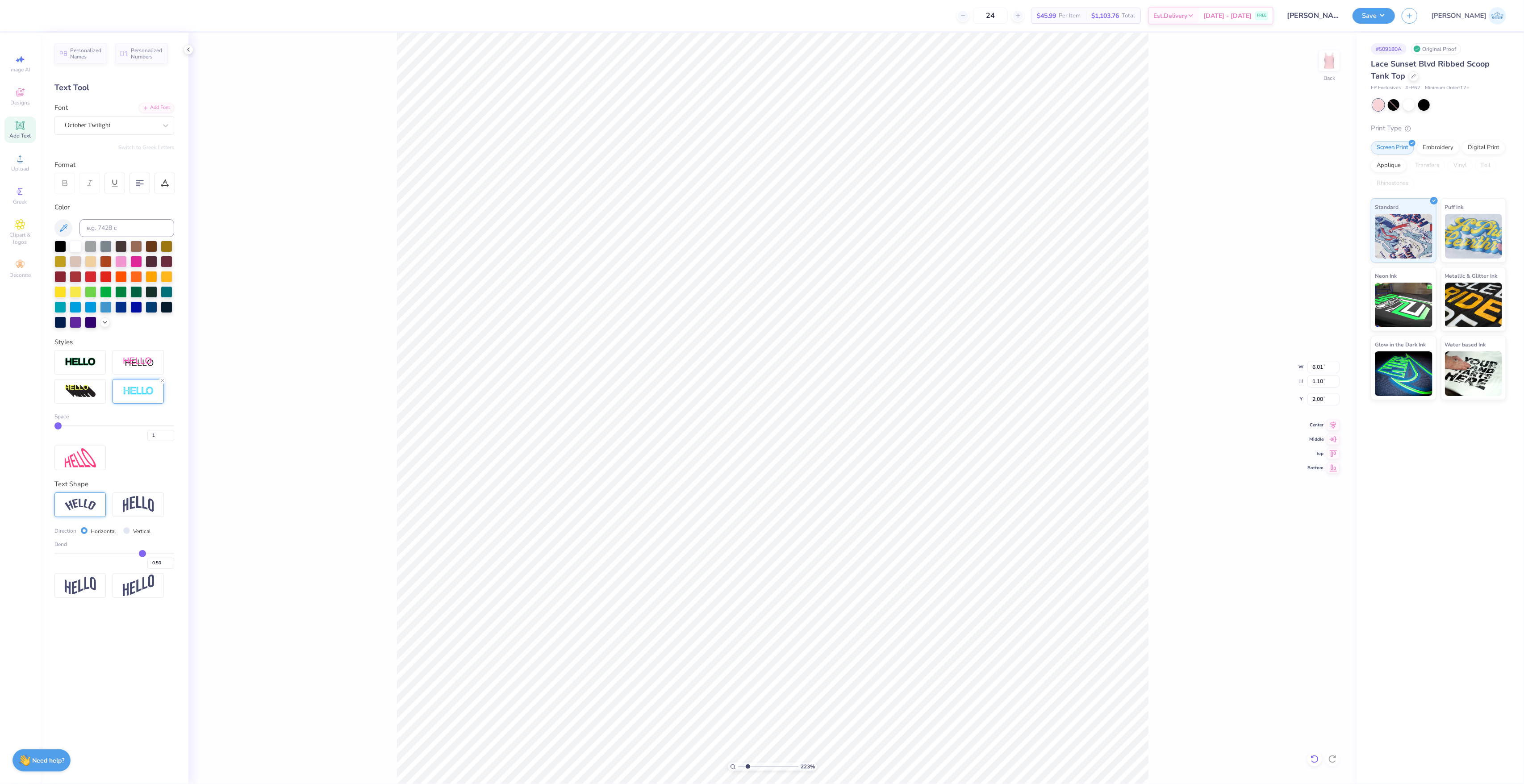
click at [1143, 588] on icon at bounding box center [1314, 759] width 9 height 9
type input "6.00"
type input "1.09"
click at [145, 370] on div at bounding box center [138, 362] width 51 height 25
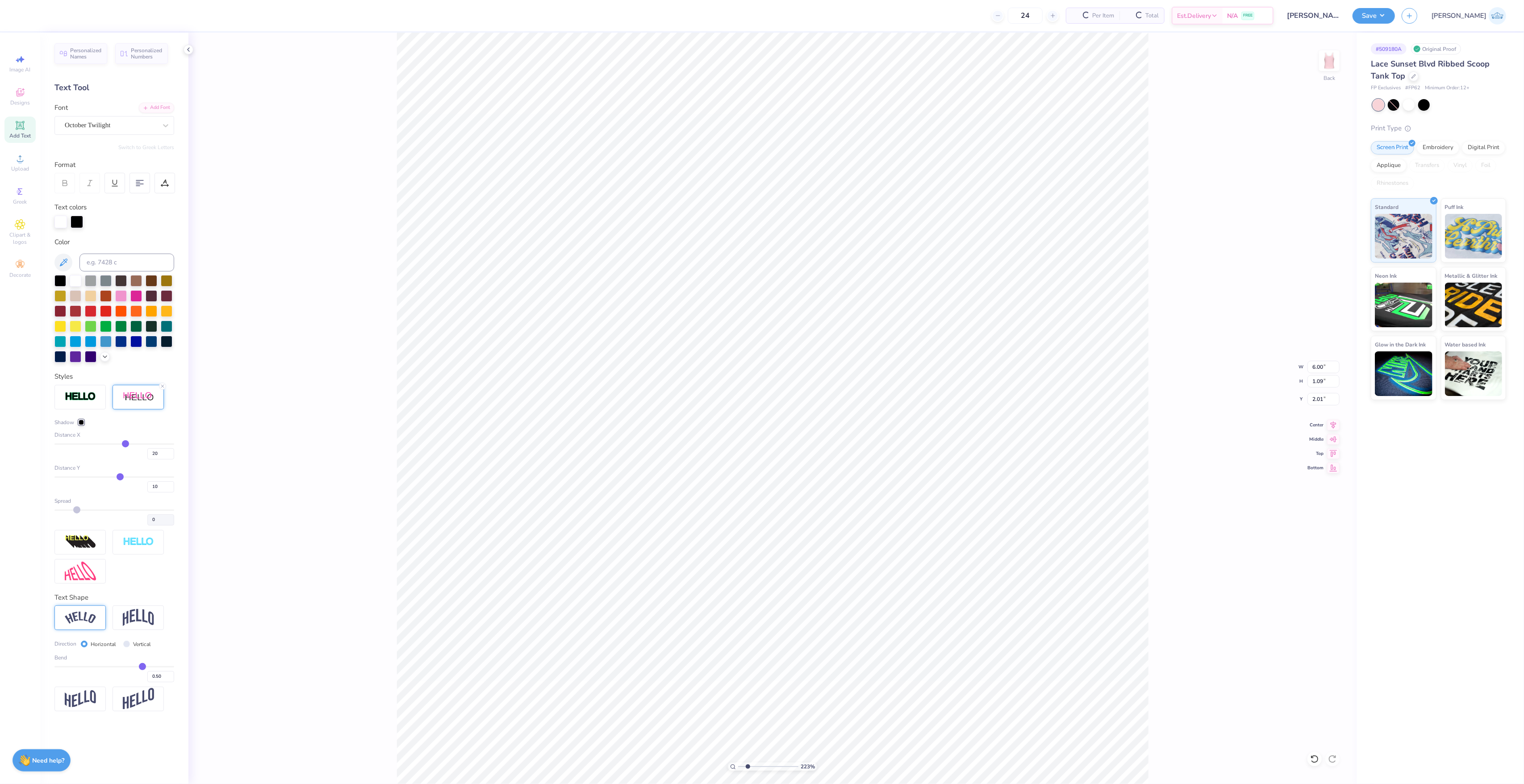
type input "7.03"
type input "1.17"
type input "2.01"
click at [1143, 588] on icon at bounding box center [1314, 759] width 8 height 8
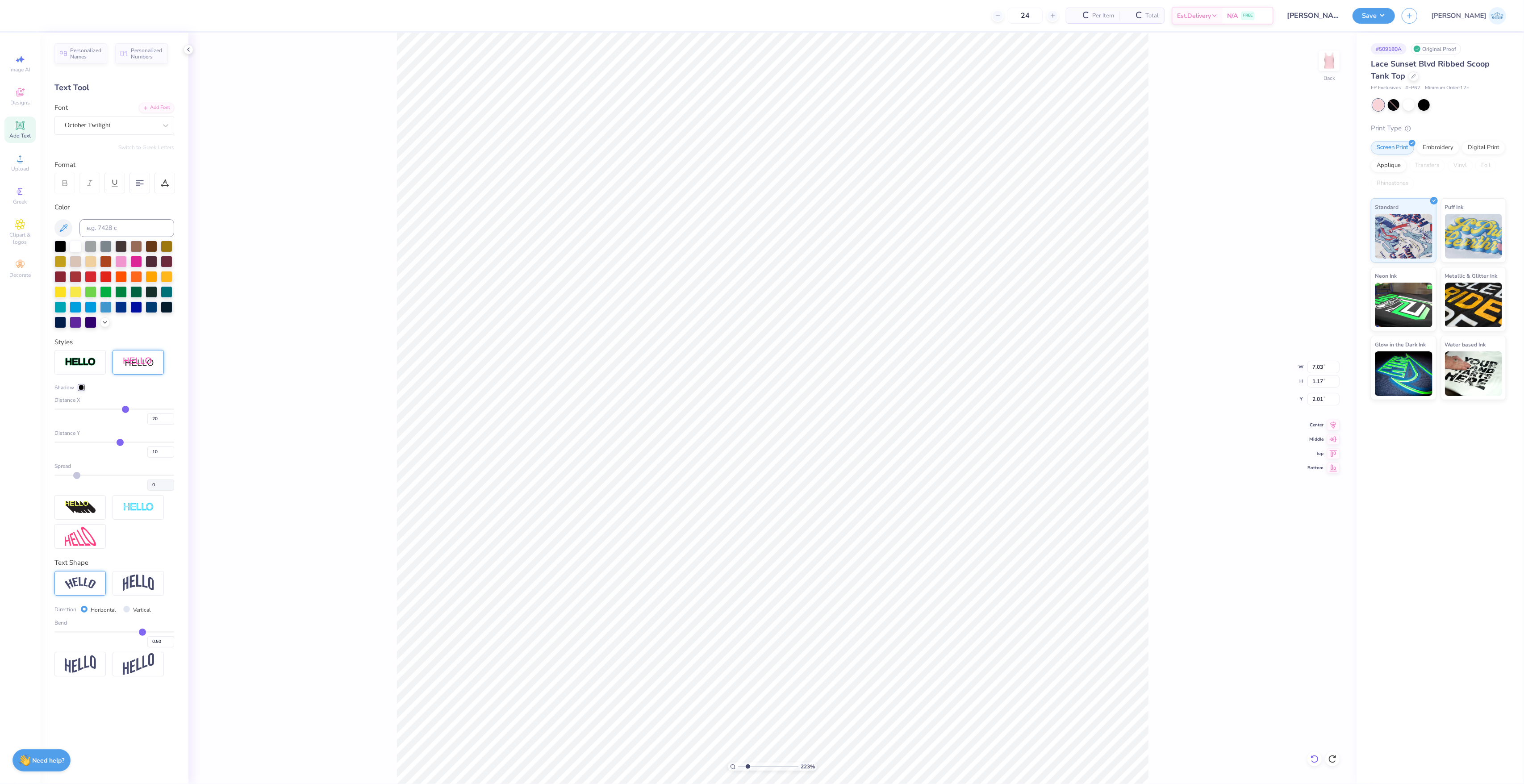
type input "6.00"
type input "1.09"
type input "2.00"
click at [88, 367] on img at bounding box center [80, 362] width 31 height 10
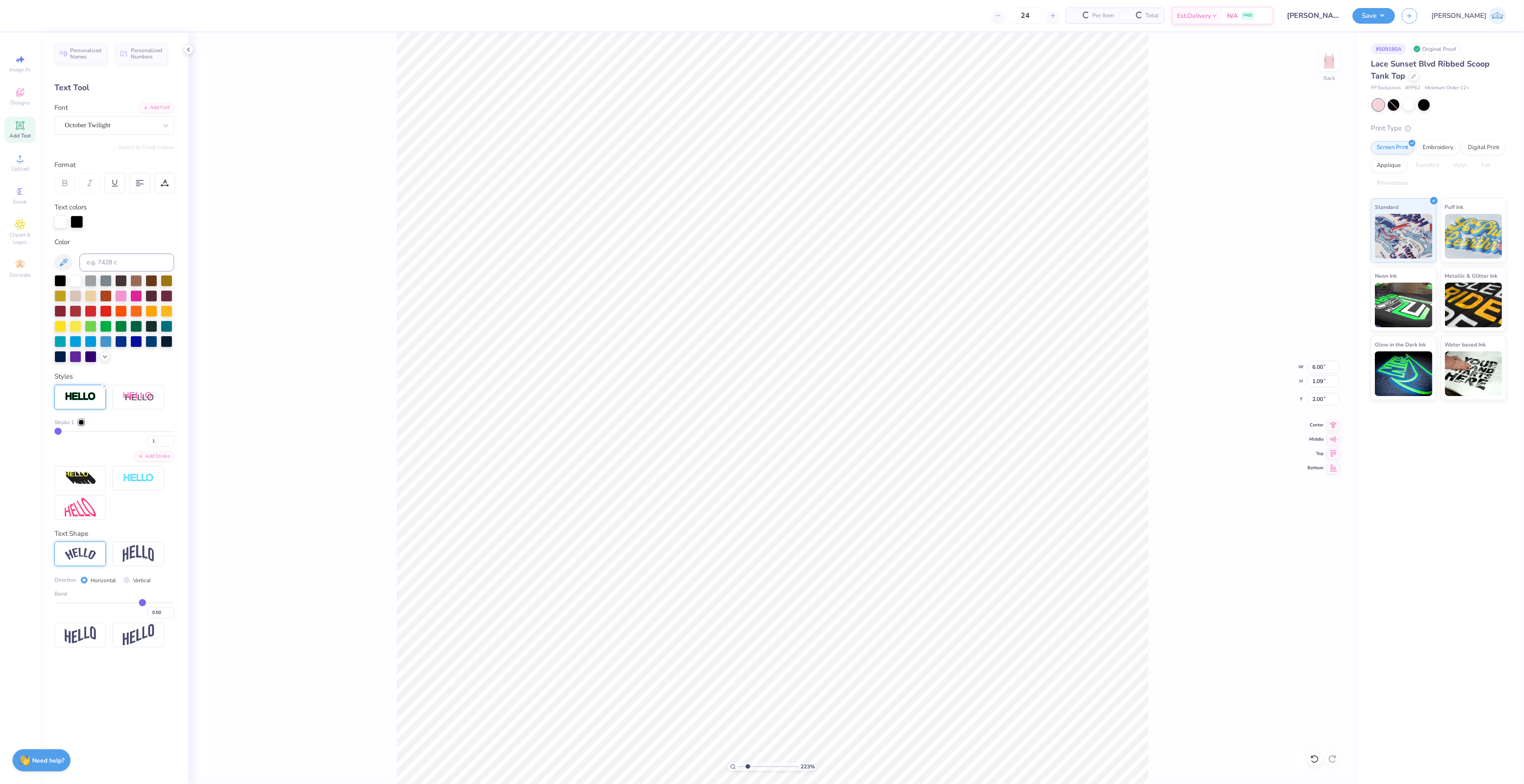
type input "6.01"
type input "1.10"
click at [1143, 588] on icon at bounding box center [1314, 759] width 9 height 9
drag, startPoint x: 744, startPoint y: 766, endPoint x: 680, endPoint y: 752, distance: 65.5
type input "1"
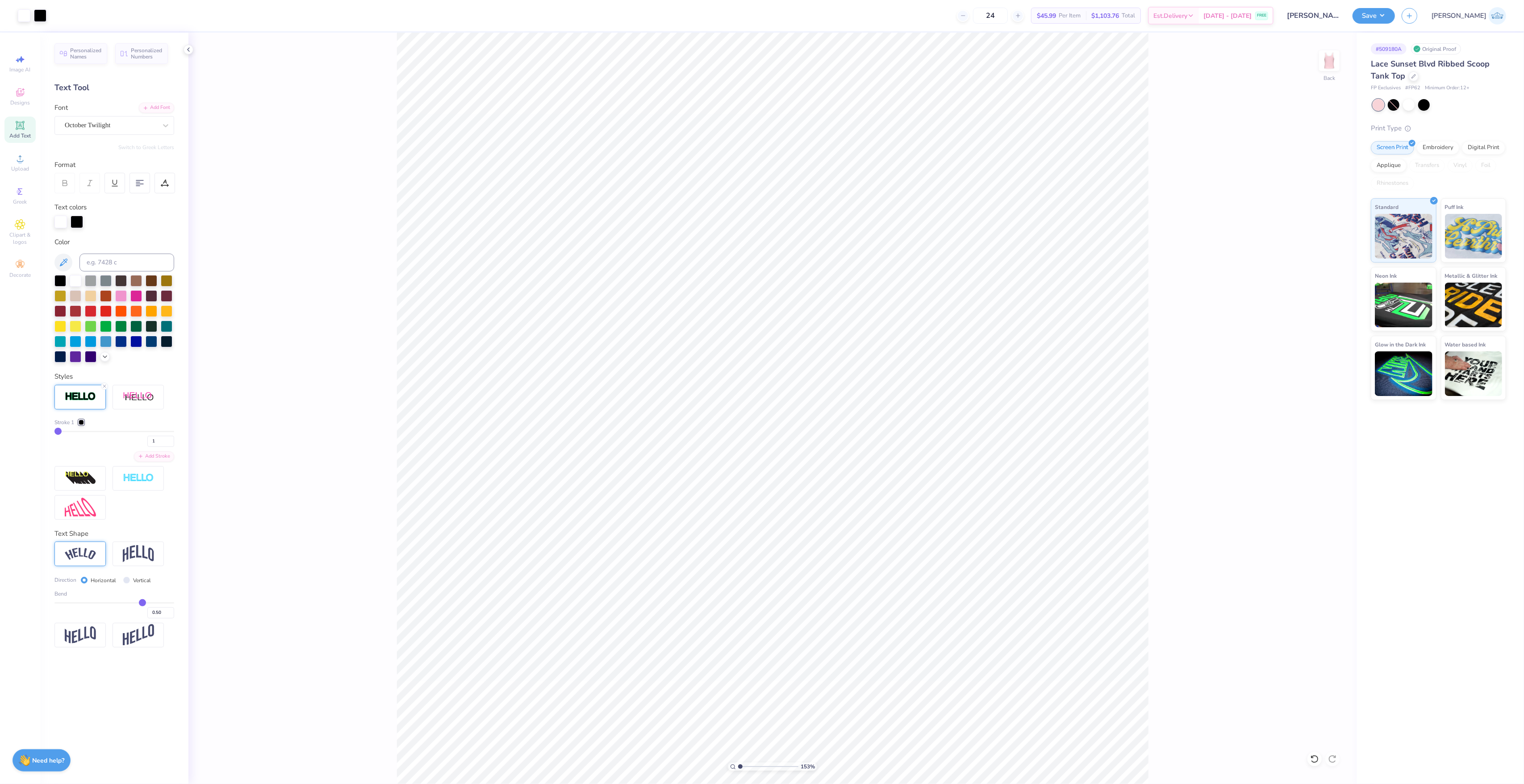
click at [738, 588] on input "range" at bounding box center [768, 766] width 60 height 8
click at [1143, 588] on div "100 % Back W 6.01 6.01 " H 1.10 1.10 " Y 2.00 2.00 " Center Middle Top Bottom" at bounding box center [772, 408] width 1168 height 751
click at [1143, 588] on icon at bounding box center [1314, 759] width 8 height 8
click at [25, 23] on div "Art colors" at bounding box center [15, 15] width 30 height 31
click at [25, 18] on div at bounding box center [24, 15] width 13 height 13
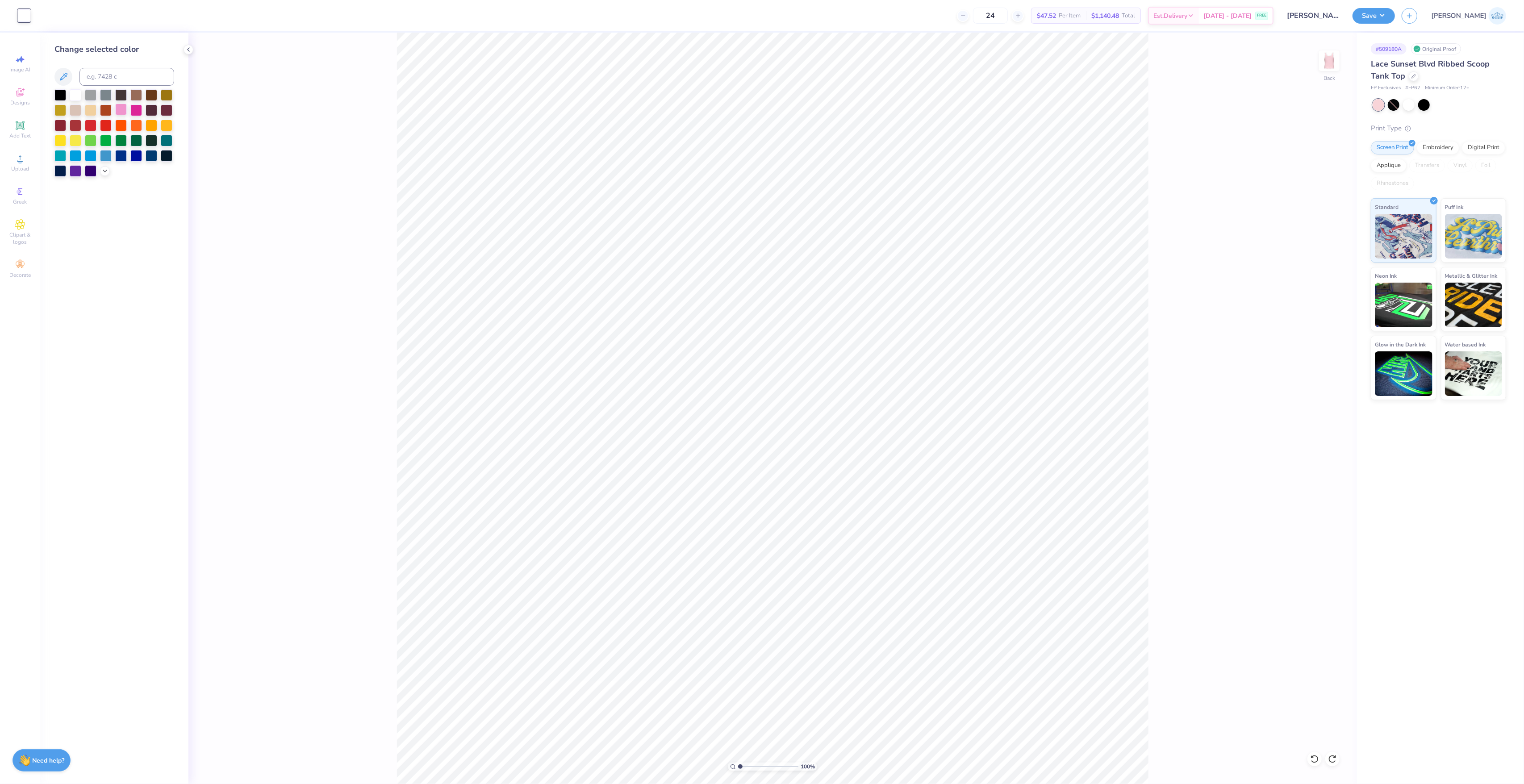
click at [120, 110] on div at bounding box center [121, 110] width 11 height 11
click at [105, 170] on icon at bounding box center [105, 170] width 7 height 7
click at [167, 262] on div at bounding box center [167, 261] width 11 height 11
click at [156, 262] on div at bounding box center [151, 261] width 11 height 11
click at [153, 261] on div at bounding box center [151, 261] width 11 height 11
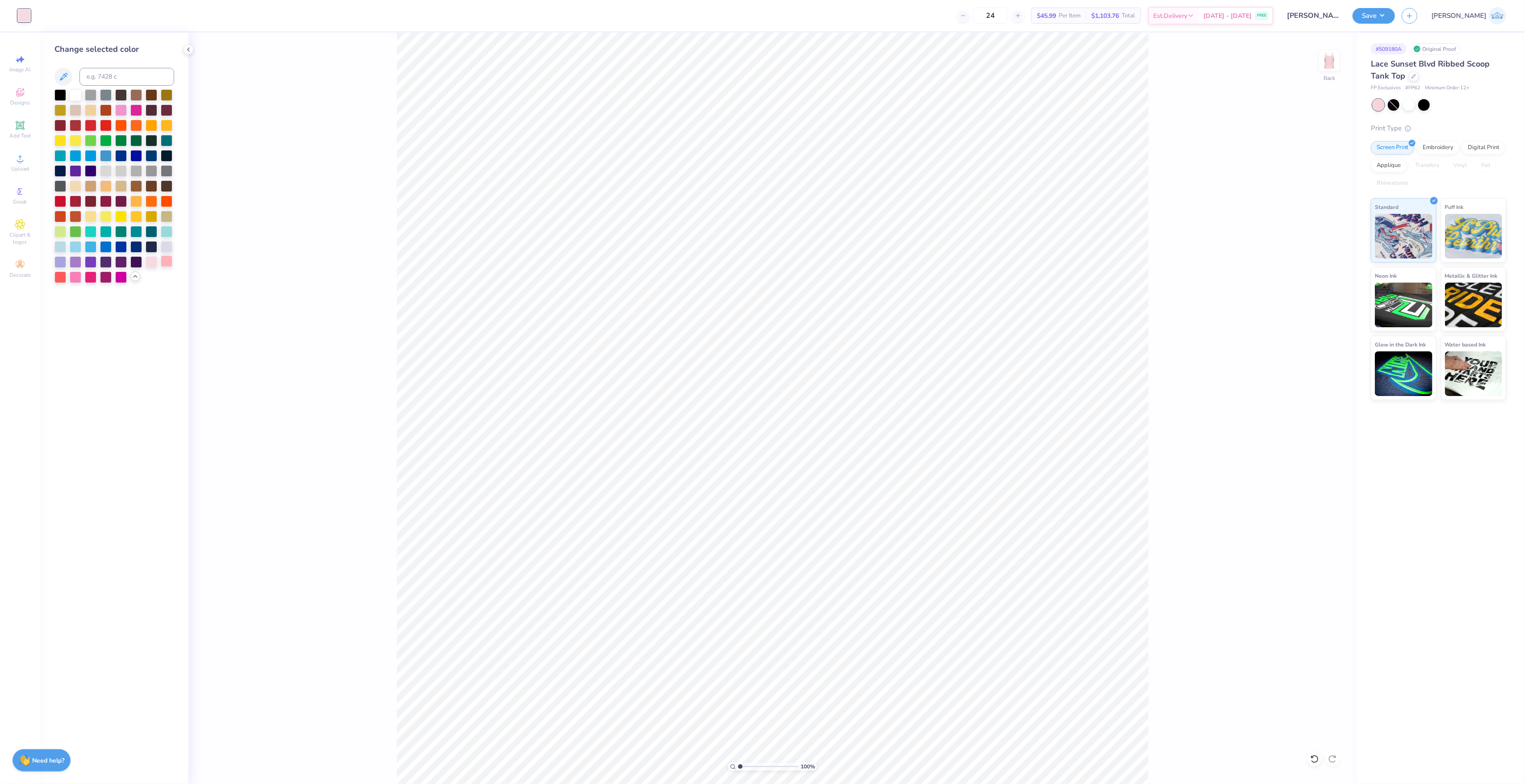
click at [170, 261] on div at bounding box center [167, 261] width 11 height 11
click at [63, 277] on div at bounding box center [60, 276] width 11 height 11
click at [75, 279] on div at bounding box center [75, 276] width 11 height 11
click at [91, 129] on div at bounding box center [91, 124] width 11 height 11
click at [110, 129] on div at bounding box center [106, 124] width 11 height 11
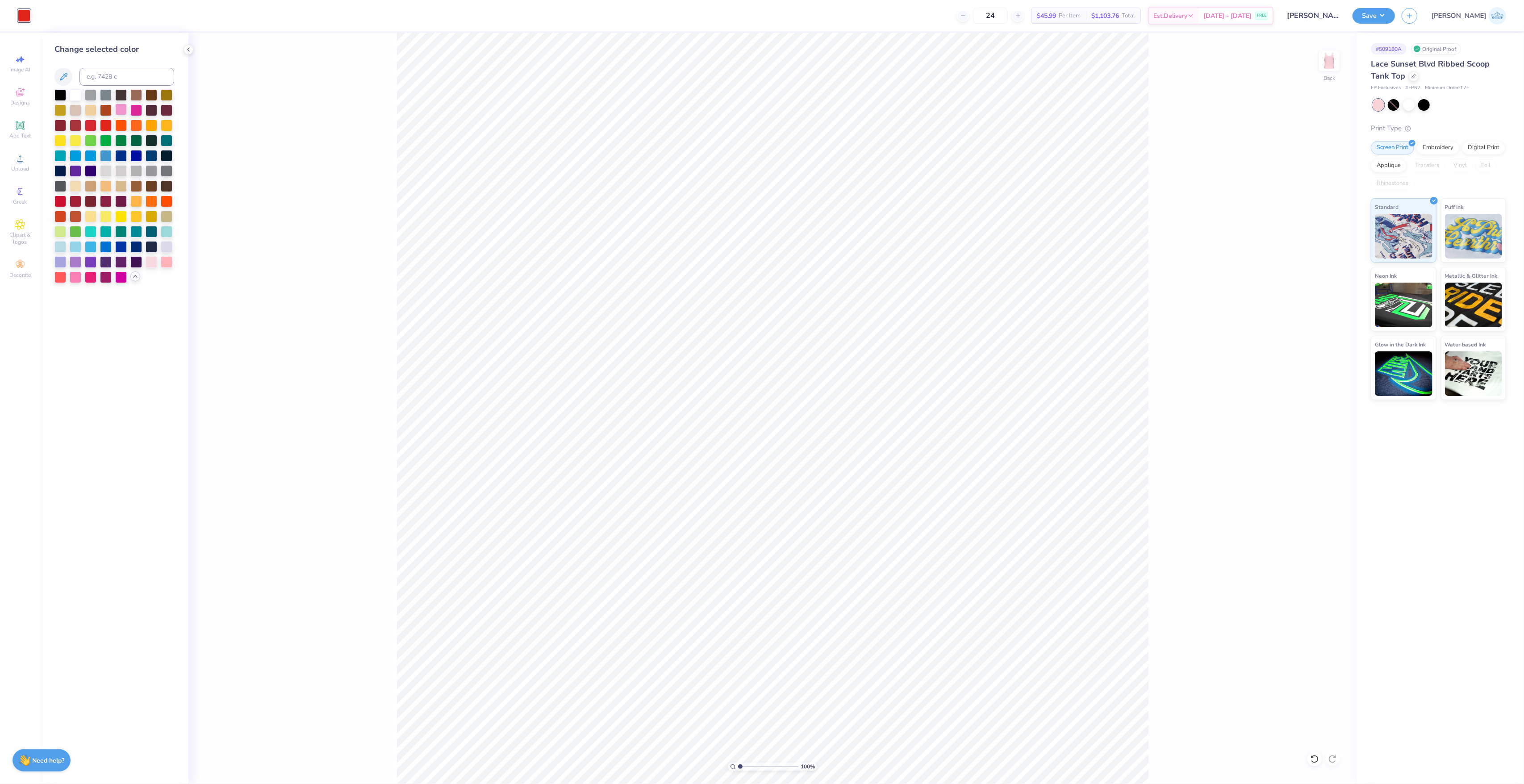
click at [118, 113] on div at bounding box center [121, 110] width 11 height 11
click at [75, 93] on div at bounding box center [75, 95] width 11 height 11
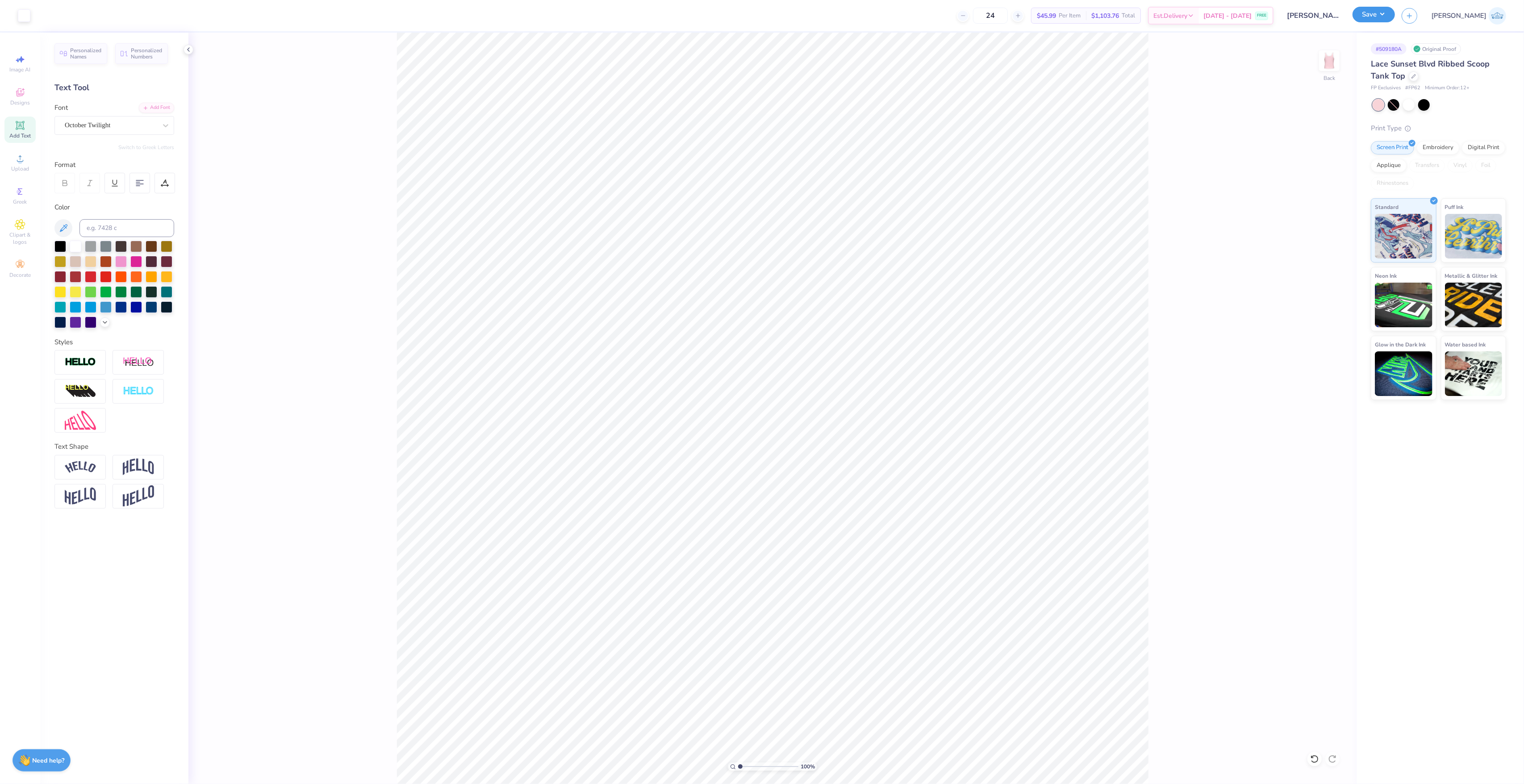
click at [1143, 16] on button "Save" at bounding box center [1373, 15] width 42 height 16
click at [1143, 68] on div "Collegiate Marks Yes No Greek Marks Yes No Send a Copy to Client Yes No" at bounding box center [1376, 83] width 146 height 56
click at [1143, 65] on button "No" at bounding box center [1438, 62] width 22 height 15
click at [1143, 85] on button "Yes" at bounding box center [1413, 83] width 23 height 15
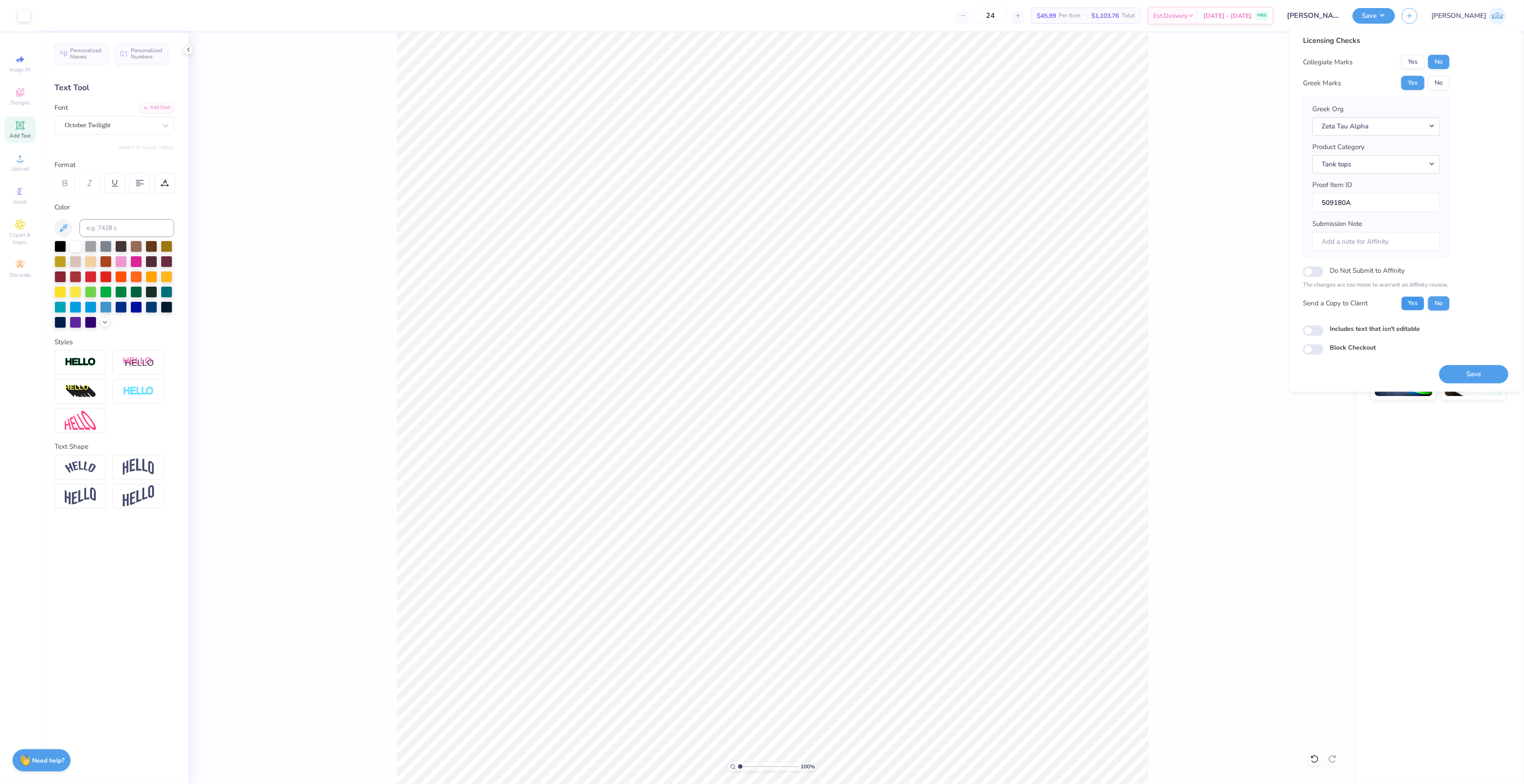
click at [1143, 305] on button "Yes" at bounding box center [1413, 303] width 23 height 15
click at [1143, 379] on button "Save" at bounding box center [1473, 374] width 69 height 18
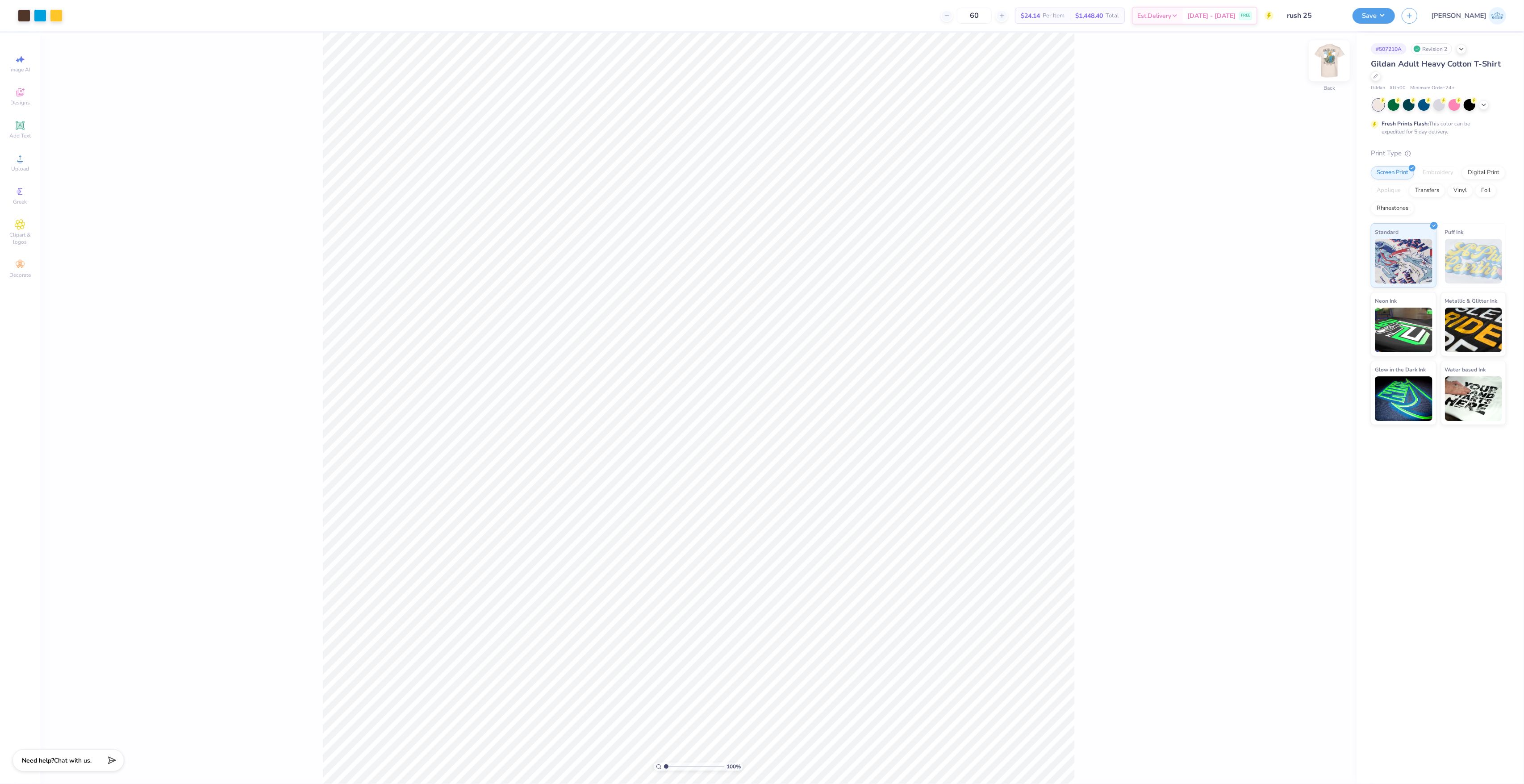
click at [1324, 63] on img at bounding box center [1329, 61] width 35 height 35
type input "1.88"
click at [671, 768] on input "range" at bounding box center [694, 766] width 60 height 8
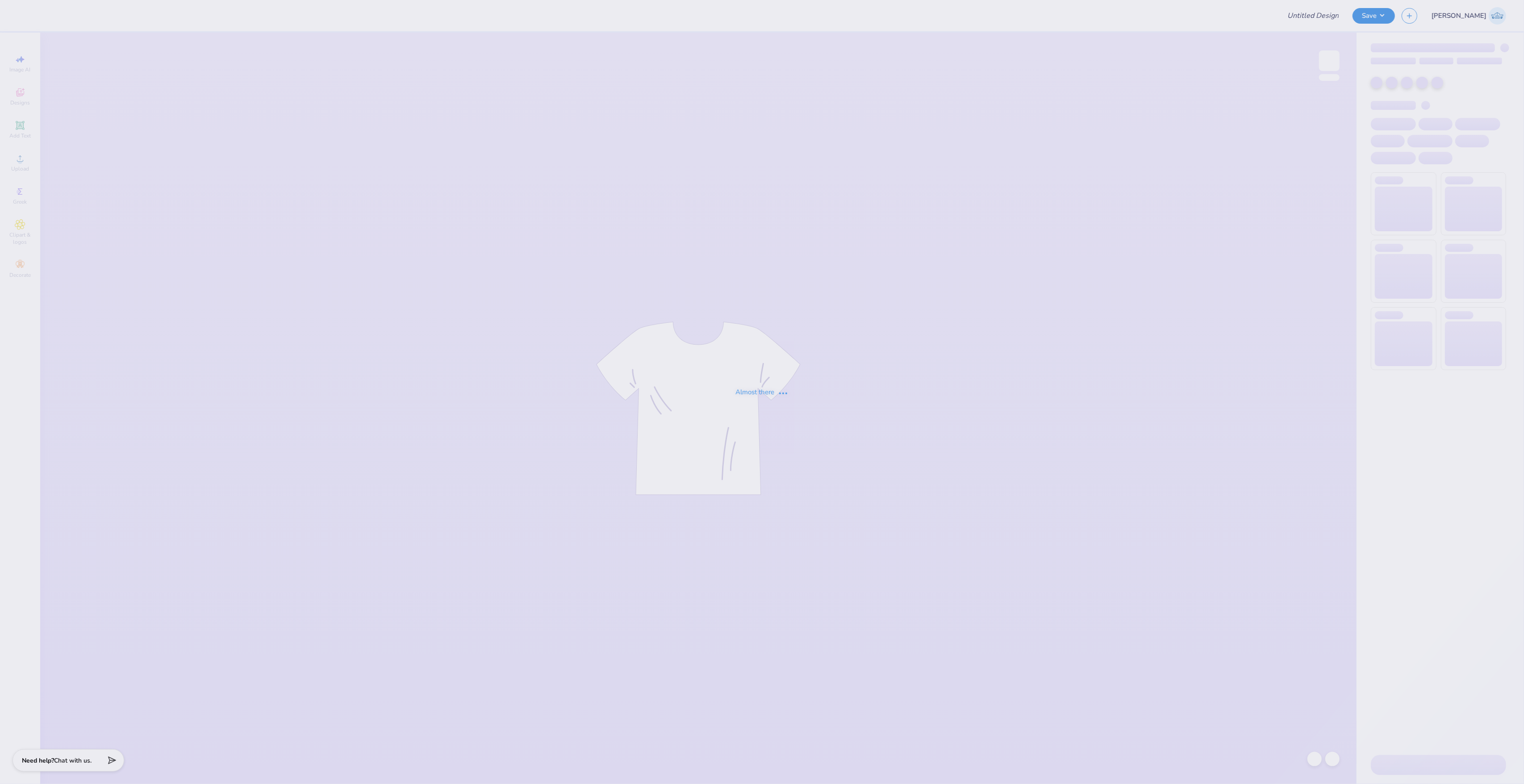
type input "SON [PERSON_NAME]"
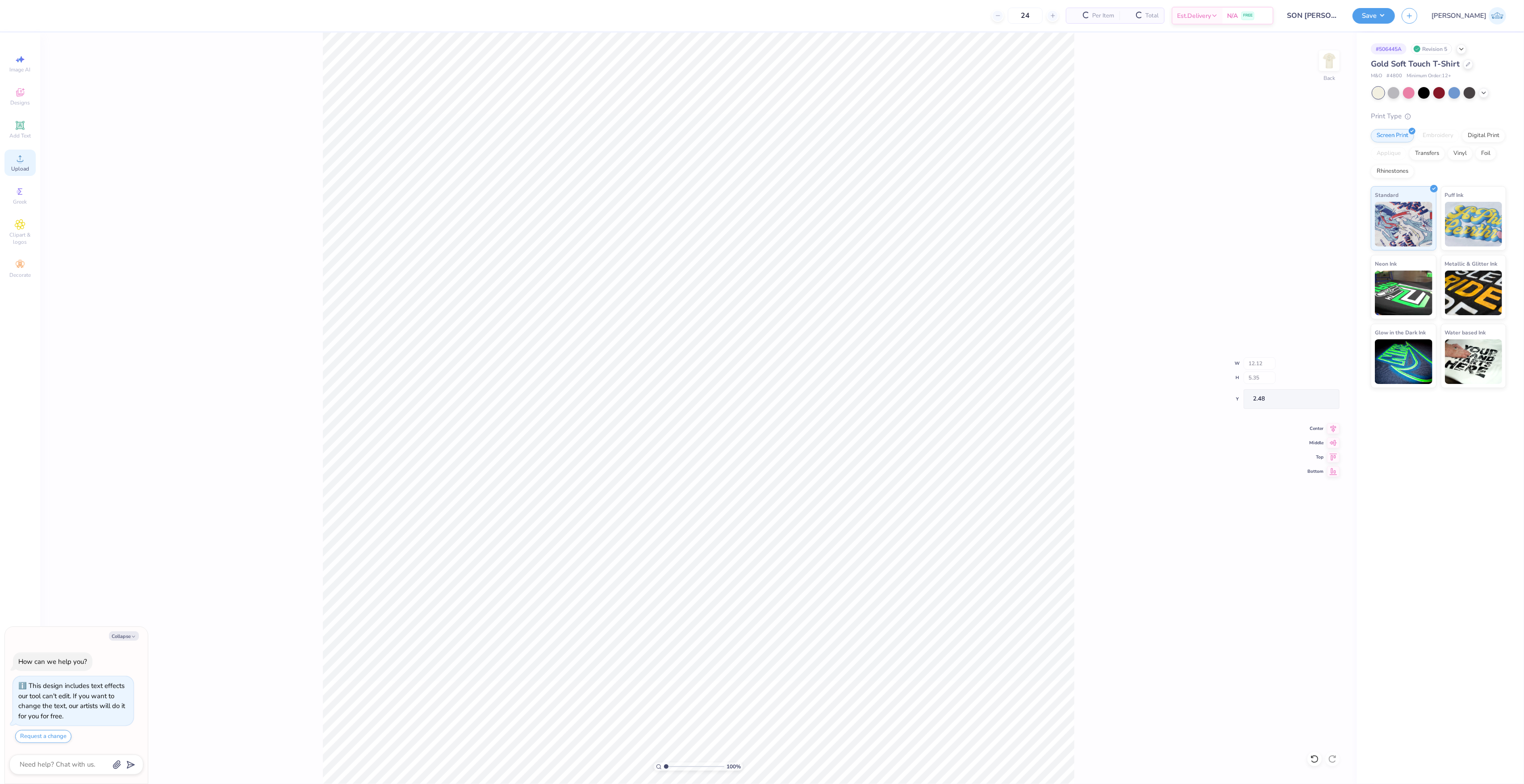
click at [16, 163] on icon at bounding box center [20, 158] width 11 height 11
type textarea "x"
click at [1309, 364] on input "12.53" at bounding box center [1323, 367] width 32 height 13
type input "12"
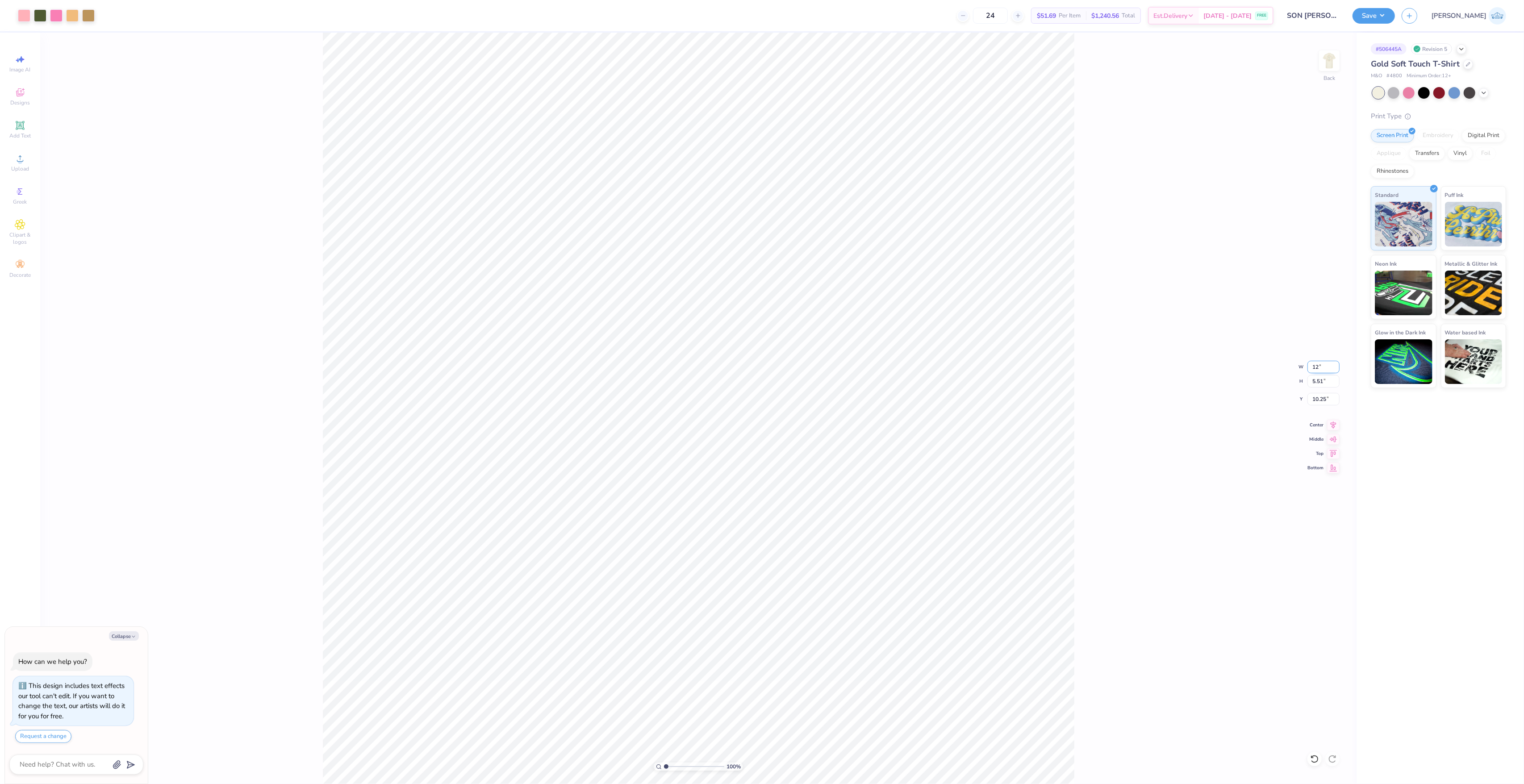
type textarea "x"
type input "12.00"
type input "5.27"
type input "10.36"
click at [1311, 369] on input "12.00" at bounding box center [1323, 367] width 32 height 13
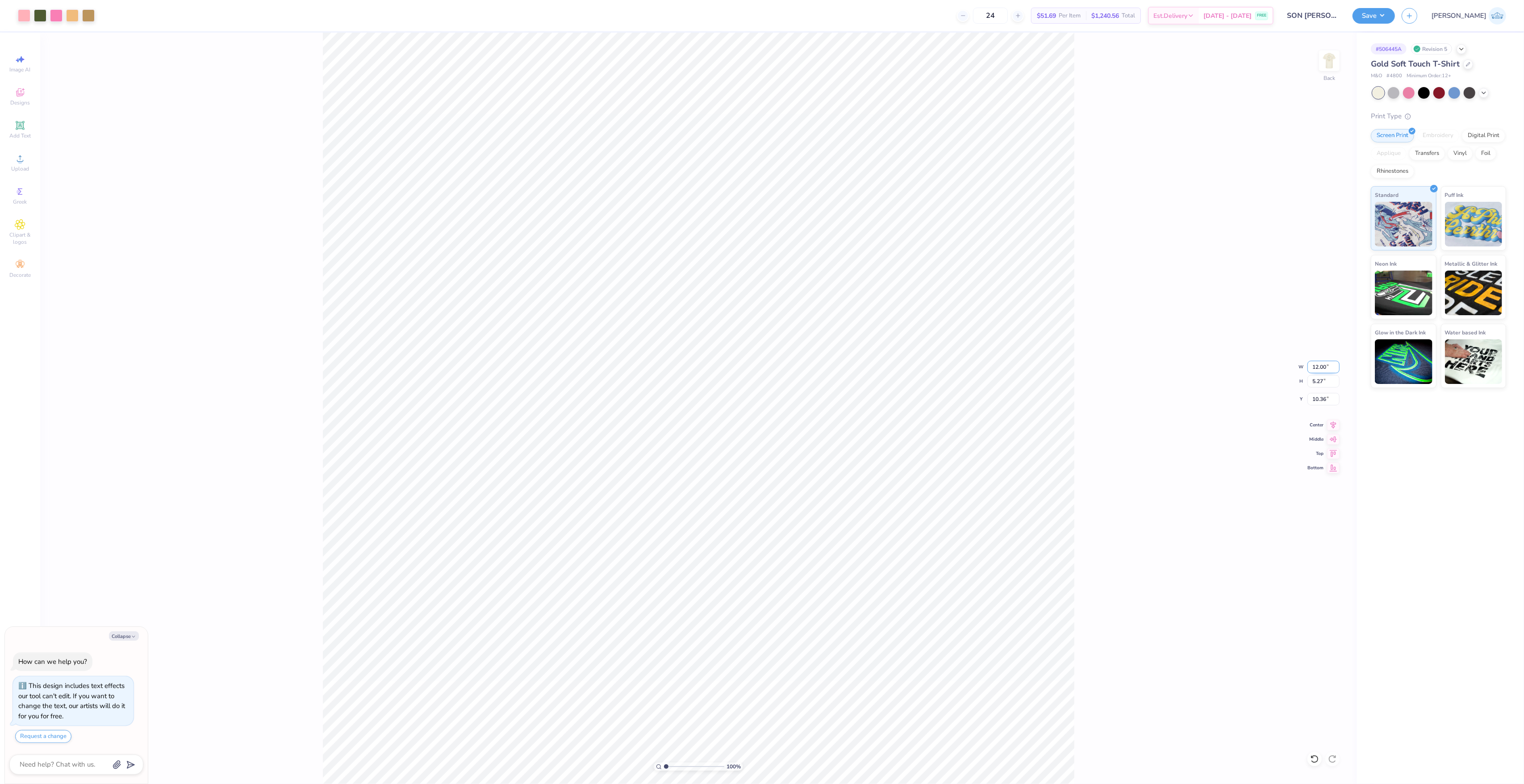
click at [1311, 369] on input "12.00" at bounding box center [1323, 367] width 32 height 13
type input "9"
type textarea "x"
type input "9.00"
type input "3.96"
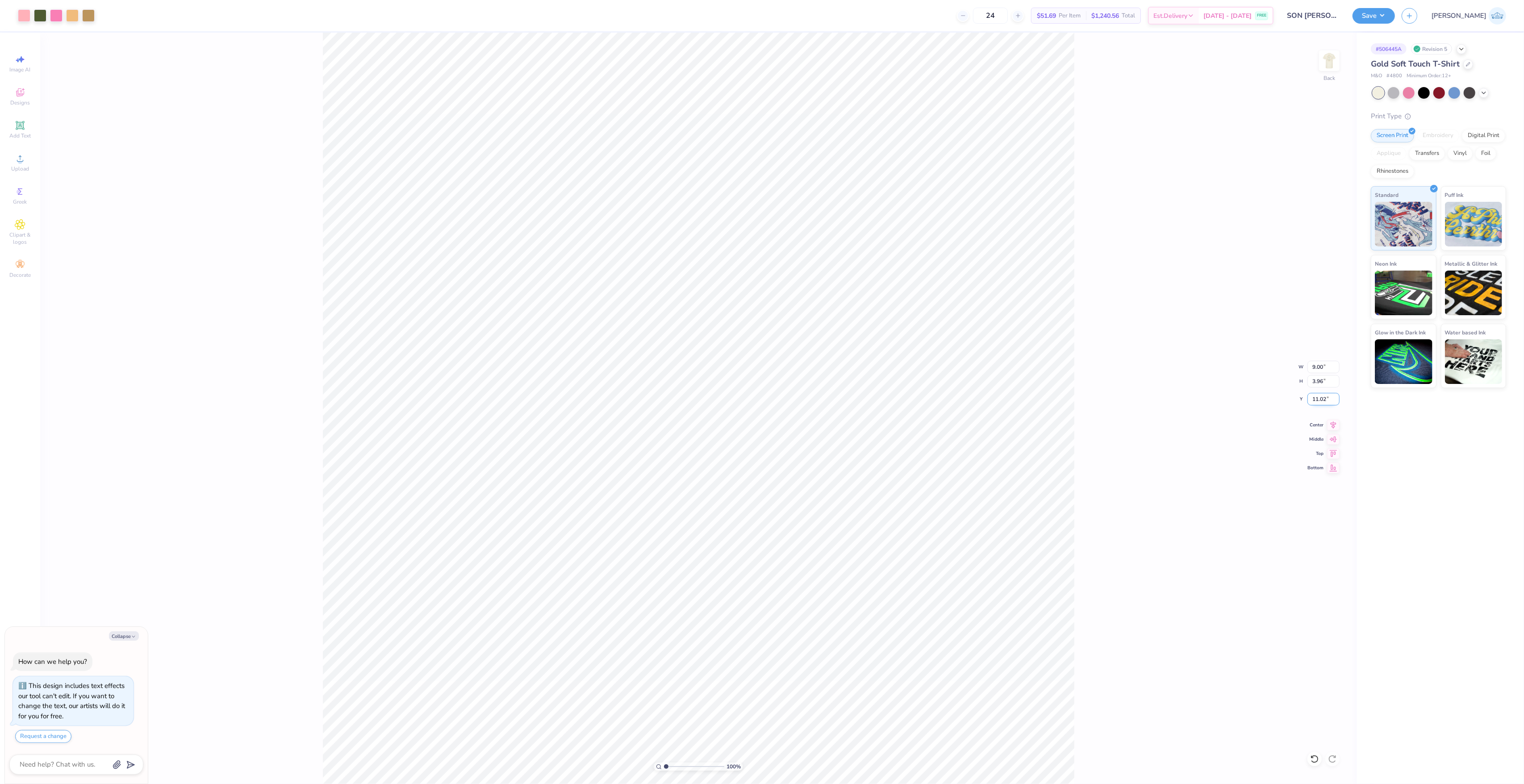
click at [1317, 396] on input "11.02" at bounding box center [1323, 399] width 32 height 13
type input "3"
type textarea "x"
type input "3.00"
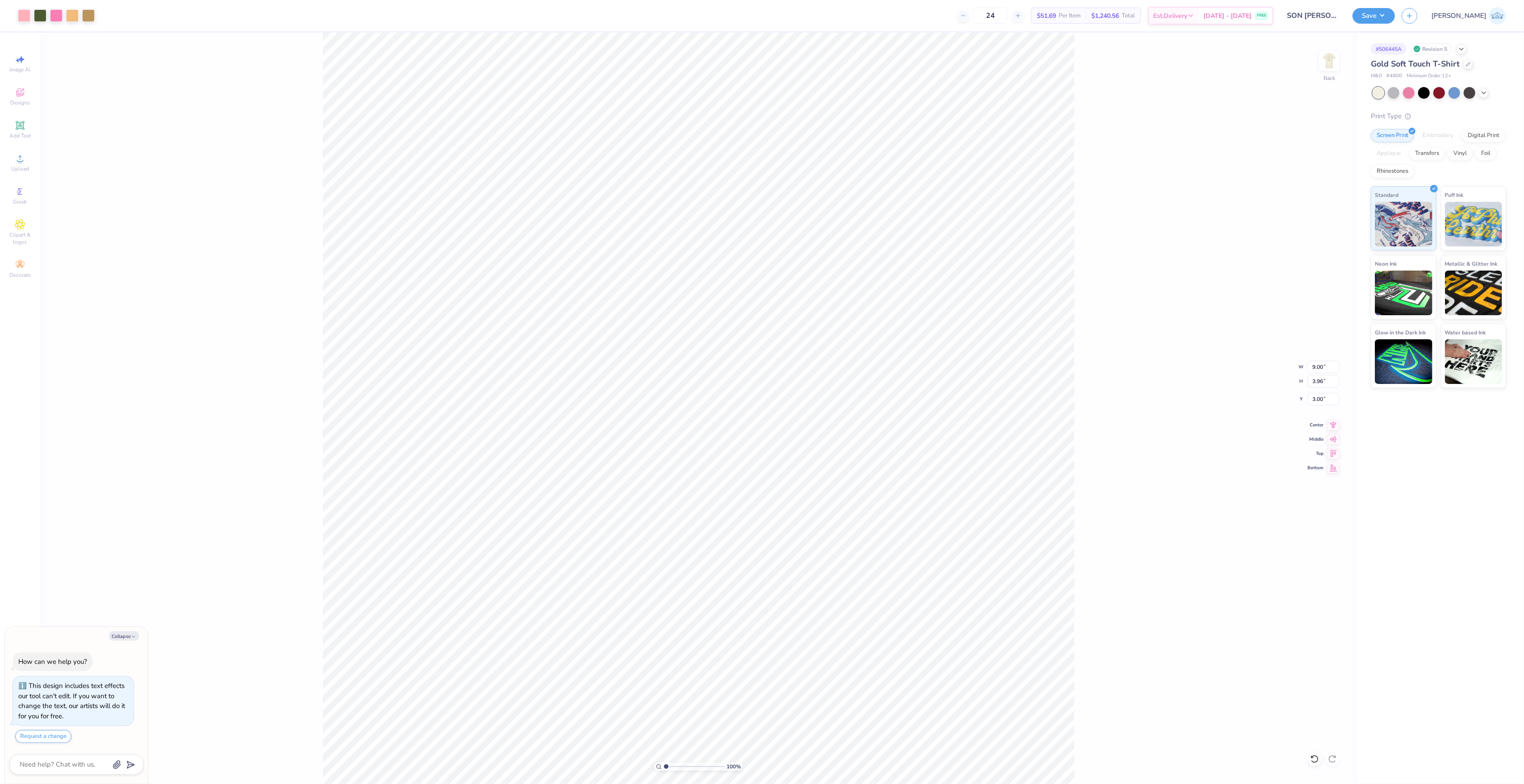
type textarea "x"
drag, startPoint x: 677, startPoint y: 764, endPoint x: 688, endPoint y: 769, distance: 12.1
click at [688, 769] on input "range" at bounding box center [694, 766] width 60 height 8
drag, startPoint x: 685, startPoint y: 766, endPoint x: 644, endPoint y: 784, distance: 44.8
type input "1"
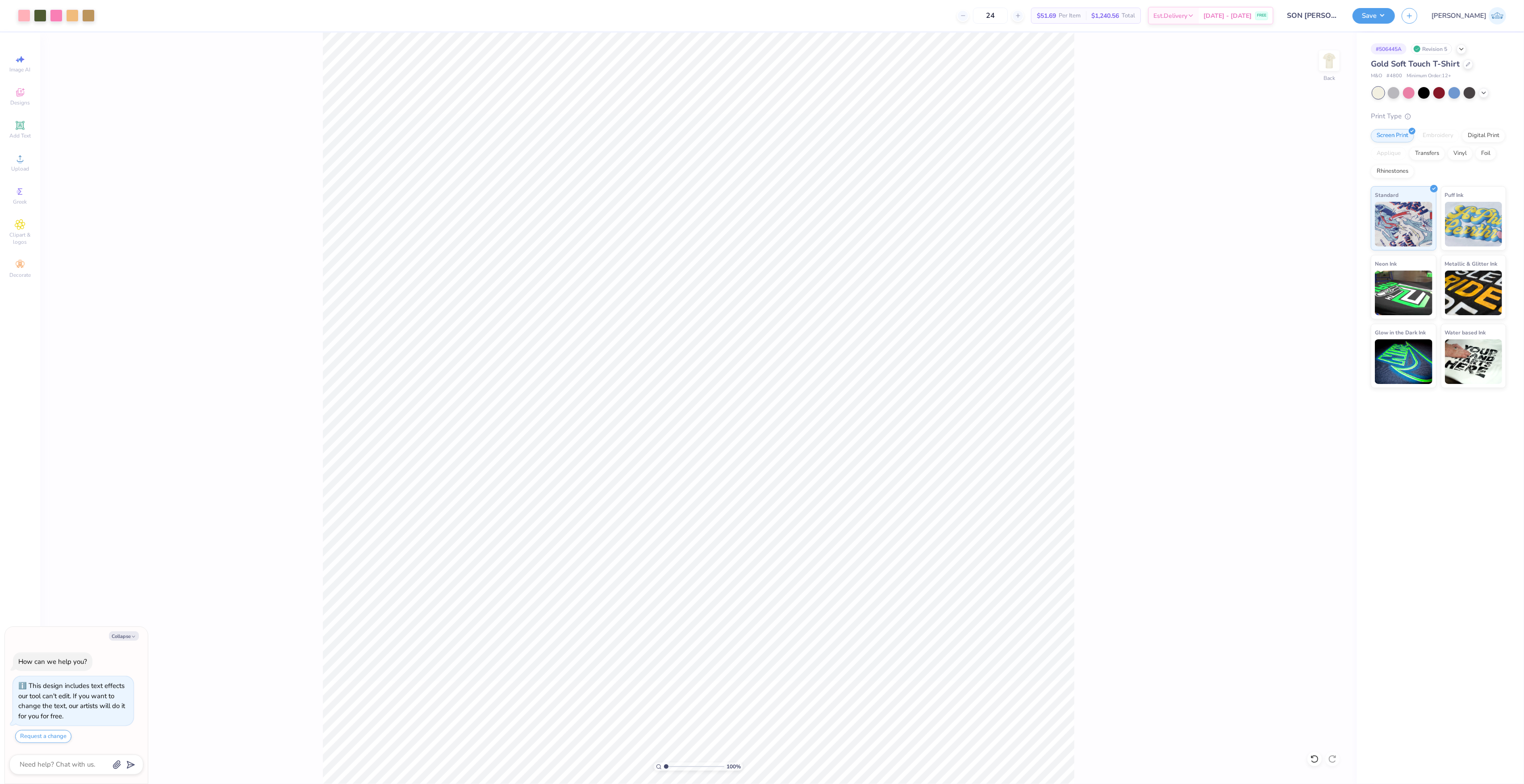
click at [664, 771] on input "range" at bounding box center [694, 766] width 60 height 8
click at [1395, 9] on button "Save" at bounding box center [1373, 15] width 42 height 16
click at [1440, 66] on button "No" at bounding box center [1438, 61] width 22 height 15
click at [1440, 77] on button "No" at bounding box center [1438, 82] width 22 height 15
click at [1407, 102] on button "Yes" at bounding box center [1413, 103] width 23 height 15
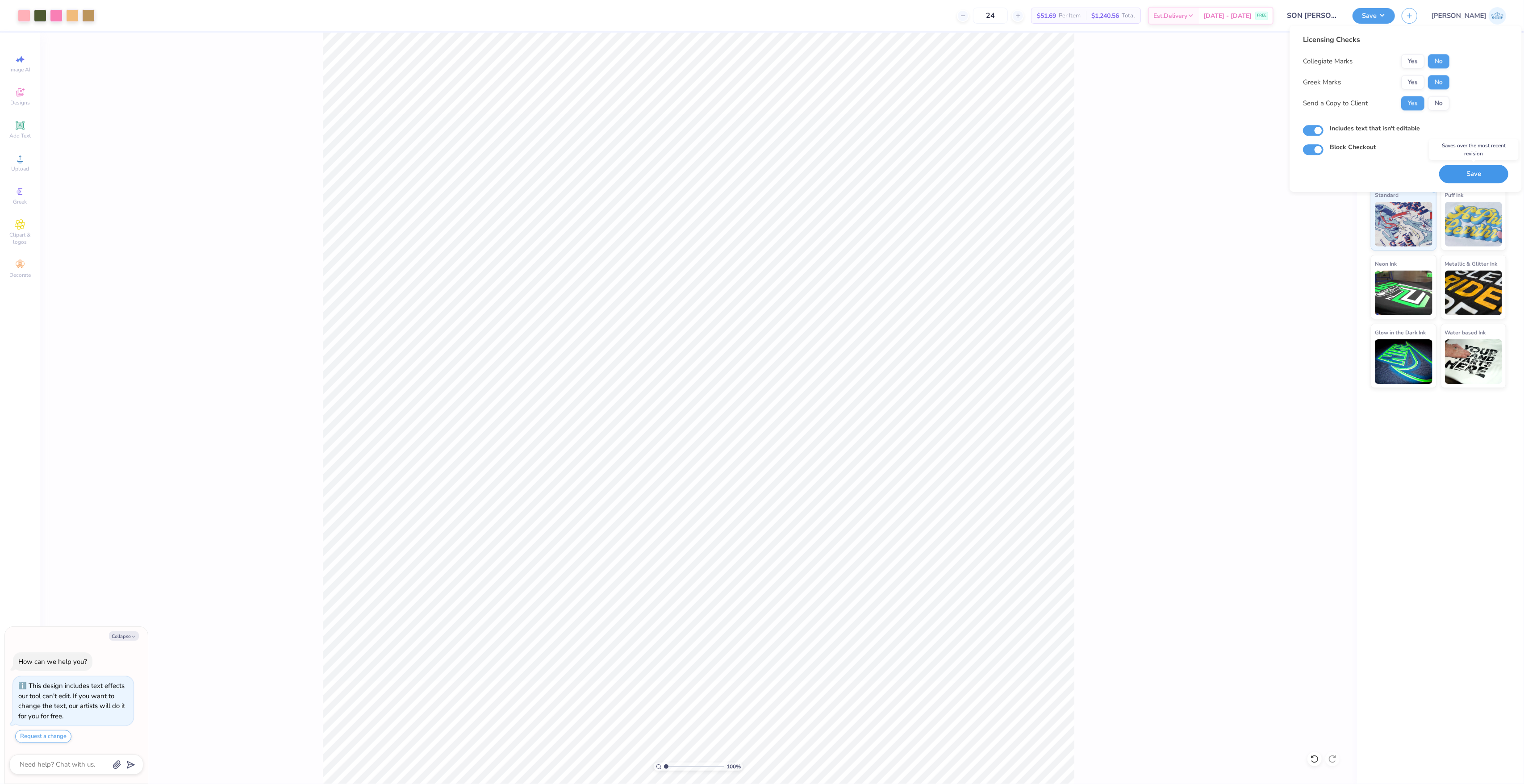
click at [1465, 168] on button "Save" at bounding box center [1473, 174] width 69 height 18
type textarea "x"
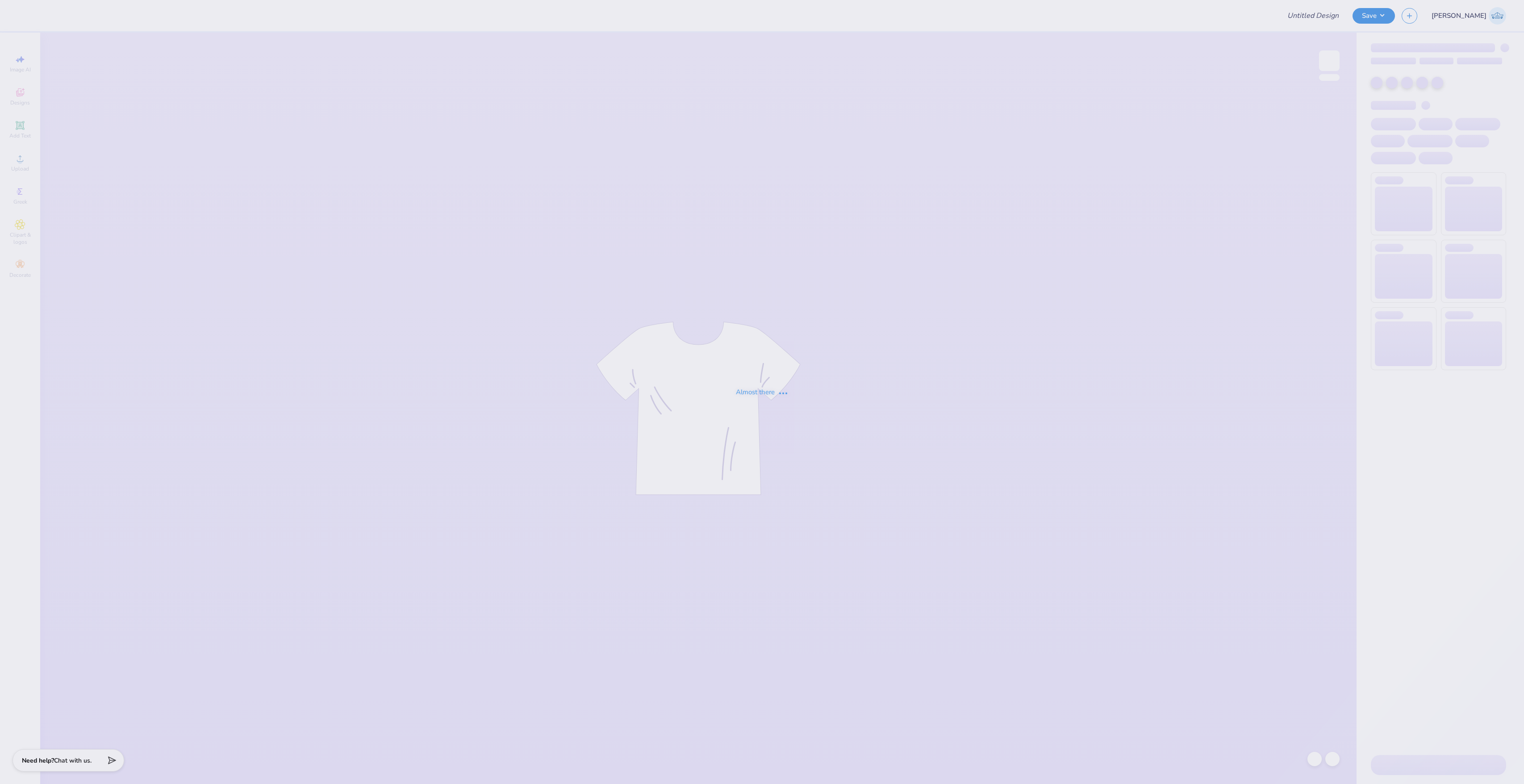
type input "Christmas Cocktail PIKE"
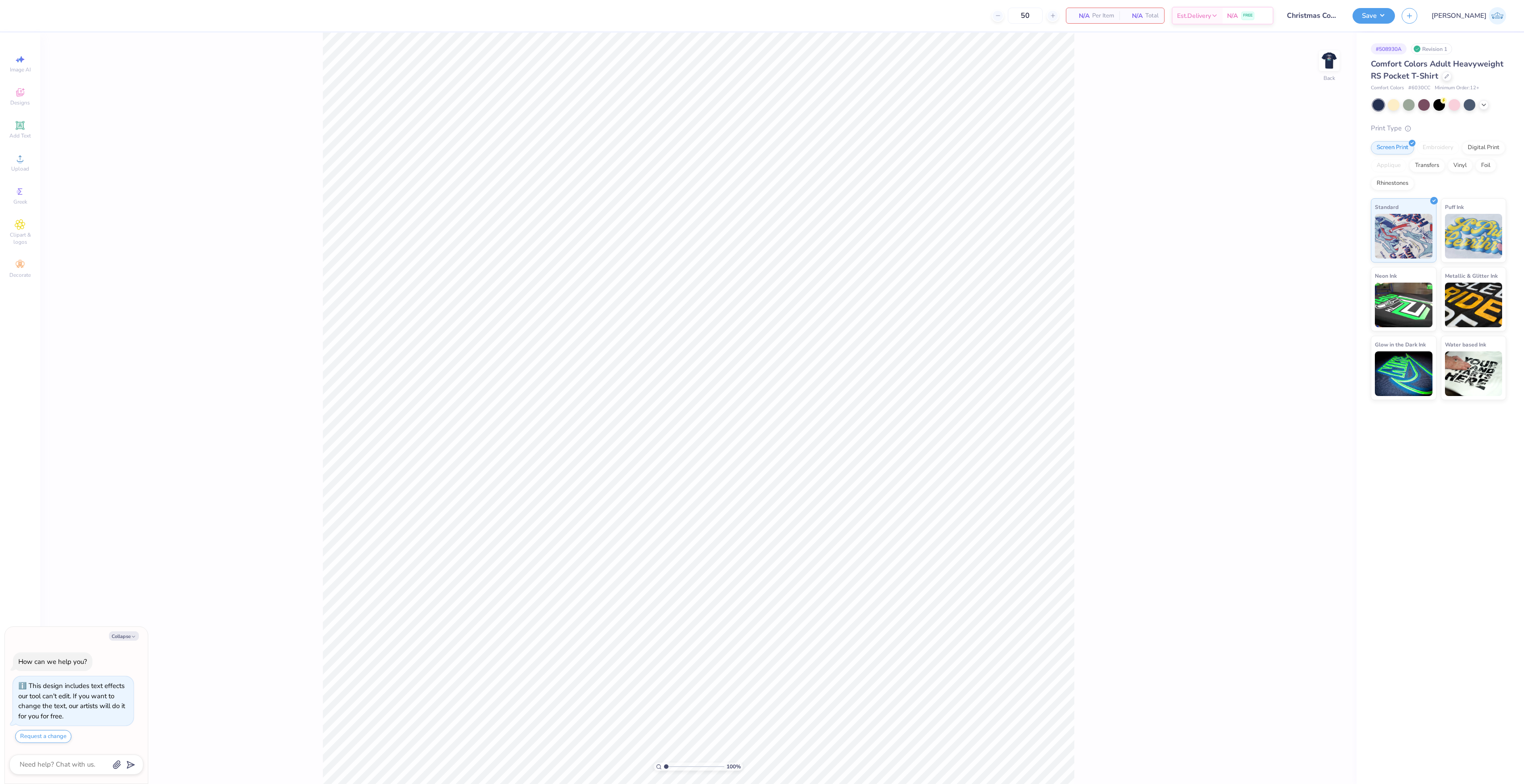
type textarea "x"
